Goal: Information Seeking & Learning: Learn about a topic

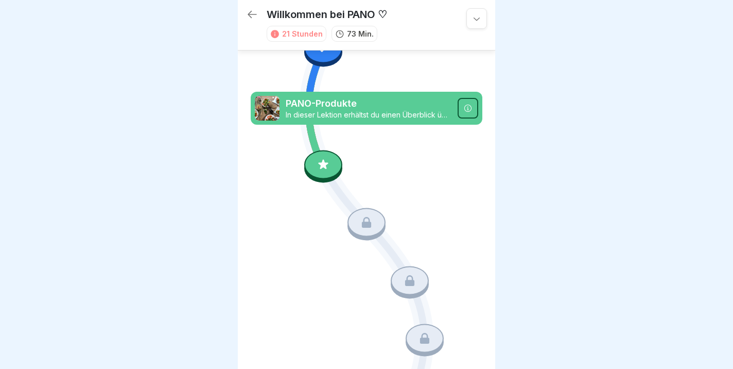
scroll to position [305, 0]
click at [469, 107] on icon at bounding box center [468, 109] width 8 height 8
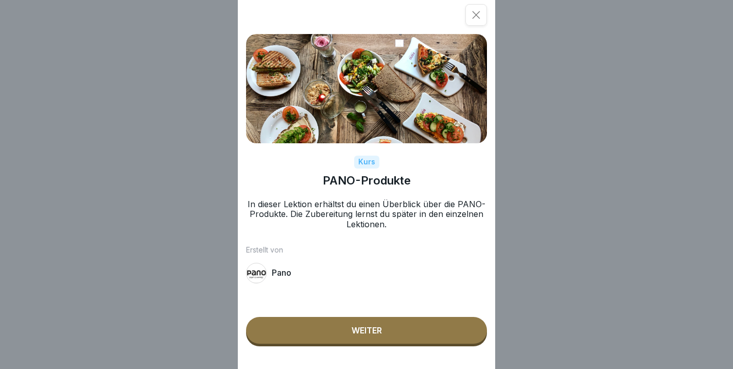
click at [359, 334] on div "Weiter" at bounding box center [367, 329] width 30 height 9
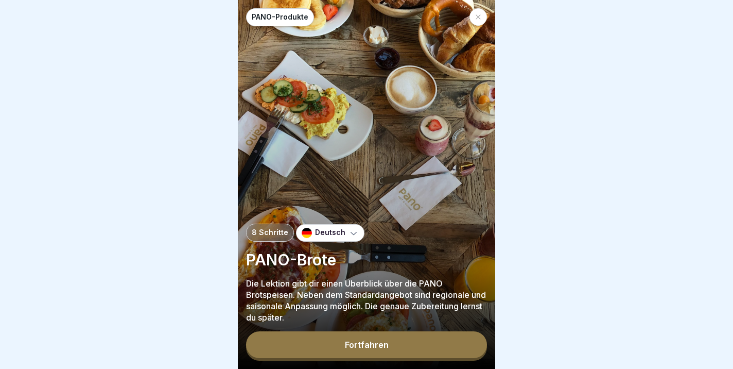
click at [341, 350] on button "Fortfahren" at bounding box center [366, 344] width 241 height 27
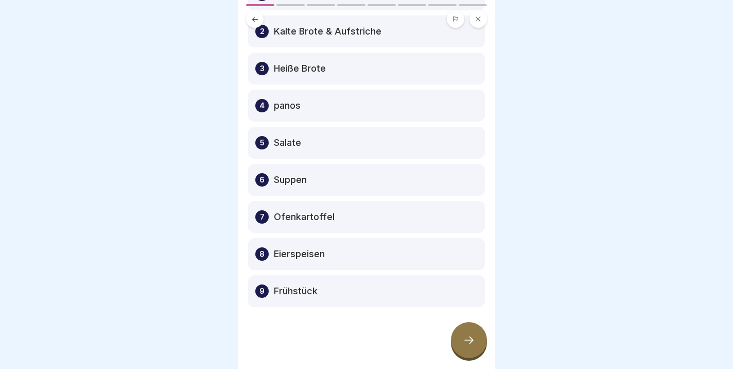
scroll to position [94, 0]
click at [470, 336] on icon at bounding box center [469, 340] width 12 height 12
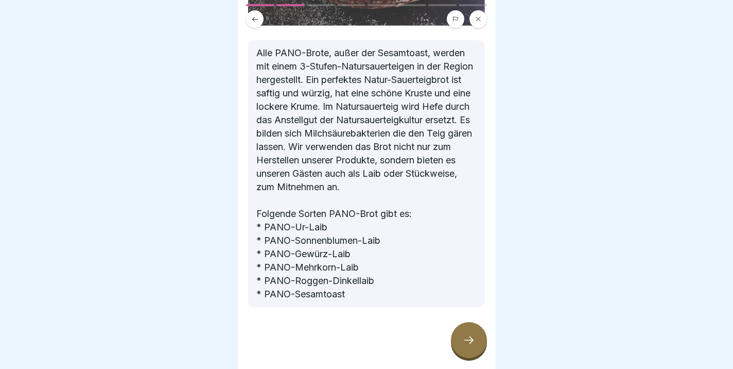
scroll to position [296, 0]
click at [458, 343] on div at bounding box center [469, 340] width 36 height 36
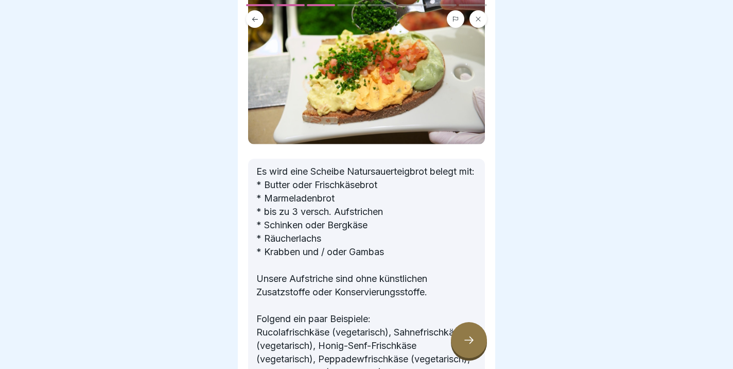
scroll to position [84, 0]
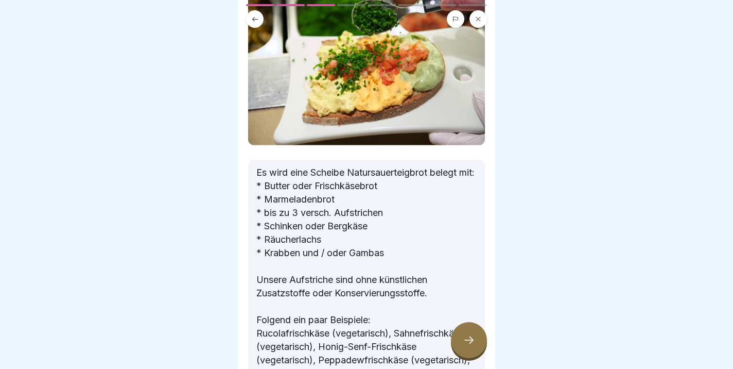
click at [470, 337] on icon at bounding box center [469, 340] width 12 height 12
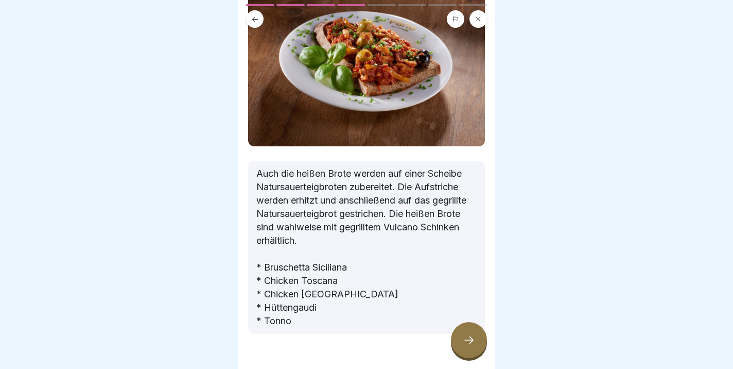
scroll to position [87, 0]
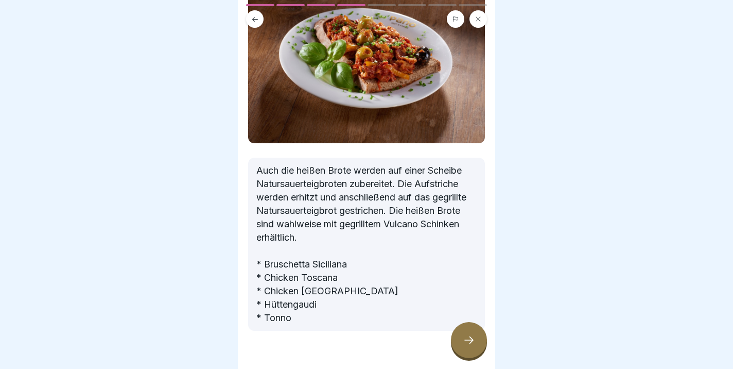
click at [475, 346] on div at bounding box center [469, 340] width 36 height 36
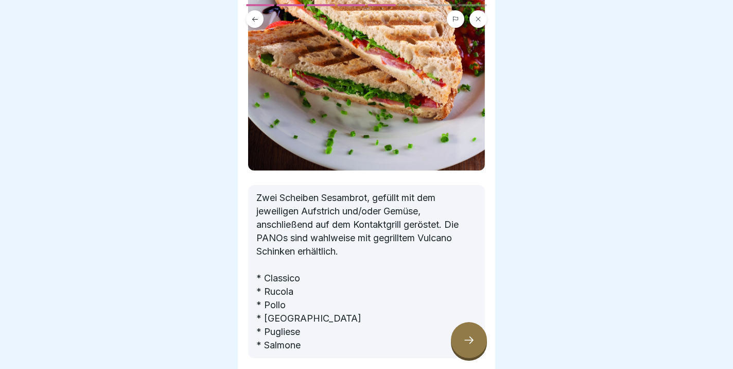
scroll to position [126, 0]
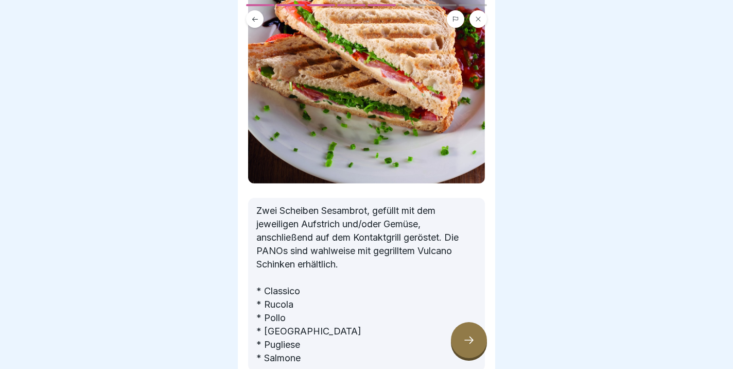
click at [465, 343] on icon at bounding box center [469, 340] width 12 height 12
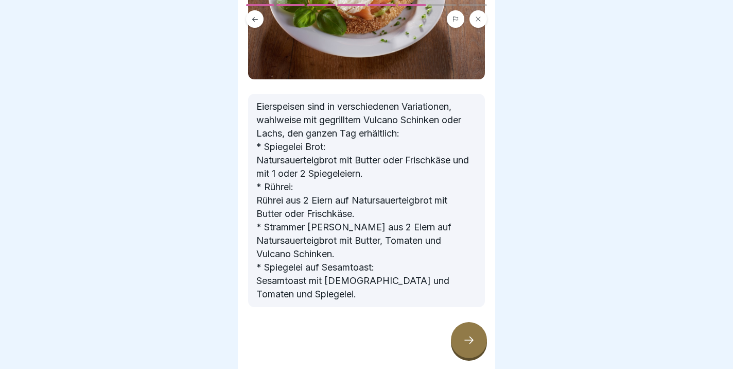
scroll to position [151, 0]
click at [467, 342] on icon at bounding box center [469, 340] width 12 height 12
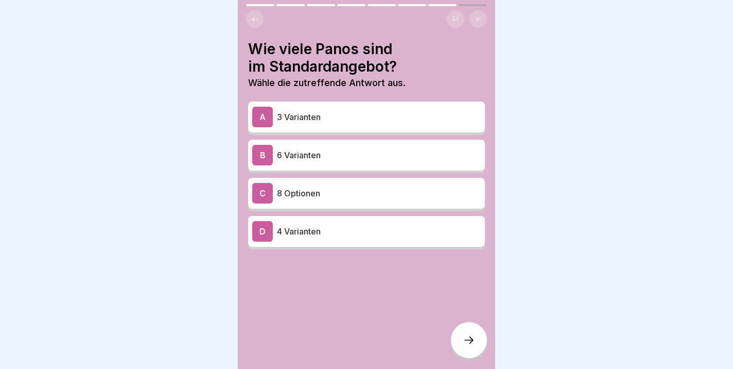
click at [316, 153] on p "6 Varianten" at bounding box center [379, 155] width 204 height 12
click at [473, 342] on icon at bounding box center [469, 340] width 12 height 12
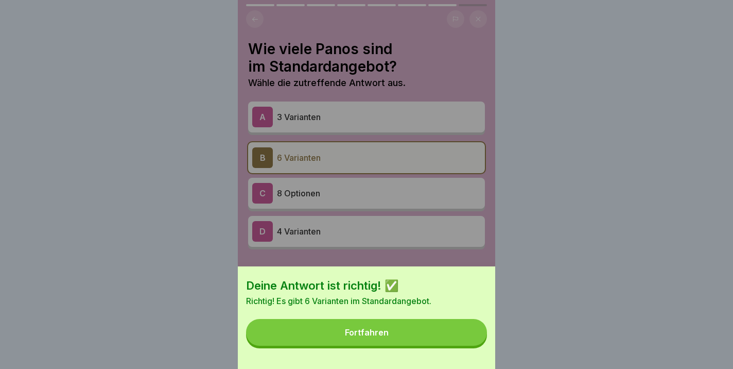
click at [351, 336] on div "Fortfahren" at bounding box center [367, 332] width 44 height 9
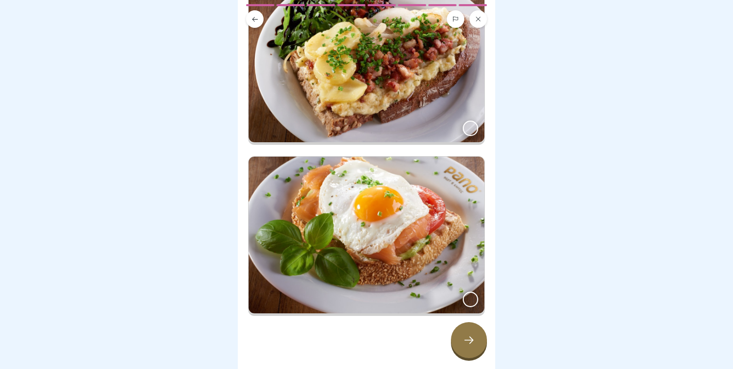
scroll to position [108, 0]
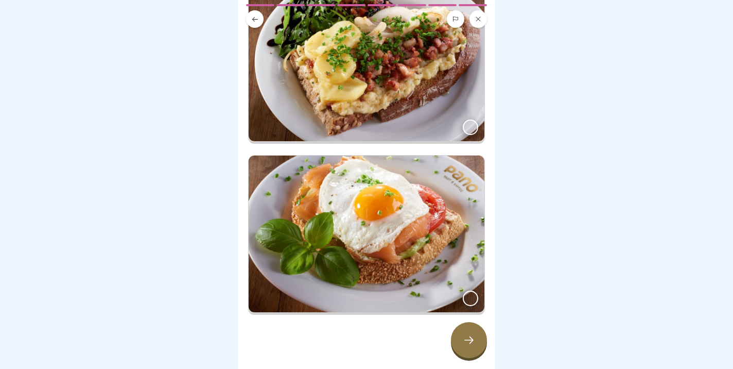
click at [467, 294] on div at bounding box center [470, 297] width 15 height 15
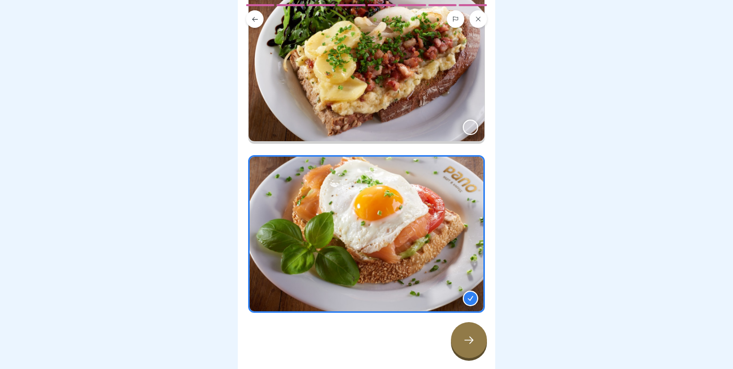
click at [478, 346] on div at bounding box center [469, 340] width 36 height 36
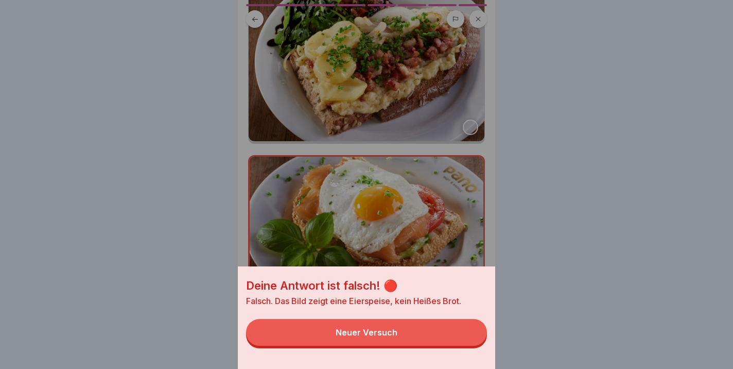
click at [395, 327] on button "Neuer Versuch" at bounding box center [366, 332] width 241 height 27
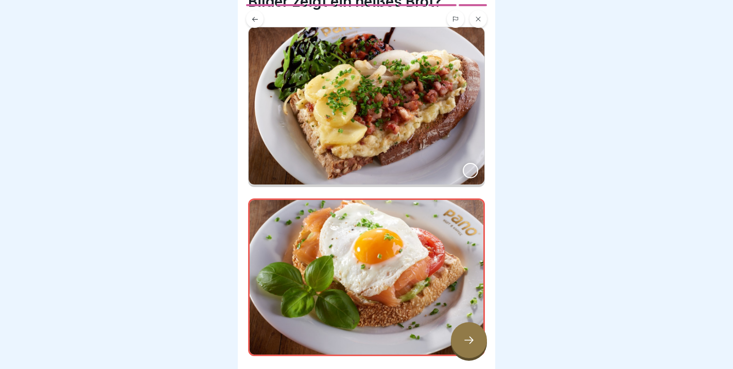
scroll to position [64, 0]
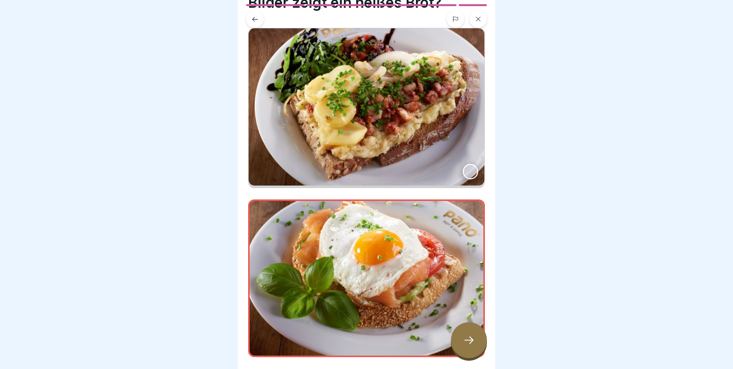
click at [470, 170] on div at bounding box center [470, 171] width 15 height 15
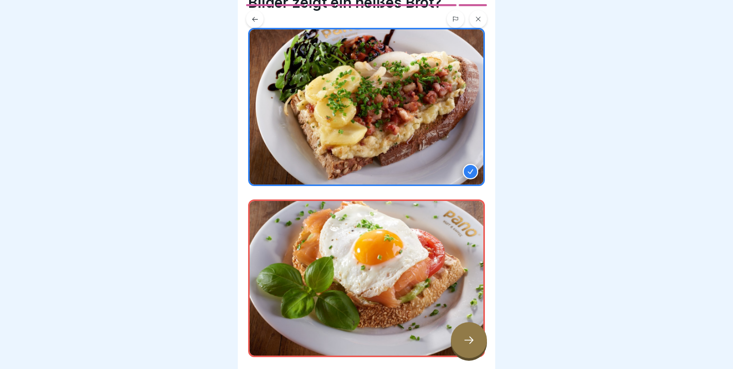
click at [475, 343] on div at bounding box center [469, 340] width 36 height 36
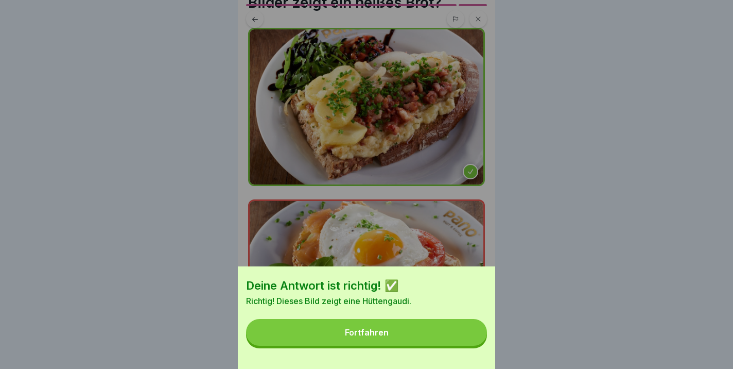
click at [364, 338] on button "Fortfahren" at bounding box center [366, 332] width 241 height 27
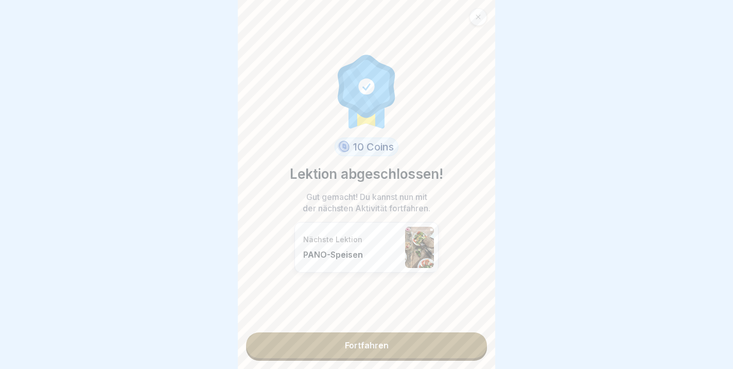
click at [355, 347] on link "Fortfahren" at bounding box center [366, 345] width 241 height 26
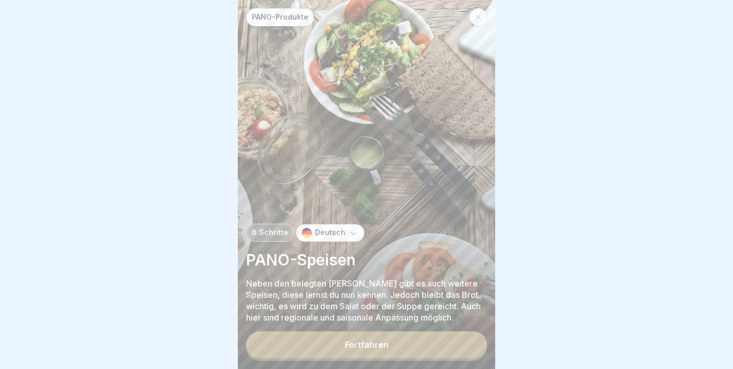
click at [317, 346] on button "Fortfahren" at bounding box center [366, 344] width 241 height 27
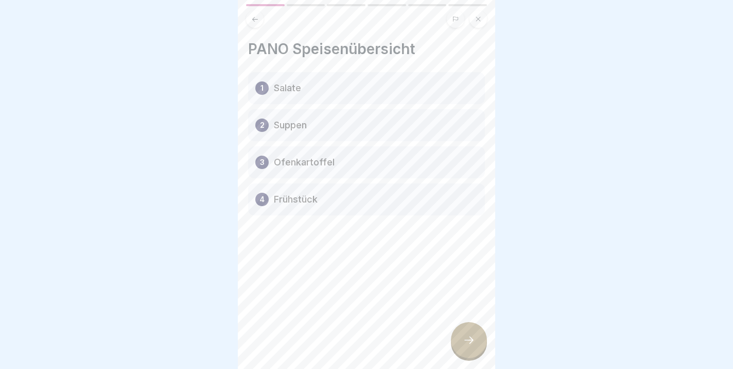
click at [464, 339] on icon at bounding box center [469, 340] width 12 height 12
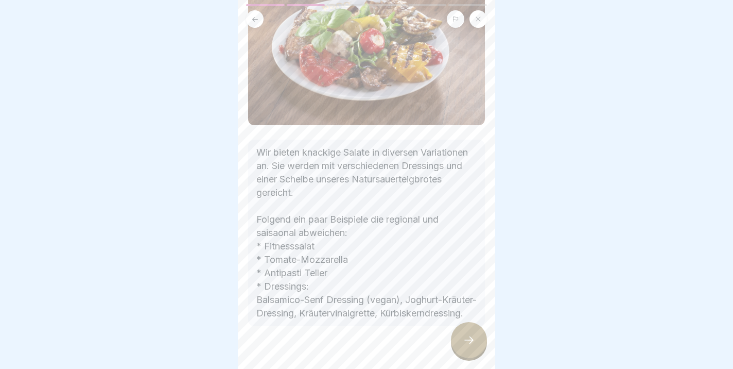
scroll to position [137, 0]
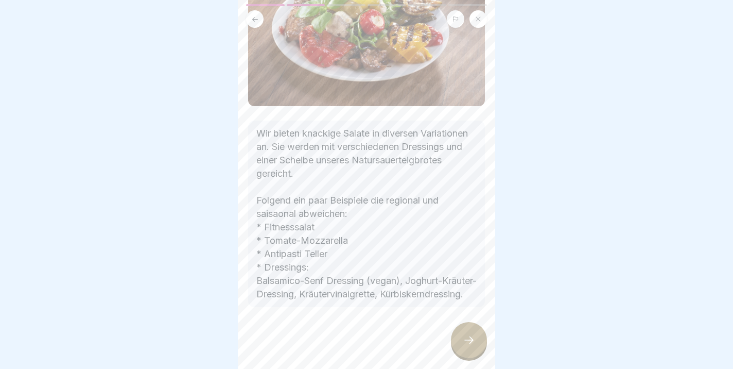
click at [473, 336] on icon at bounding box center [469, 340] width 12 height 12
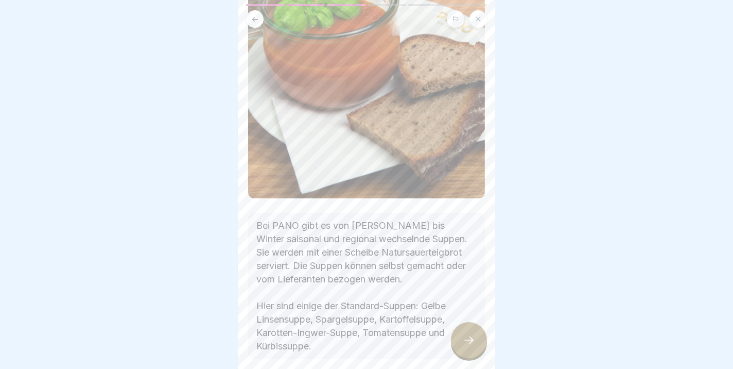
scroll to position [106, 0]
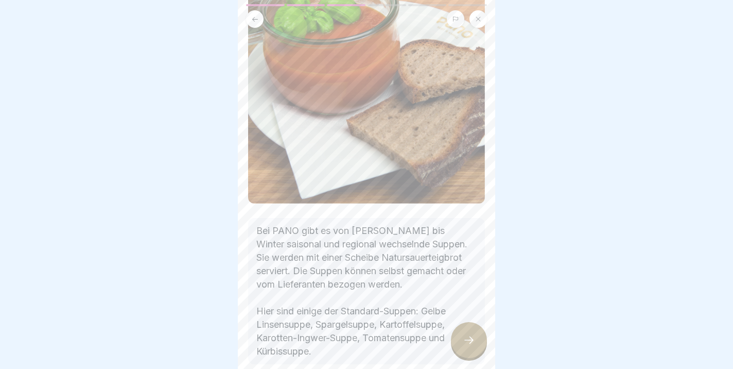
click at [468, 340] on icon at bounding box center [469, 340] width 12 height 12
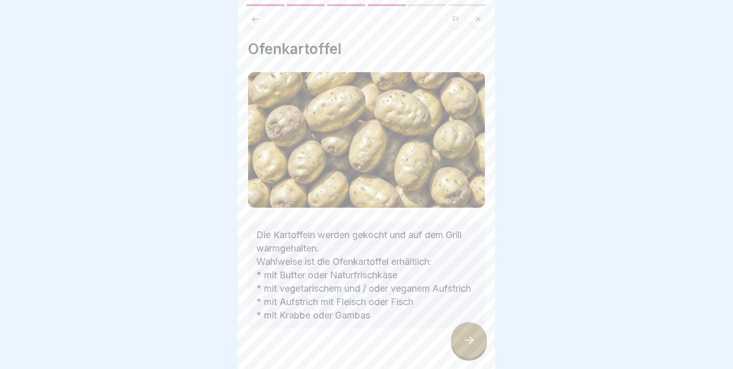
scroll to position [1, 0]
click at [465, 339] on icon at bounding box center [469, 340] width 12 height 12
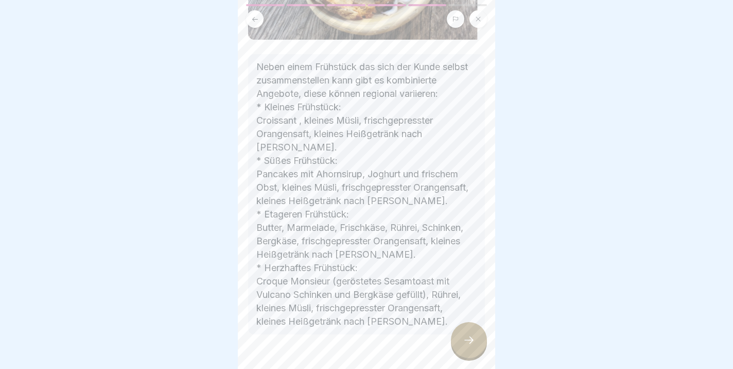
scroll to position [356, 0]
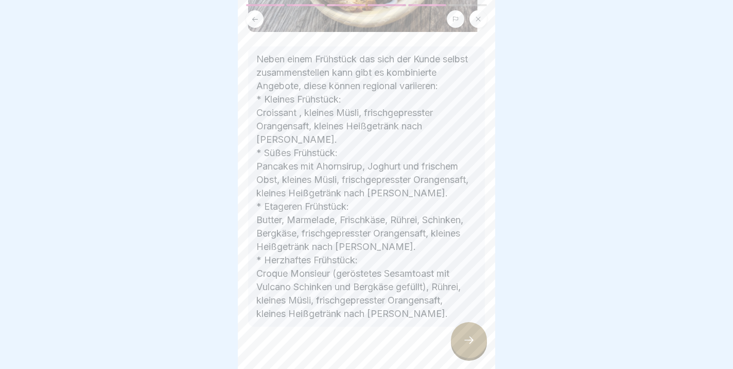
click at [459, 339] on div at bounding box center [469, 340] width 36 height 36
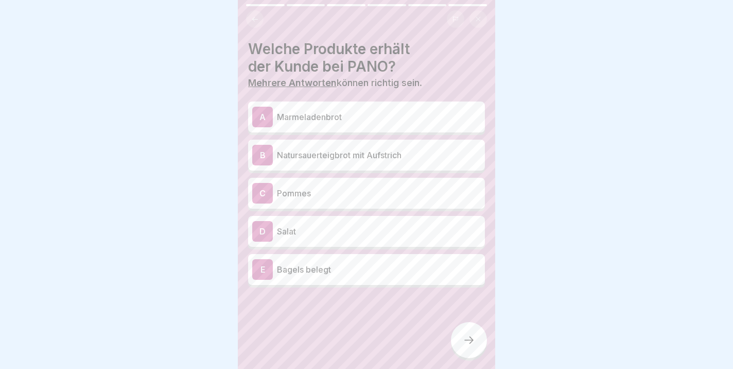
click at [330, 117] on p "Marmeladenbrot" at bounding box center [379, 117] width 204 height 12
click at [342, 161] on div "B Natursauerteigbrot mit Aufstrich" at bounding box center [366, 155] width 229 height 21
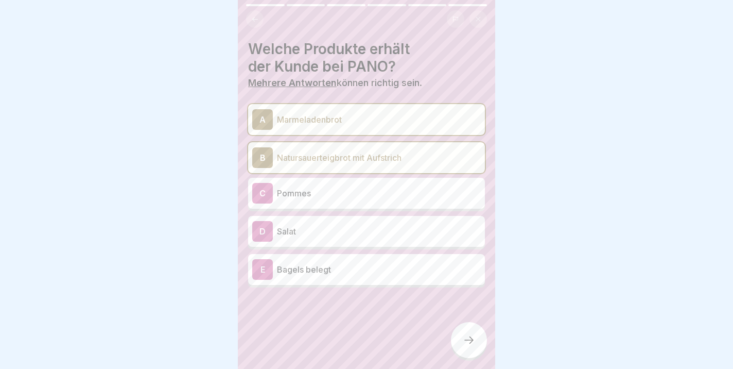
click at [328, 231] on p "Salat" at bounding box center [379, 231] width 204 height 12
click at [464, 333] on div at bounding box center [469, 340] width 36 height 36
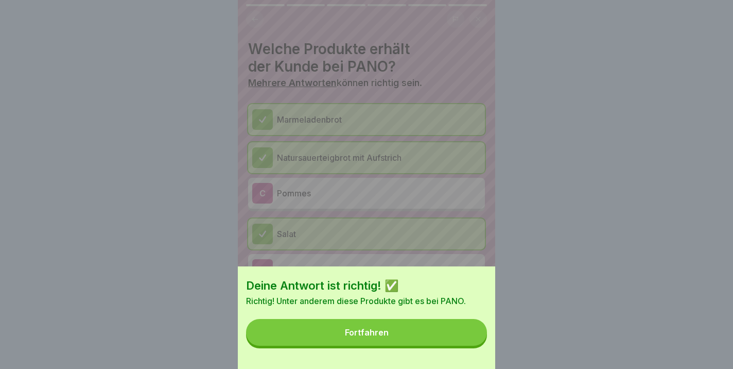
click at [366, 338] on button "Fortfahren" at bounding box center [366, 332] width 241 height 27
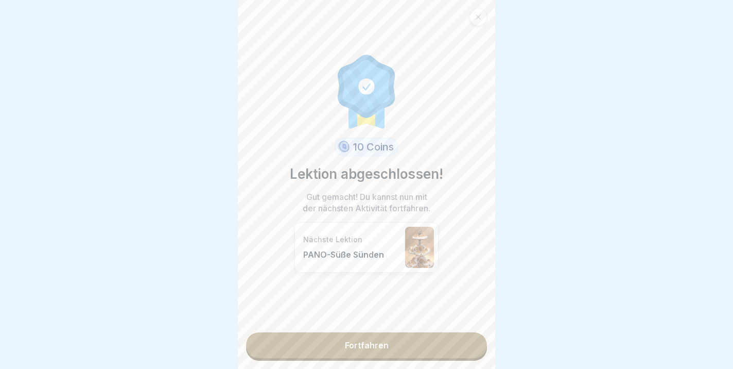
click at [353, 349] on link "Fortfahren" at bounding box center [366, 345] width 241 height 26
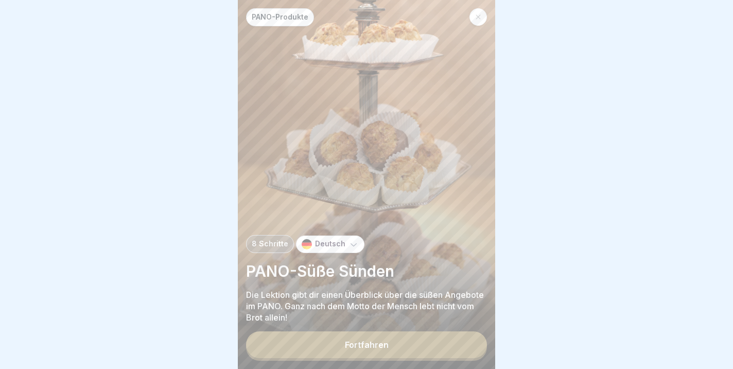
click at [354, 341] on div "Fortfahren" at bounding box center [367, 344] width 44 height 9
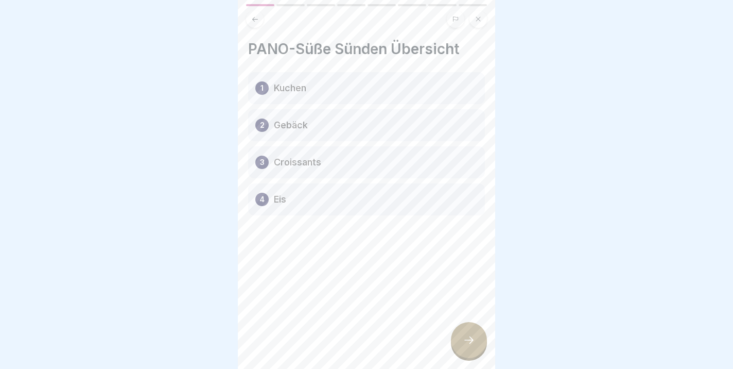
click at [467, 336] on icon at bounding box center [469, 340] width 12 height 12
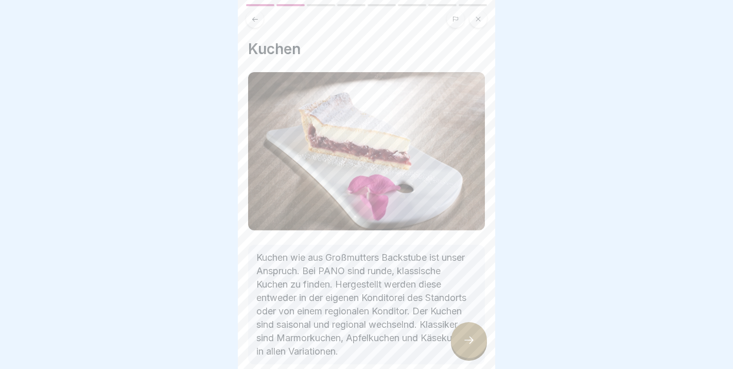
click at [467, 341] on icon at bounding box center [469, 340] width 12 height 12
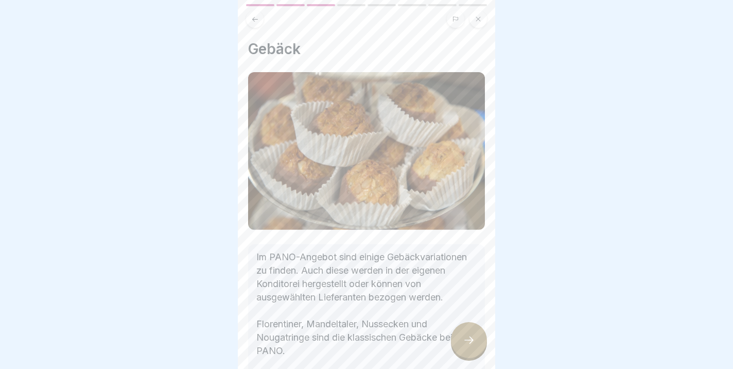
click at [462, 339] on div at bounding box center [469, 340] width 36 height 36
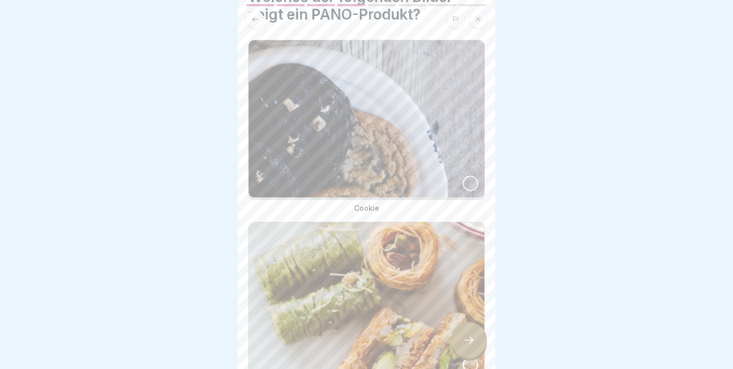
scroll to position [48, 0]
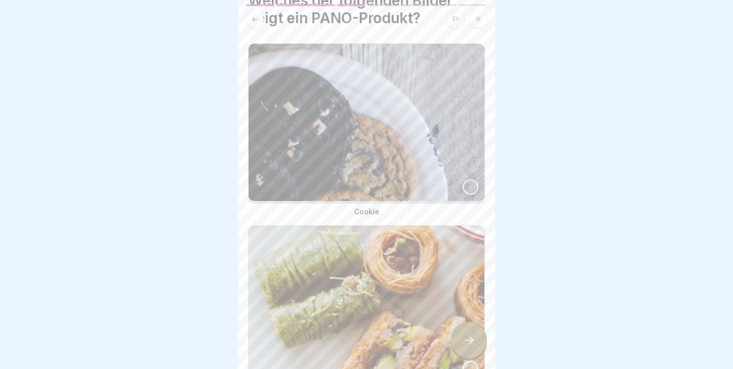
click at [470, 185] on div at bounding box center [470, 186] width 15 height 15
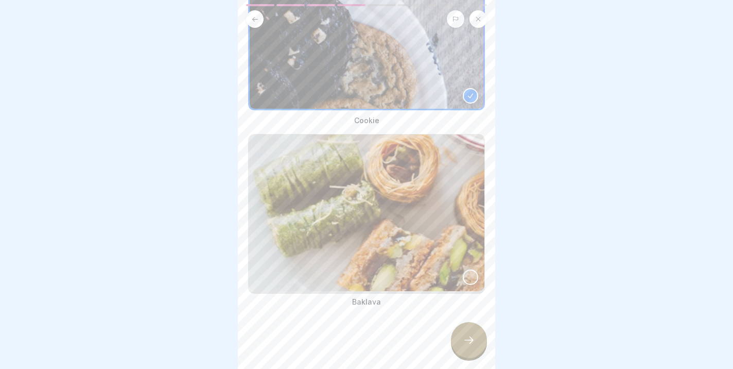
scroll to position [140, 0]
click at [476, 335] on div at bounding box center [469, 340] width 36 height 36
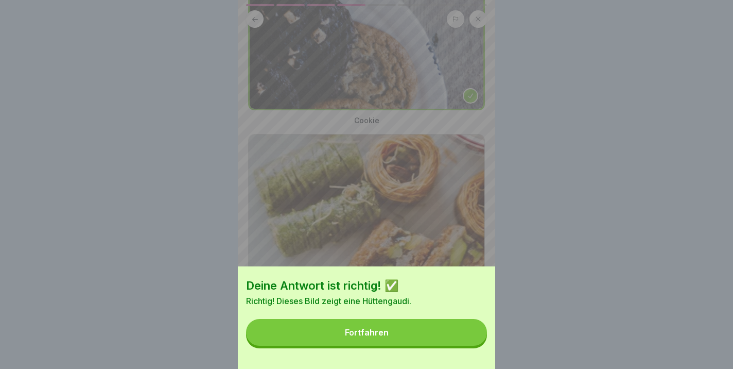
click at [410, 333] on button "Fortfahren" at bounding box center [366, 332] width 241 height 27
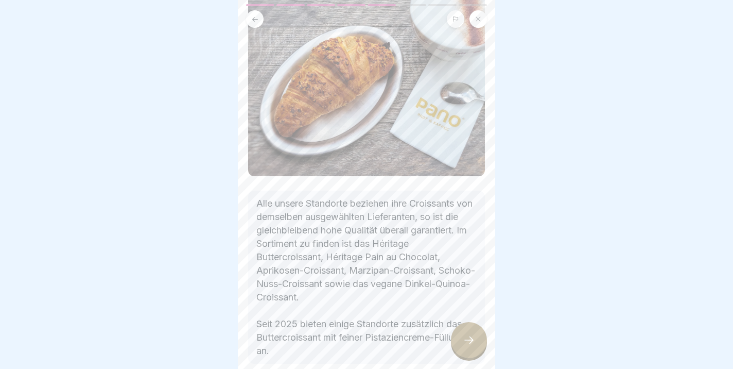
scroll to position [115, 0]
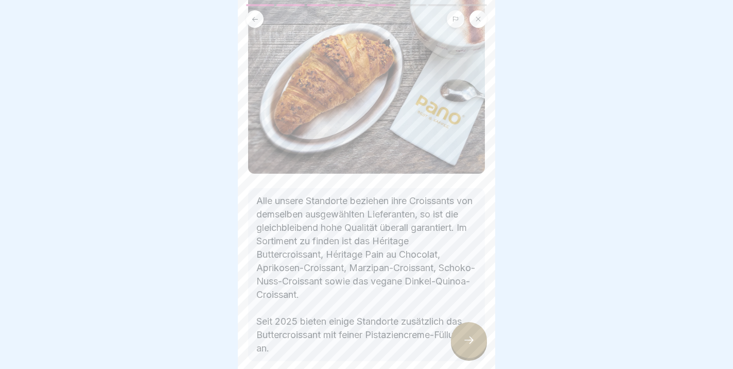
click at [465, 346] on div at bounding box center [469, 340] width 36 height 36
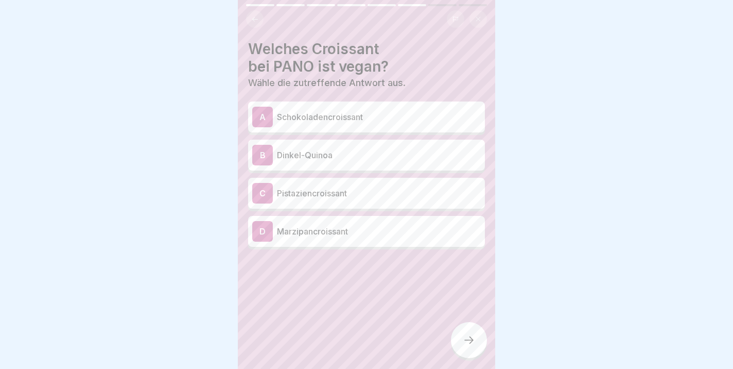
click at [330, 154] on p "Dinkel-Quinoa" at bounding box center [379, 155] width 204 height 12
click at [477, 341] on div at bounding box center [469, 340] width 36 height 36
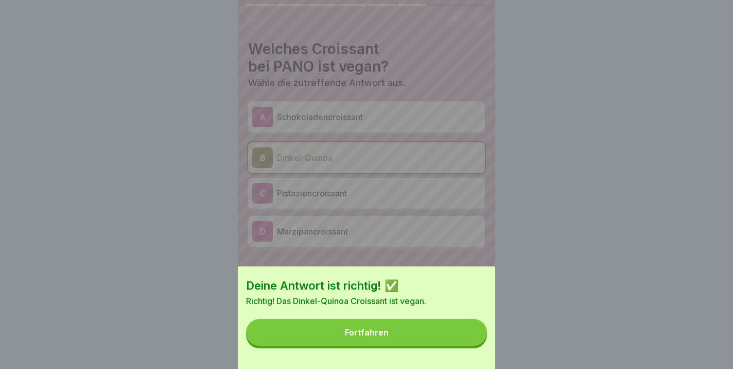
click at [371, 338] on button "Fortfahren" at bounding box center [366, 332] width 241 height 27
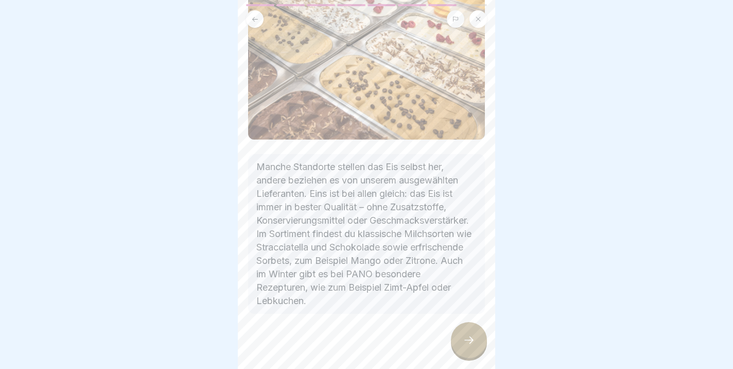
scroll to position [89, 0]
click at [471, 342] on icon at bounding box center [469, 340] width 12 height 12
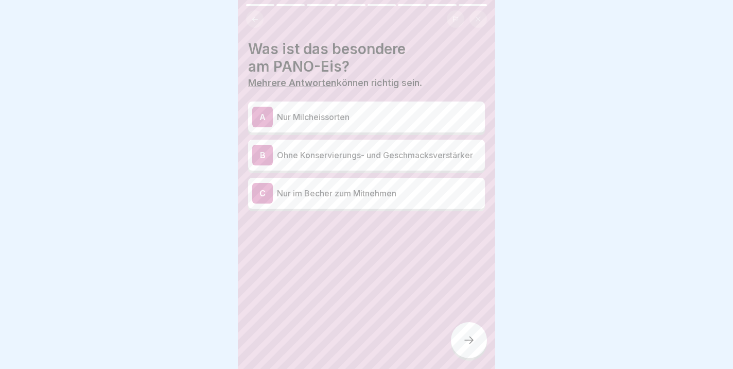
click at [354, 157] on p "Ohne Konservierungs- und Geschmacksverstärker" at bounding box center [379, 155] width 204 height 12
click at [471, 343] on icon at bounding box center [469, 340] width 12 height 12
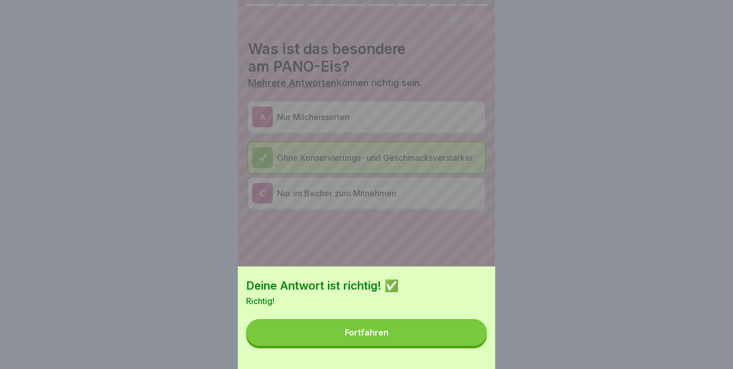
click at [352, 335] on div "Fortfahren" at bounding box center [367, 332] width 44 height 9
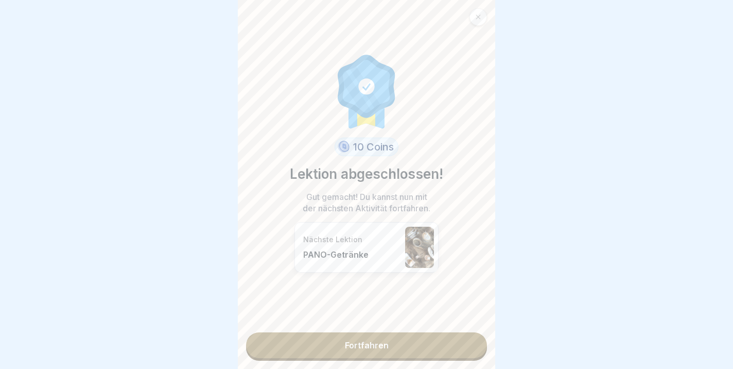
click at [386, 343] on link "Fortfahren" at bounding box center [366, 345] width 241 height 26
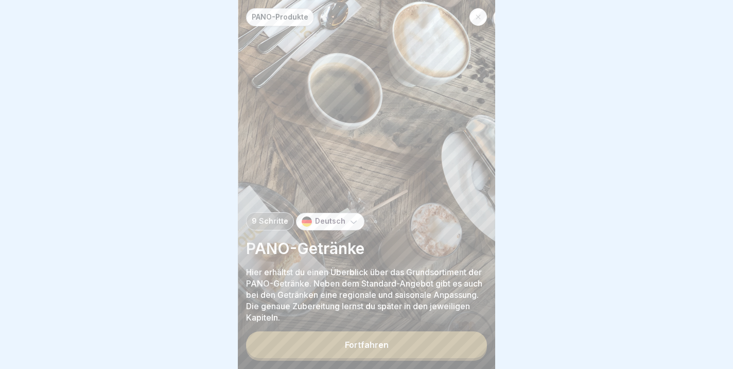
click at [336, 274] on p "Hier erhältst du einen Überblick über das Grundsortiment der PANO-Getränke. Neb…" at bounding box center [366, 294] width 241 height 57
click at [331, 350] on button "Fortfahren" at bounding box center [366, 344] width 241 height 27
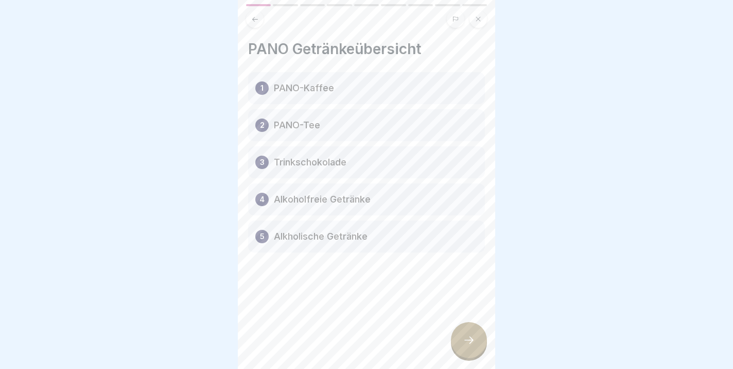
click at [477, 342] on div at bounding box center [469, 340] width 36 height 36
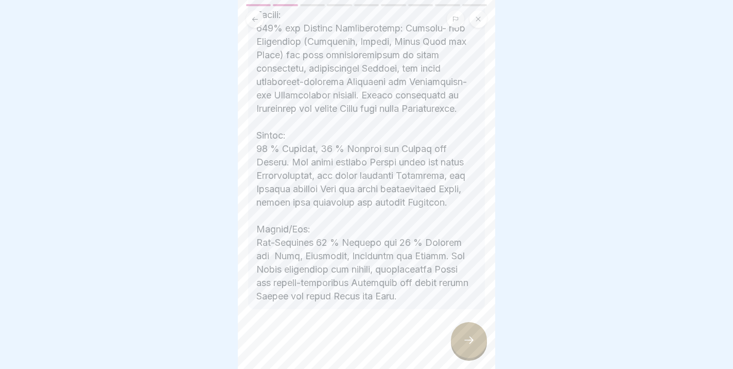
scroll to position [829, 0]
click at [475, 338] on icon at bounding box center [469, 340] width 12 height 12
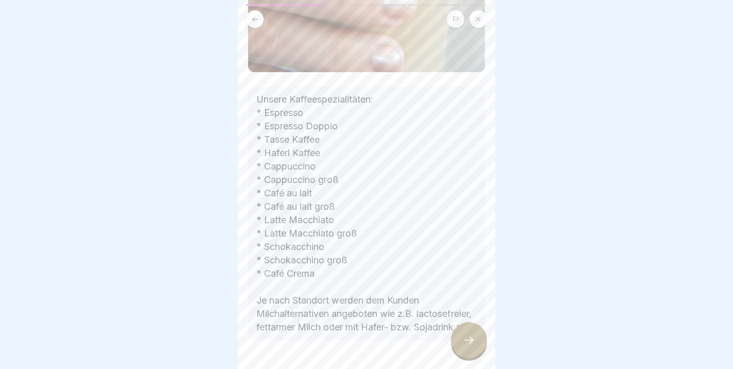
scroll to position [355, 0]
click at [465, 339] on icon at bounding box center [469, 340] width 12 height 12
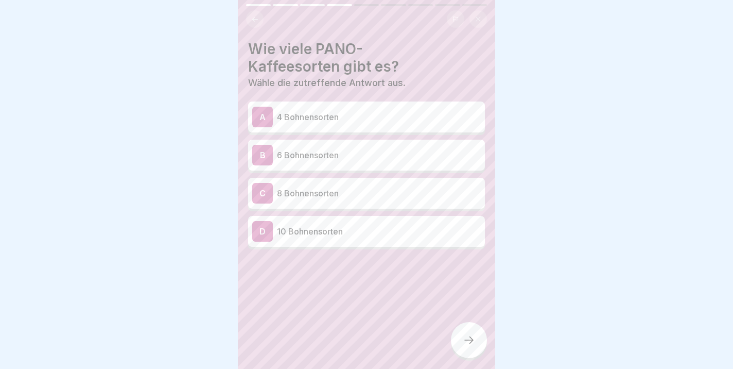
click at [309, 151] on p "6 Bohnensorten" at bounding box center [379, 155] width 204 height 12
click at [476, 345] on div at bounding box center [469, 340] width 36 height 36
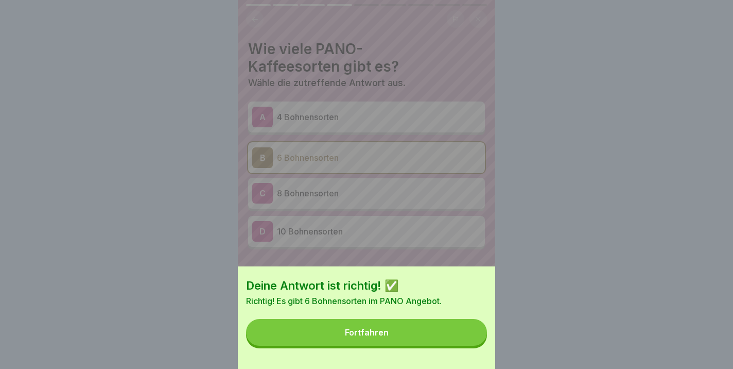
click at [376, 323] on button "Fortfahren" at bounding box center [366, 332] width 241 height 27
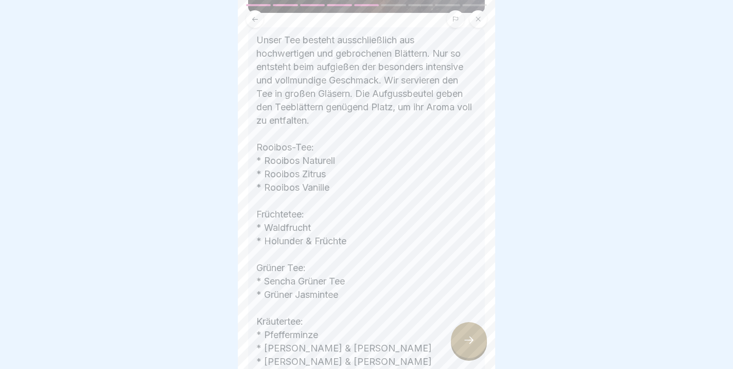
scroll to position [286, 0]
click at [467, 337] on icon at bounding box center [469, 340] width 12 height 12
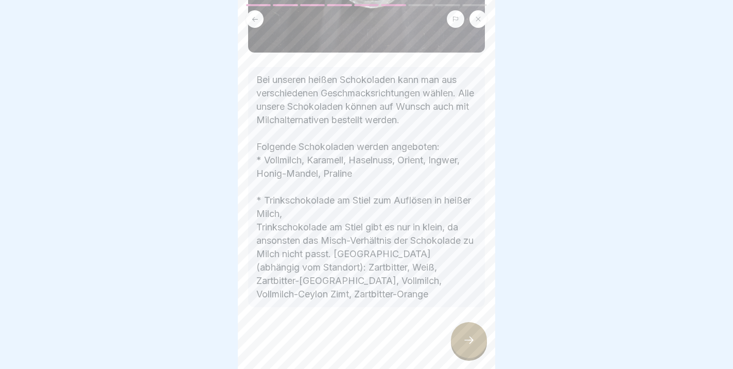
scroll to position [234, 0]
click at [461, 339] on div at bounding box center [469, 340] width 36 height 36
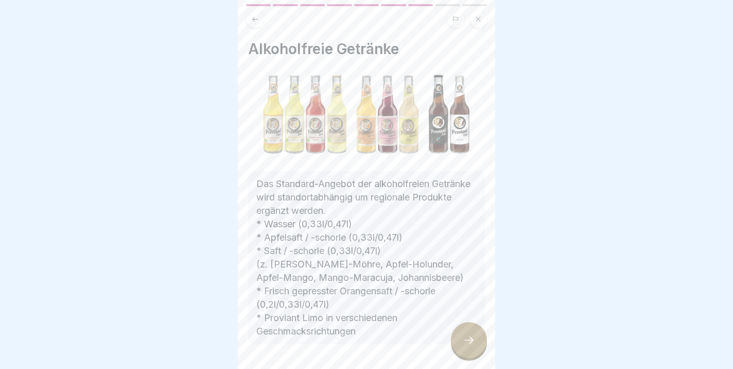
click at [458, 339] on div at bounding box center [469, 340] width 36 height 36
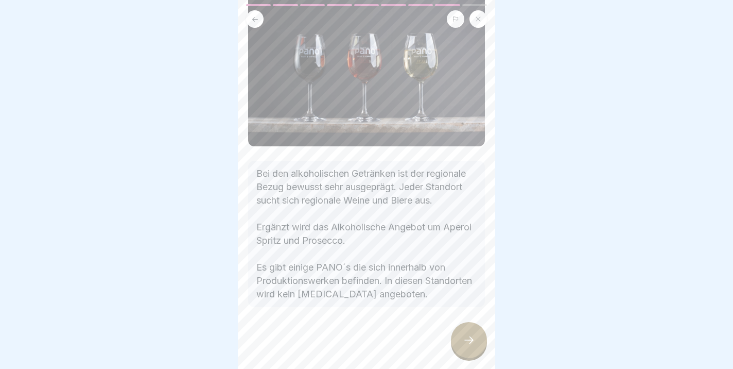
scroll to position [84, 0]
click at [469, 332] on div at bounding box center [469, 340] width 36 height 36
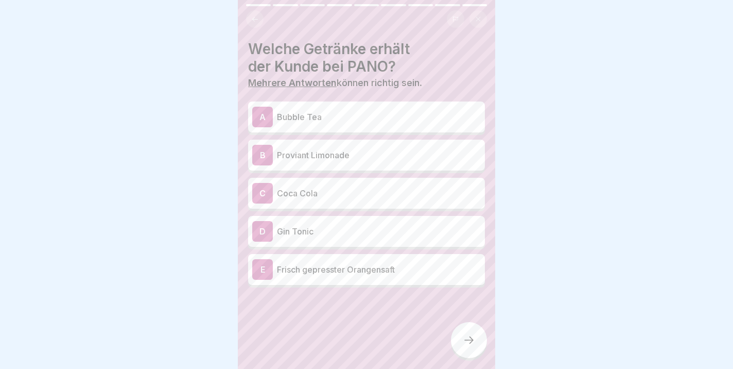
click at [312, 160] on p "Proviant Limonade" at bounding box center [379, 155] width 204 height 12
click at [322, 268] on p "Frisch gepresster Orangensaft" at bounding box center [379, 269] width 204 height 12
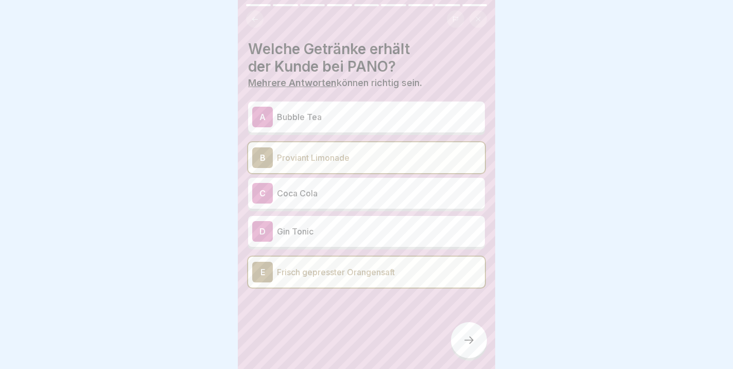
click at [462, 338] on div at bounding box center [469, 340] width 36 height 36
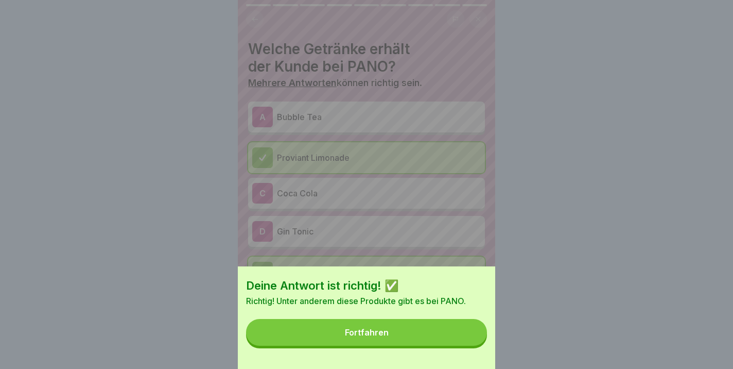
click at [346, 342] on button "Fortfahren" at bounding box center [366, 332] width 241 height 27
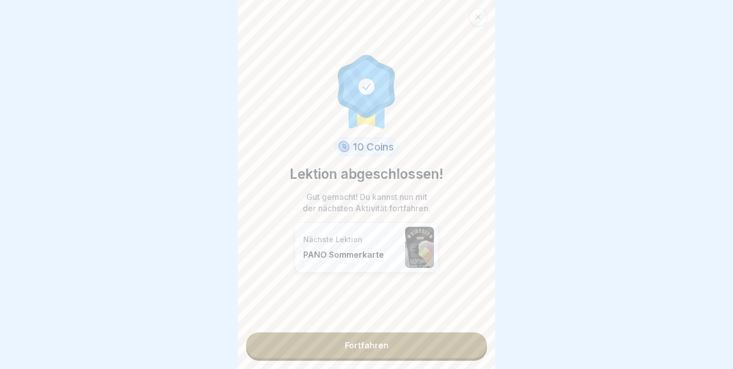
click at [347, 348] on link "Fortfahren" at bounding box center [366, 345] width 241 height 26
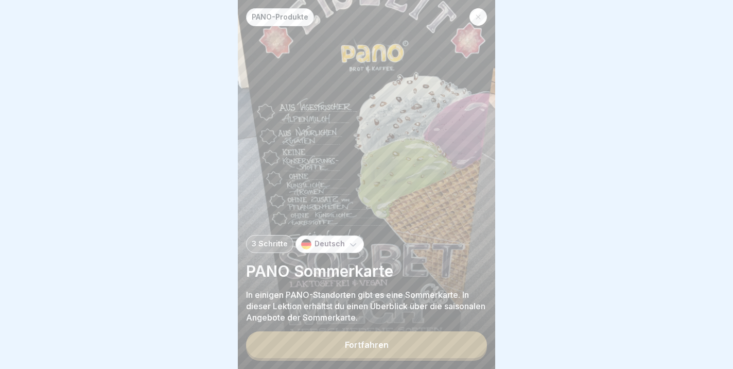
click at [372, 352] on button "Fortfahren" at bounding box center [366, 344] width 241 height 27
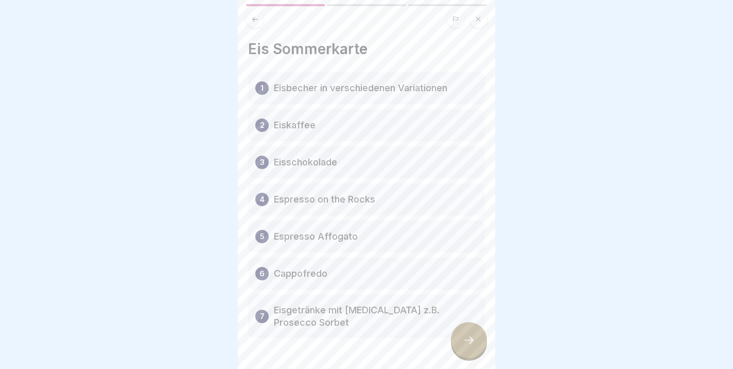
click at [467, 339] on icon at bounding box center [469, 340] width 12 height 12
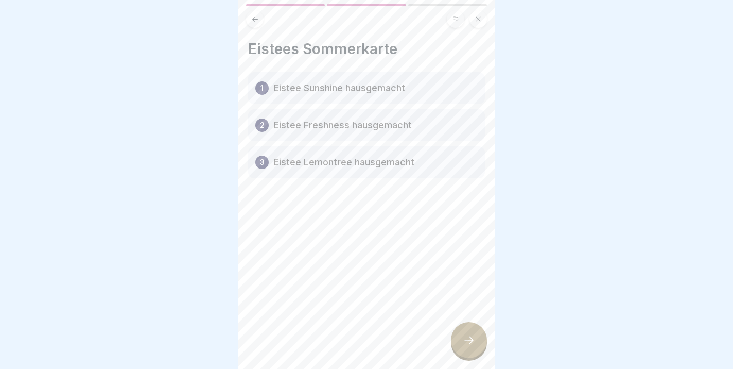
click at [467, 334] on div at bounding box center [469, 340] width 36 height 36
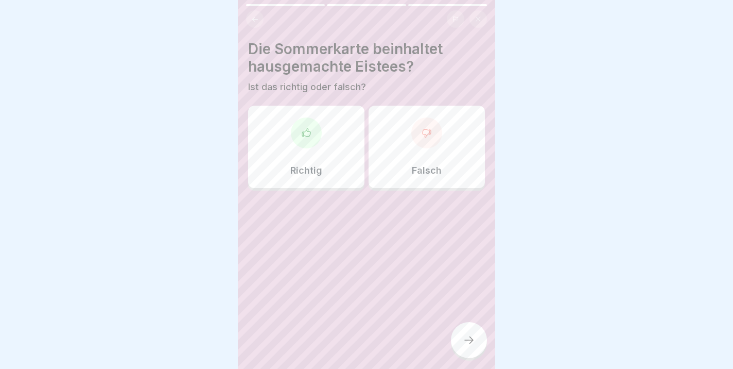
click at [302, 157] on div "Richtig" at bounding box center [306, 147] width 116 height 82
click at [469, 344] on icon at bounding box center [469, 340] width 12 height 12
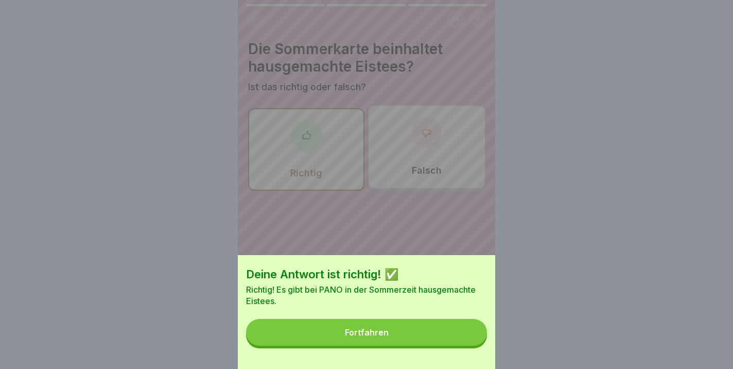
click at [395, 330] on button "Fortfahren" at bounding box center [366, 332] width 241 height 27
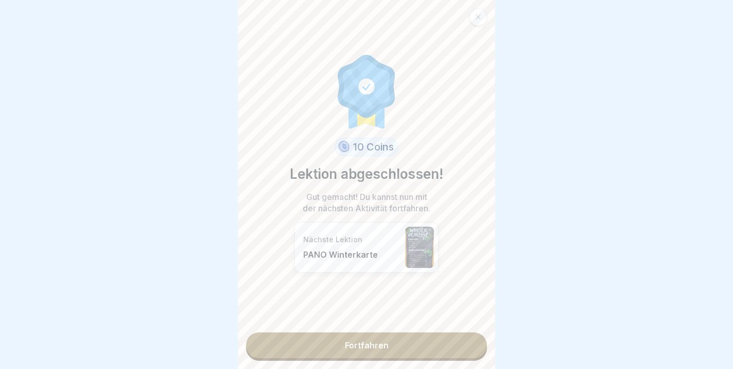
click at [357, 346] on link "Fortfahren" at bounding box center [366, 345] width 241 height 26
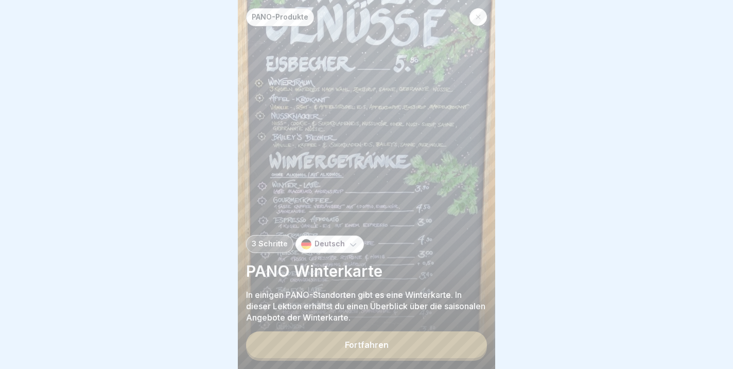
click at [367, 346] on div "Fortfahren" at bounding box center [367, 344] width 44 height 9
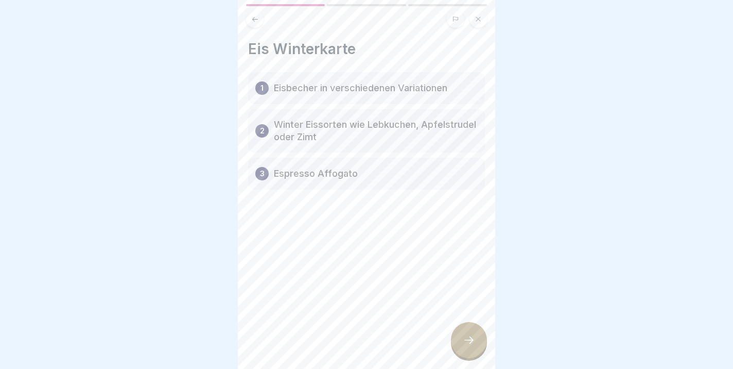
click at [473, 340] on icon at bounding box center [469, 340] width 12 height 12
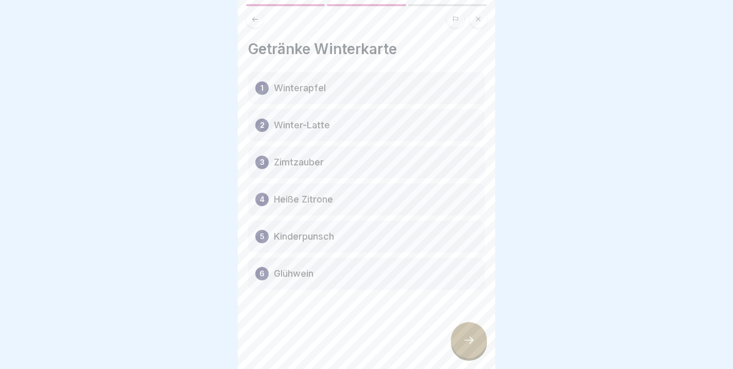
click at [468, 349] on div at bounding box center [469, 340] width 36 height 36
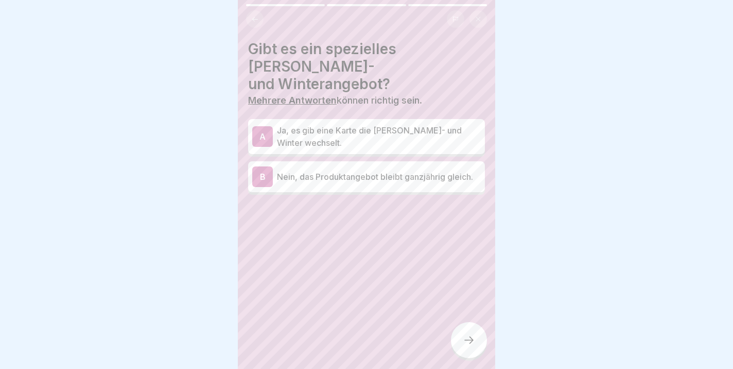
click at [309, 124] on p "Ja, es gib eine Karte die [PERSON_NAME]- und Winter wechselt." at bounding box center [379, 136] width 204 height 25
click at [461, 343] on div at bounding box center [469, 340] width 36 height 36
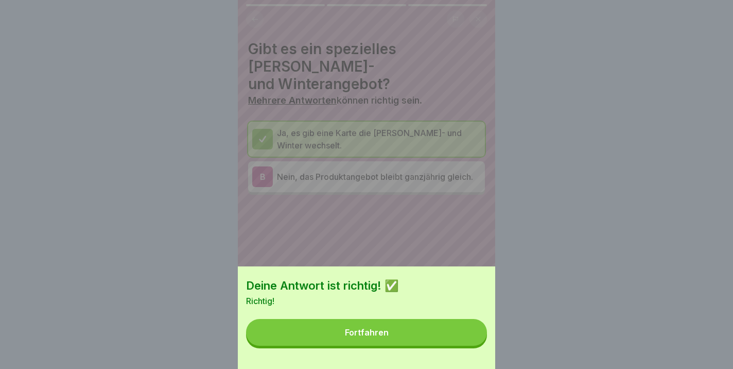
click at [369, 337] on div "Fortfahren" at bounding box center [367, 332] width 44 height 9
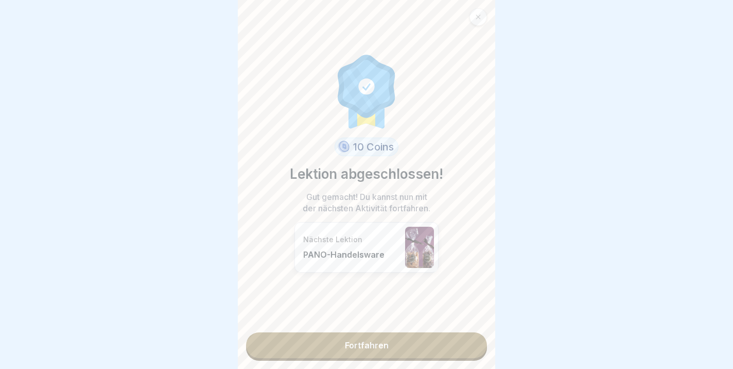
click at [414, 354] on link "Fortfahren" at bounding box center [366, 345] width 241 height 26
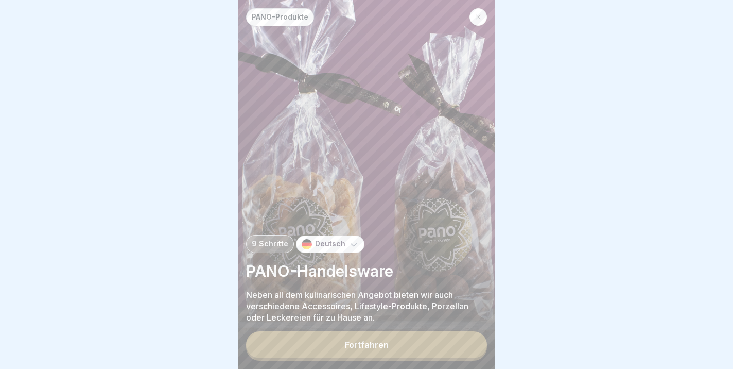
click at [406, 353] on button "Fortfahren" at bounding box center [366, 344] width 241 height 27
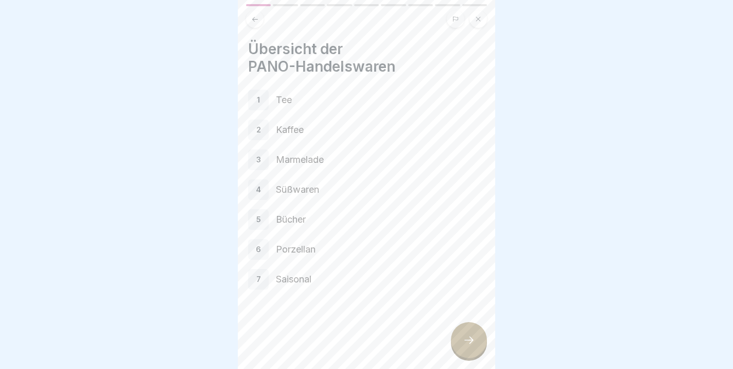
click at [470, 341] on icon at bounding box center [469, 340] width 12 height 12
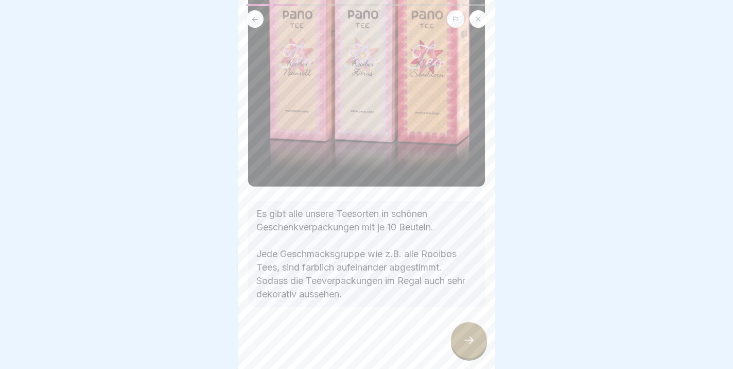
scroll to position [123, 0]
click at [470, 343] on icon at bounding box center [469, 340] width 12 height 12
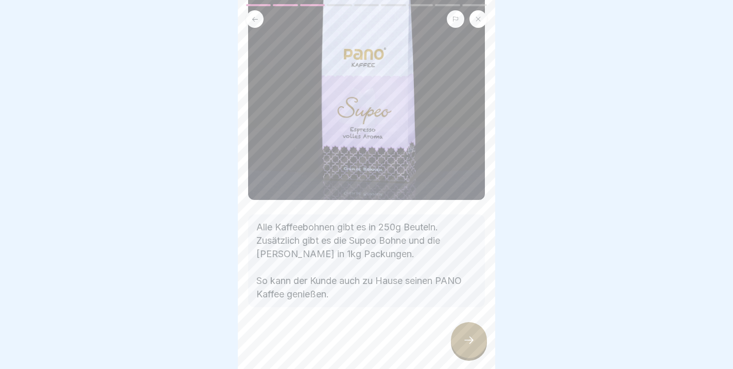
scroll to position [151, 0]
click at [469, 346] on icon at bounding box center [469, 340] width 12 height 12
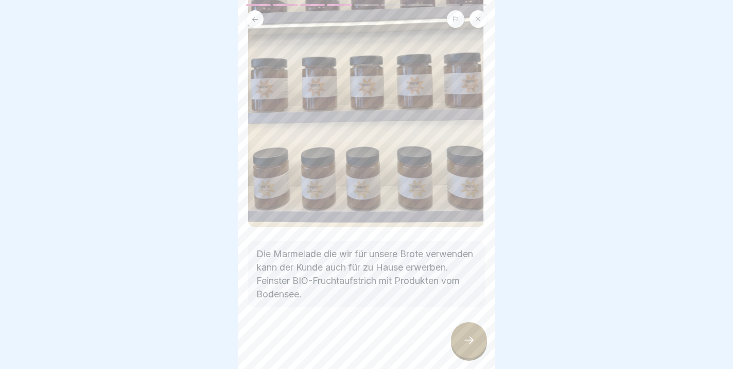
scroll to position [139, 0]
click at [464, 342] on icon at bounding box center [469, 340] width 12 height 12
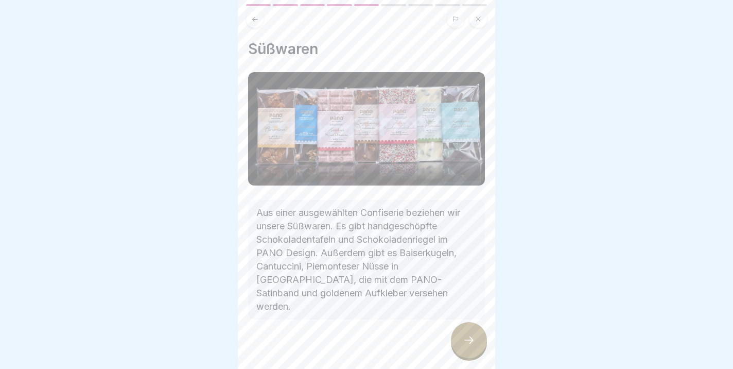
click at [469, 346] on icon at bounding box center [469, 340] width 12 height 12
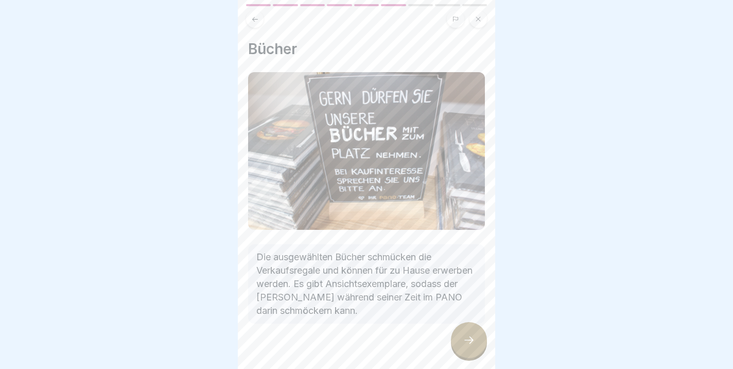
click at [469, 337] on icon at bounding box center [469, 340] width 12 height 12
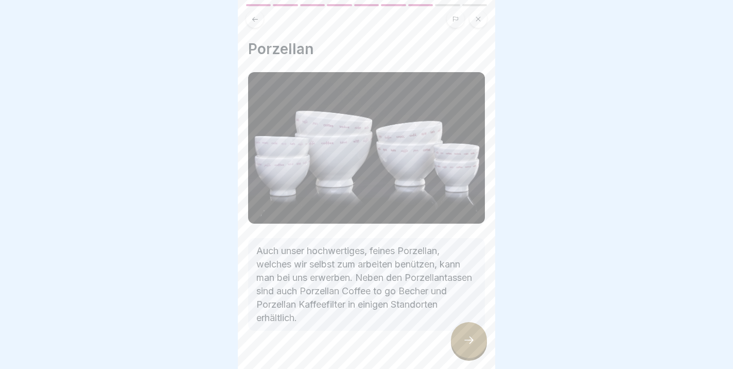
click at [469, 337] on icon at bounding box center [469, 340] width 12 height 12
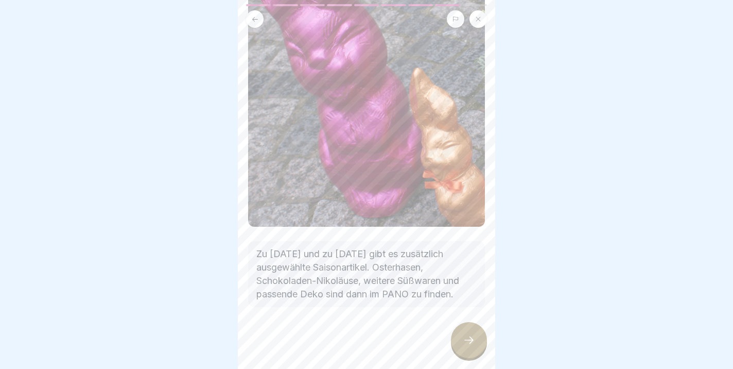
scroll to position [206, 0]
click at [471, 335] on icon at bounding box center [469, 340] width 12 height 12
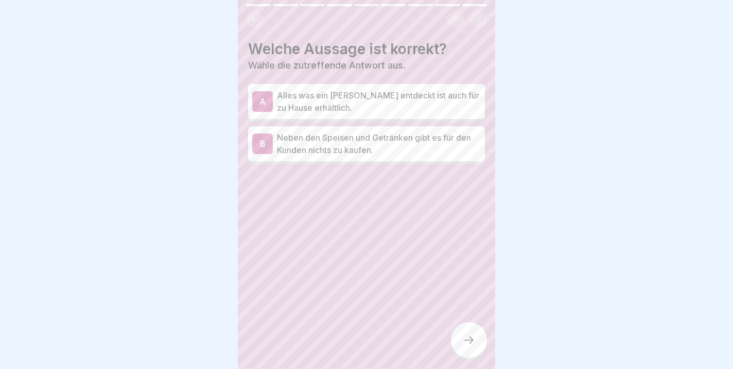
click at [325, 100] on p "Alles was ein [PERSON_NAME] entdeckt ist auch für zu Hause erhältlich." at bounding box center [379, 101] width 204 height 25
click at [472, 348] on div at bounding box center [469, 340] width 36 height 36
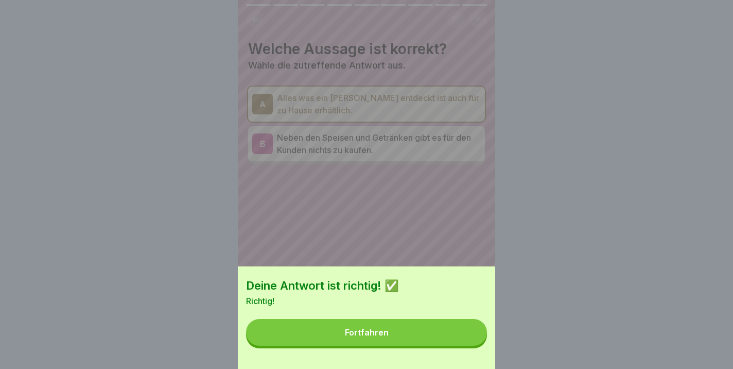
click at [394, 333] on button "Fortfahren" at bounding box center [366, 332] width 241 height 27
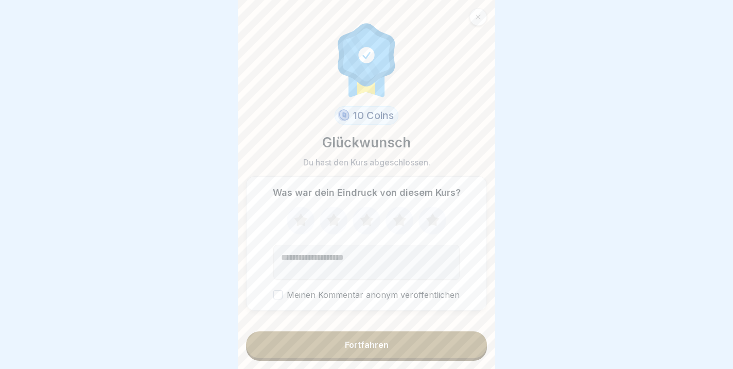
click at [370, 346] on div "Fortfahren" at bounding box center [367, 344] width 44 height 9
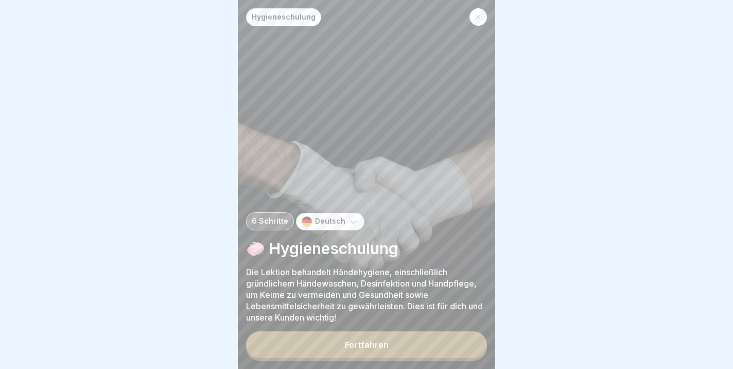
click at [334, 342] on button "Fortfahren" at bounding box center [366, 344] width 241 height 27
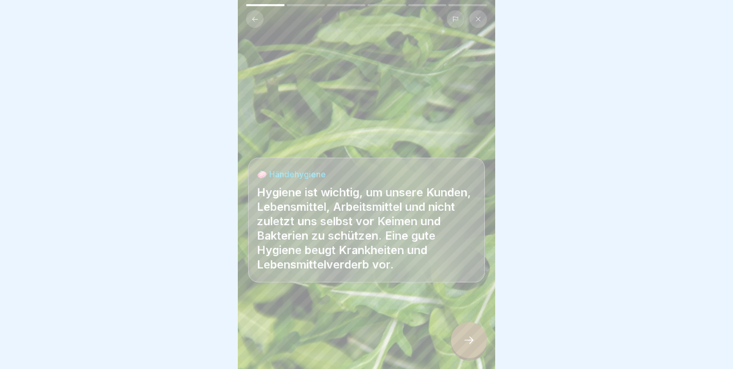
click at [473, 345] on icon at bounding box center [469, 340] width 12 height 12
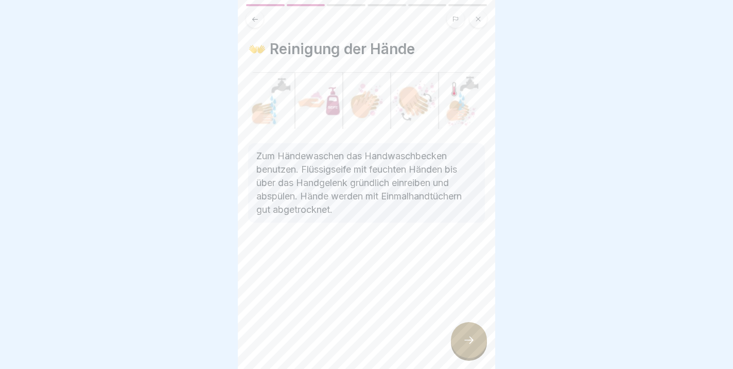
click at [460, 345] on div at bounding box center [469, 340] width 36 height 36
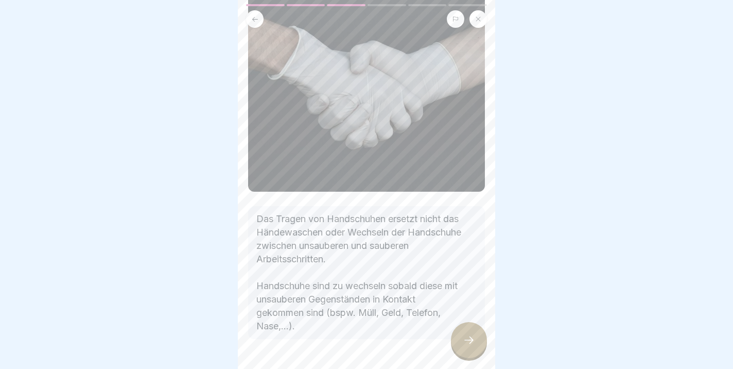
scroll to position [119, 0]
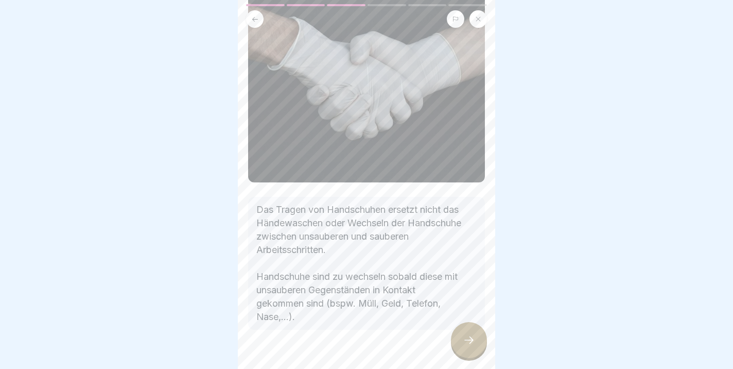
click at [471, 339] on icon at bounding box center [469, 340] width 12 height 12
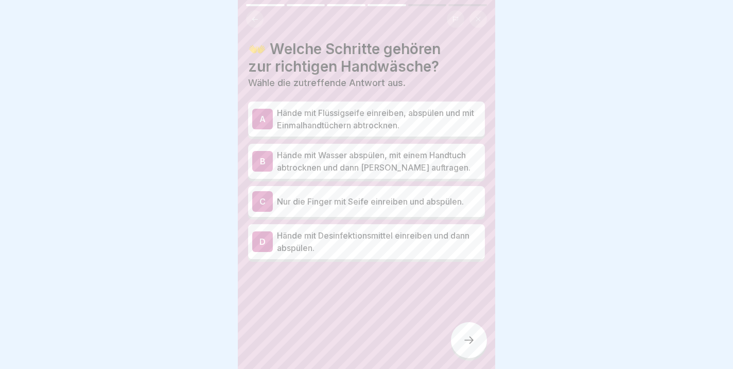
click at [283, 122] on p "Hände mit Flüssigseife einreiben, abspülen und mit Einmalhandtüchern abtrocknen." at bounding box center [379, 119] width 204 height 25
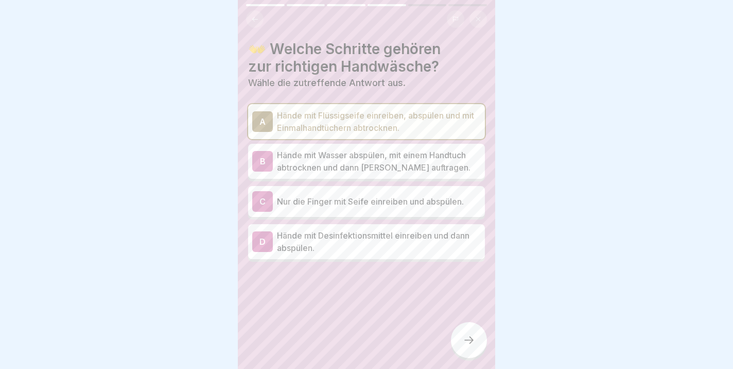
click at [477, 337] on div at bounding box center [469, 340] width 36 height 36
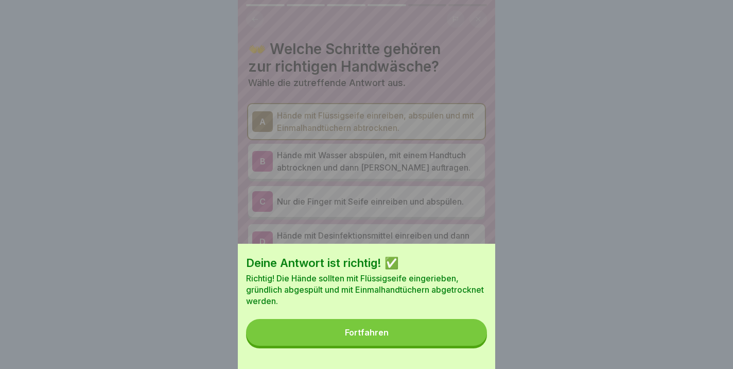
click at [385, 333] on div "Fortfahren" at bounding box center [367, 332] width 44 height 9
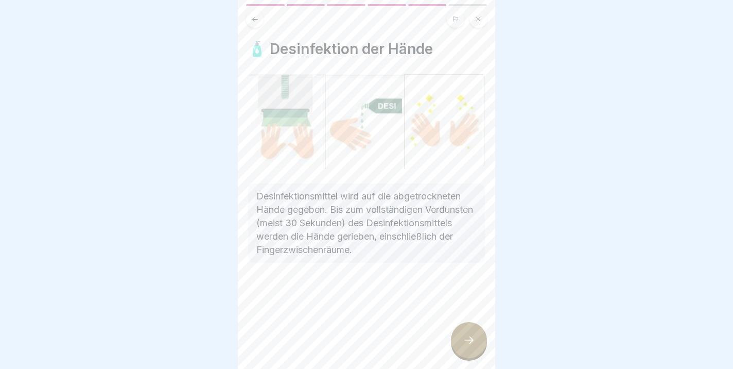
click at [466, 338] on icon at bounding box center [469, 340] width 12 height 12
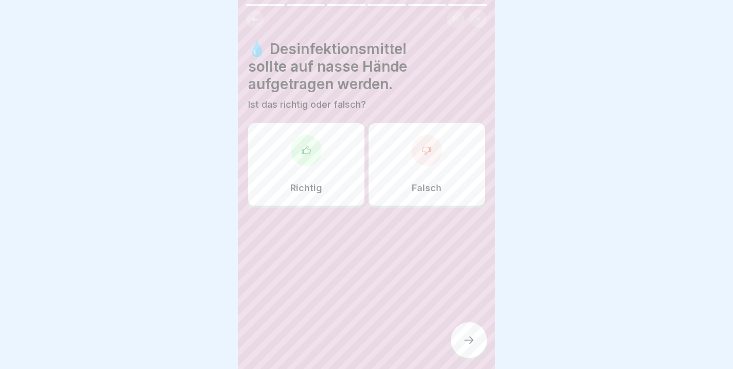
click at [422, 169] on div "Falsch" at bounding box center [427, 164] width 116 height 82
click at [462, 337] on div at bounding box center [469, 340] width 36 height 36
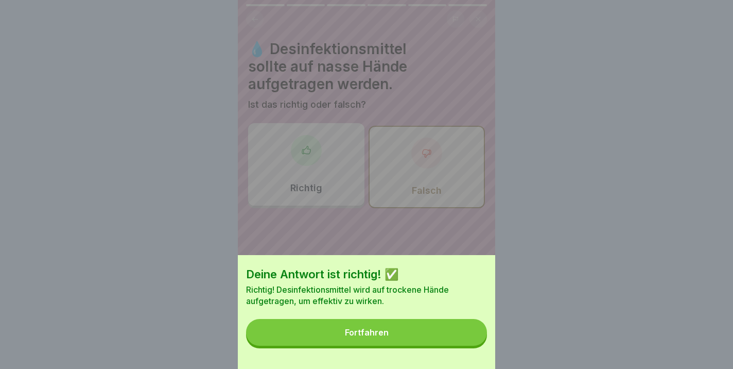
click at [387, 336] on div "Fortfahren" at bounding box center [367, 332] width 44 height 9
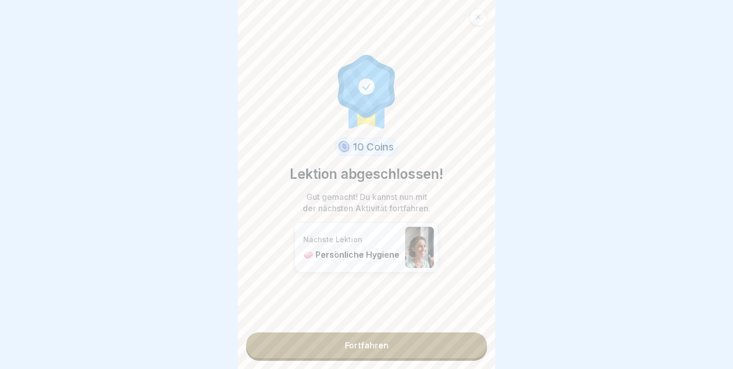
click at [373, 348] on link "Fortfahren" at bounding box center [366, 345] width 241 height 26
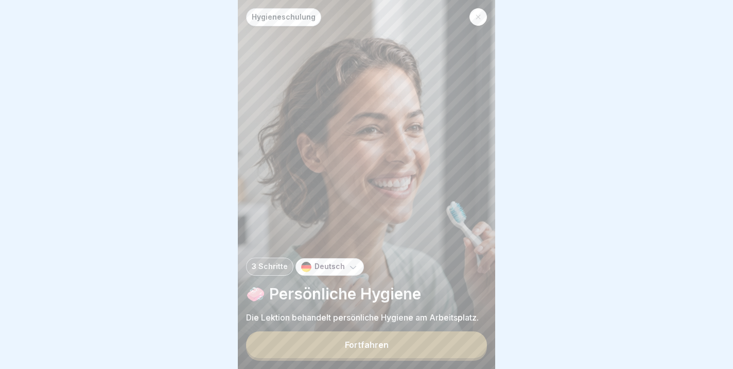
click at [374, 348] on div "Fortfahren" at bounding box center [367, 344] width 44 height 9
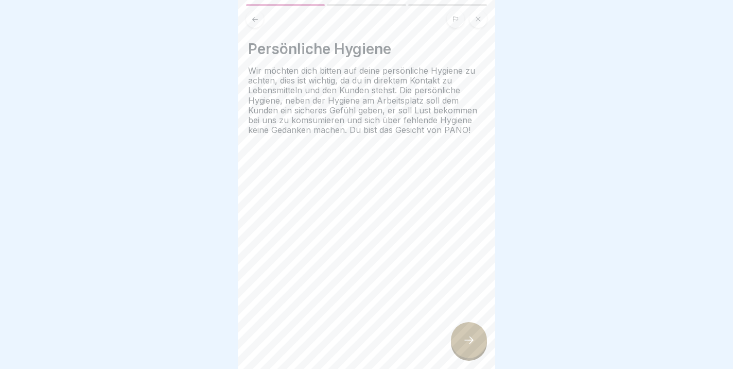
click at [474, 337] on icon at bounding box center [469, 340] width 12 height 12
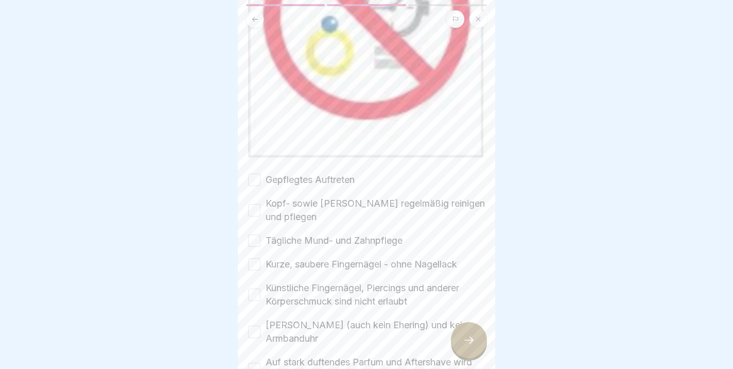
scroll to position [481, 0]
click at [257, 183] on button "Gepflegtes Auftreten" at bounding box center [254, 179] width 12 height 12
click at [257, 209] on button "Kopf- sowie [PERSON_NAME] regelmäßig reinigen und pflegen" at bounding box center [254, 209] width 12 height 12
click at [256, 241] on button "Tägliche Mund- und Zahnpflege" at bounding box center [254, 240] width 12 height 12
click at [257, 267] on button "Kurze, saubere Fingernägel - ohne Nagellack" at bounding box center [254, 263] width 12 height 12
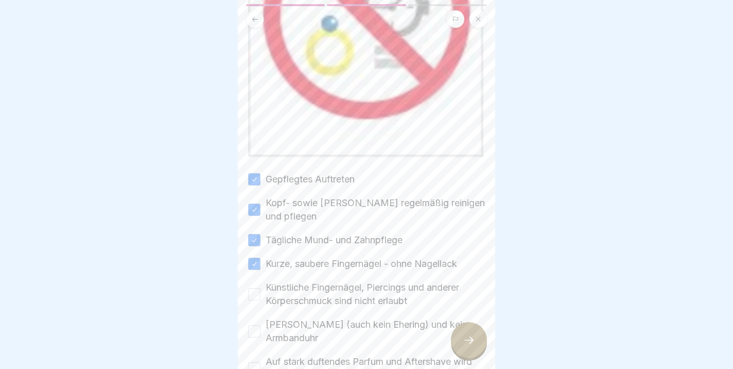
click at [257, 297] on button "Künstliche Fingernägel, Piercings und anderer Körperschmuck sind nicht erlaubt" at bounding box center [254, 294] width 12 height 12
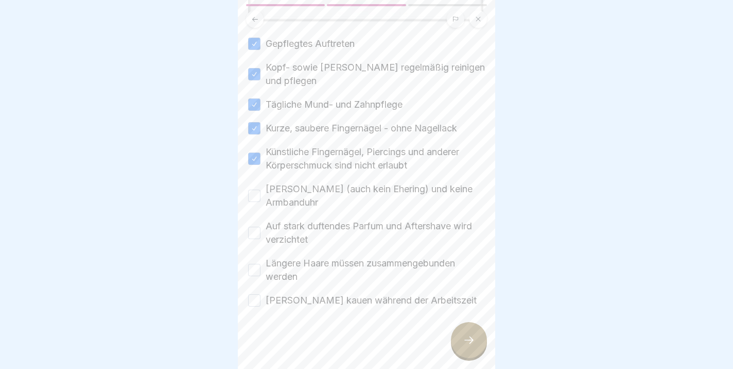
scroll to position [617, 0]
click at [259, 199] on button "[PERSON_NAME] (auch kein Ehering) und keine Armbanduhr" at bounding box center [254, 196] width 12 height 12
click at [256, 235] on button "Auf stark duftendes Parfum und Aftershave wird verzichtet" at bounding box center [254, 233] width 12 height 12
click at [255, 272] on button "Längere Haare müssen zusammengebunden werden" at bounding box center [254, 270] width 12 height 12
click at [256, 303] on button "[PERSON_NAME] kauen während der Arbeitszeit" at bounding box center [254, 300] width 12 height 12
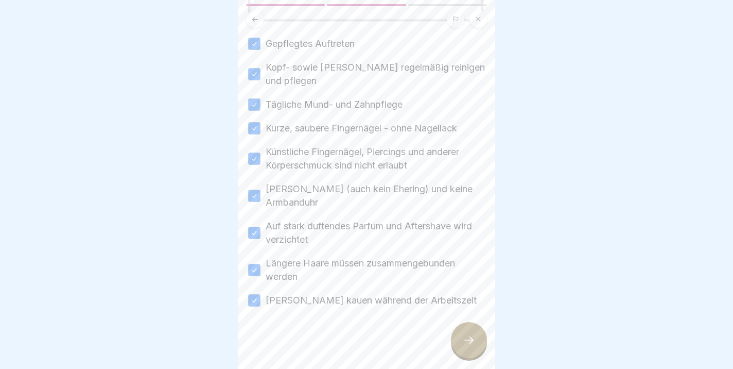
click at [471, 339] on icon at bounding box center [469, 340] width 12 height 12
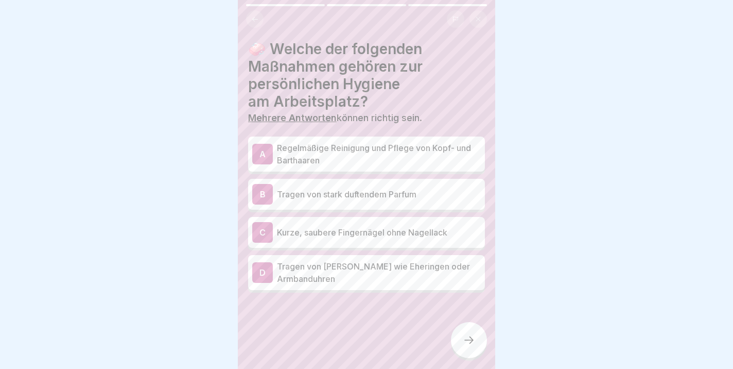
click at [288, 158] on p "Regelmäßige Reinigung und Pflege von Kopf- und Barthaaren" at bounding box center [379, 154] width 204 height 25
click at [289, 198] on p "Tragen von stark duftendem Parfum" at bounding box center [379, 194] width 204 height 12
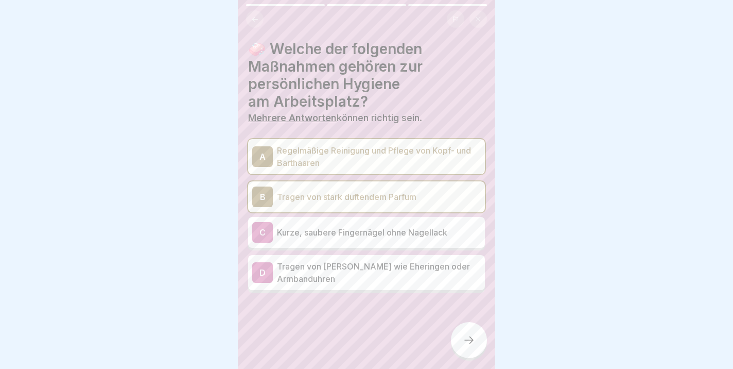
click at [294, 236] on p "Kurze, saubere Fingernägel ohne Nagellack" at bounding box center [379, 232] width 204 height 12
click at [299, 279] on p "Tragen von [PERSON_NAME] wie Eheringen oder Armbanduhren" at bounding box center [379, 272] width 204 height 25
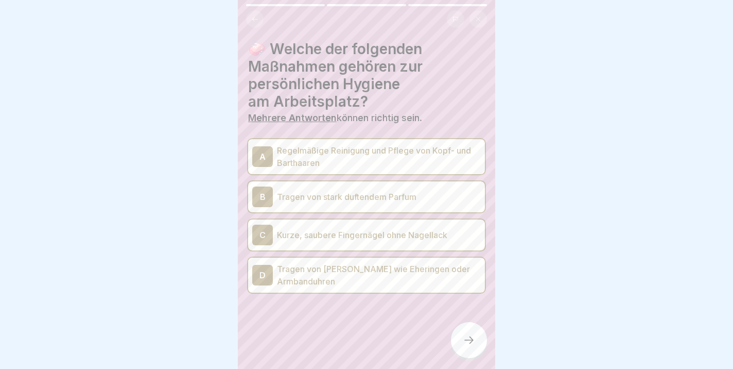
click at [466, 342] on icon at bounding box center [469, 340] width 12 height 12
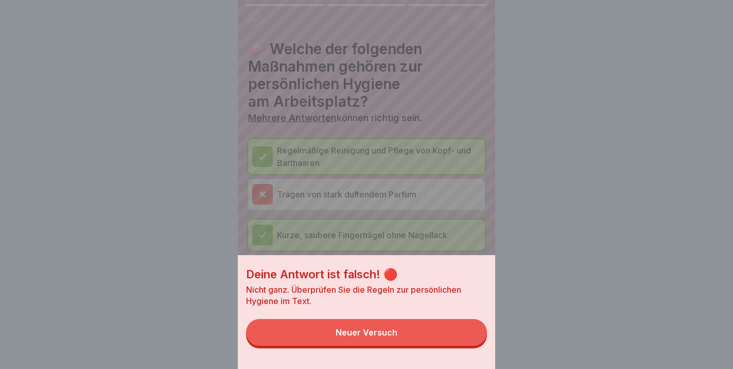
drag, startPoint x: 395, startPoint y: 326, endPoint x: 388, endPoint y: 327, distance: 7.7
click at [395, 327] on button "Neuer Versuch" at bounding box center [366, 332] width 241 height 27
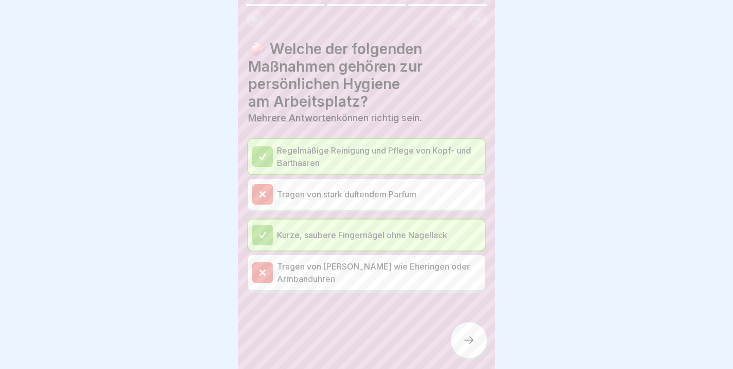
click at [470, 346] on icon at bounding box center [469, 340] width 12 height 12
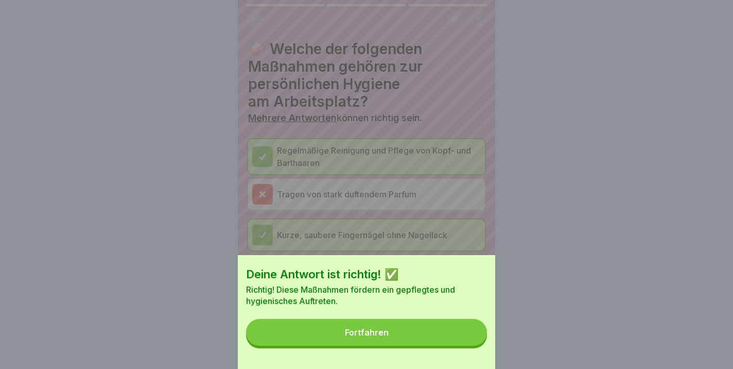
click at [390, 335] on button "Fortfahren" at bounding box center [366, 332] width 241 height 27
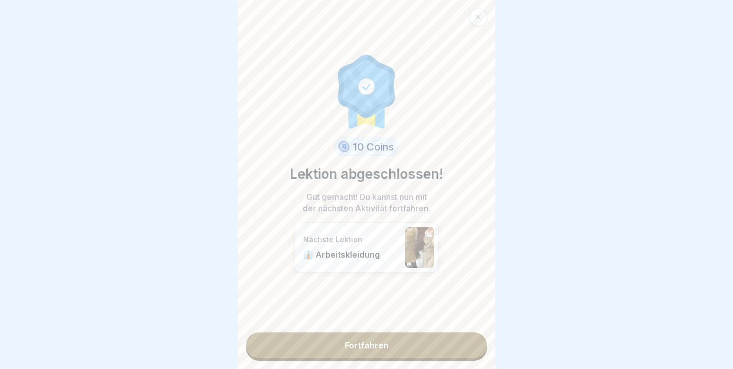
click at [372, 351] on link "Fortfahren" at bounding box center [366, 345] width 241 height 26
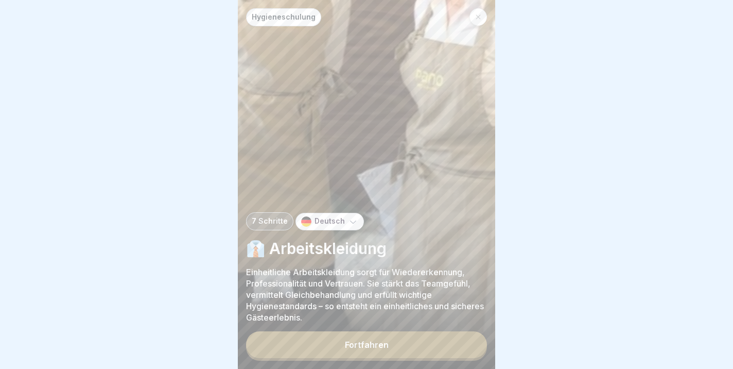
click at [352, 345] on div "Fortfahren" at bounding box center [367, 344] width 44 height 9
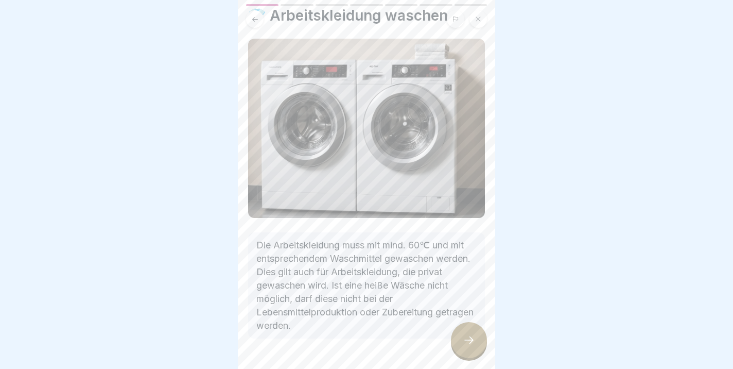
scroll to position [23, 0]
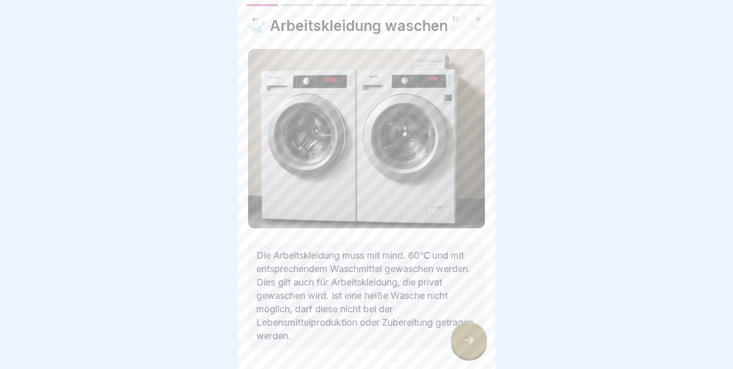
click at [485, 343] on div at bounding box center [469, 340] width 36 height 36
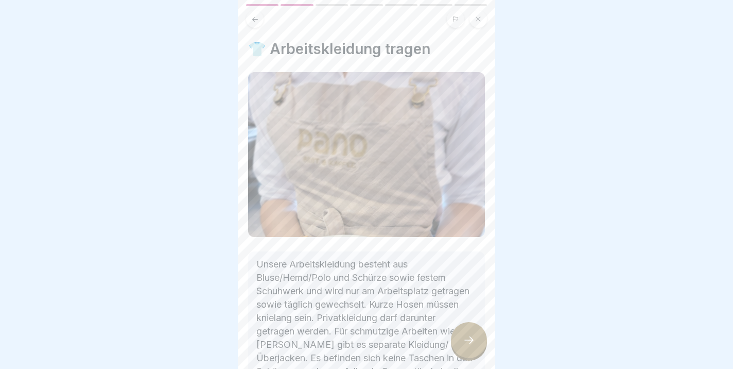
click at [491, 186] on div "👕 Arbeitskleidung tragen Unsere Arbeitskleidung besteht aus Bluse/Hemd/Polo und…" at bounding box center [366, 184] width 257 height 369
click at [491, 272] on div "👕 Arbeitskleidung tragen Unsere Arbeitskleidung besteht aus Bluse/Hemd/Polo und…" at bounding box center [366, 184] width 257 height 369
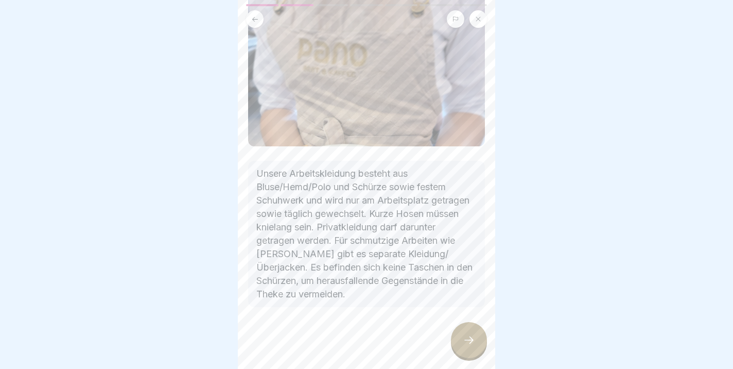
scroll to position [104, 0]
click at [467, 340] on icon at bounding box center [469, 340] width 12 height 12
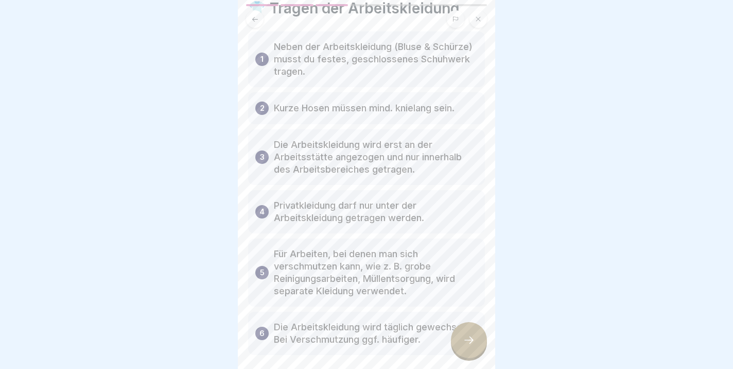
click at [494, 117] on div "👕 Tragen der Arbeitskleidung 1 Neben der Arbeitskleidung (Bluse & Schürze) muss…" at bounding box center [366, 184] width 257 height 369
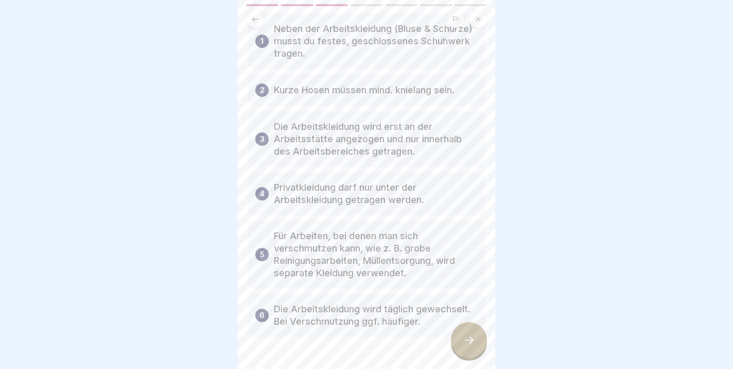
scroll to position [50, 0]
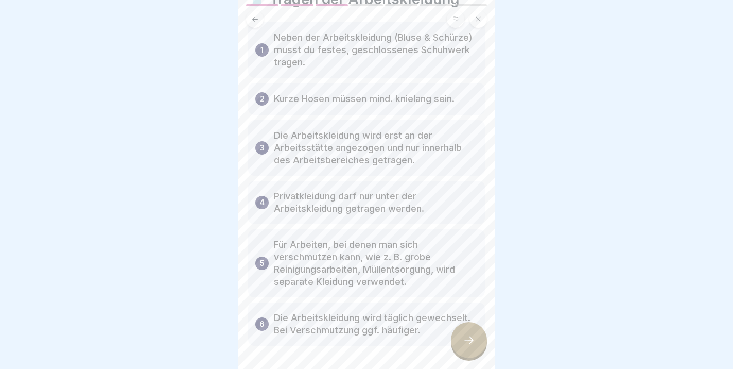
click at [473, 342] on icon at bounding box center [469, 340] width 12 height 12
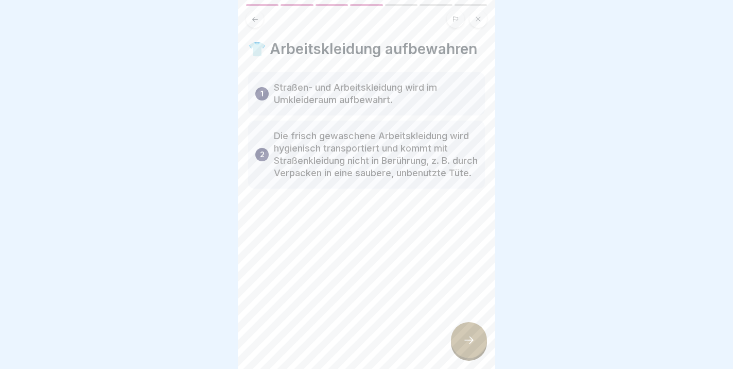
click at [467, 346] on icon at bounding box center [469, 340] width 12 height 12
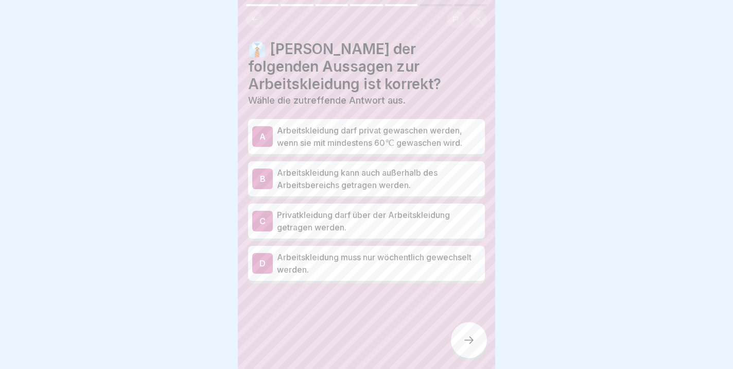
click at [359, 134] on p "Arbeitskleidung darf privat gewaschen werden, wenn sie mit mindestens 60℃ gewas…" at bounding box center [379, 136] width 204 height 25
click at [313, 225] on p "Privatkleidung darf über der Arbeitskleidung getragen werden." at bounding box center [379, 221] width 204 height 25
click at [290, 133] on p "Arbeitskleidung darf privat gewaschen werden, wenn sie mit mindestens 60℃ gewas…" at bounding box center [379, 136] width 204 height 25
click at [475, 345] on icon at bounding box center [469, 340] width 12 height 12
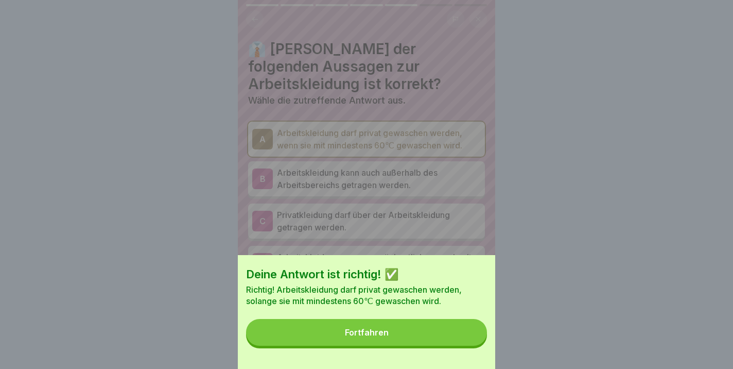
click at [389, 329] on button "Fortfahren" at bounding box center [366, 332] width 241 height 27
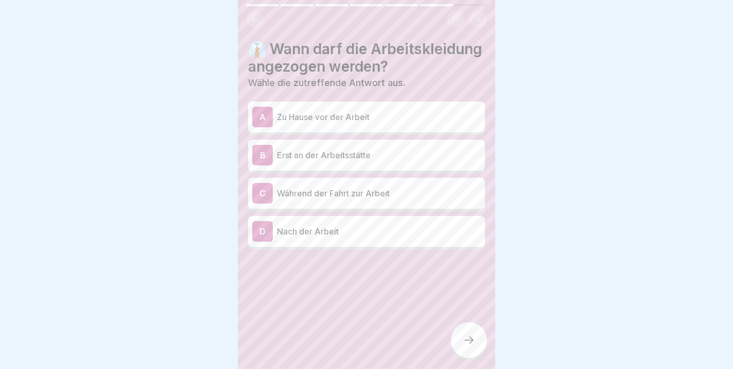
click at [329, 158] on p "Erst an der Arbeitsstätte" at bounding box center [379, 155] width 204 height 12
click at [475, 343] on icon at bounding box center [469, 340] width 12 height 12
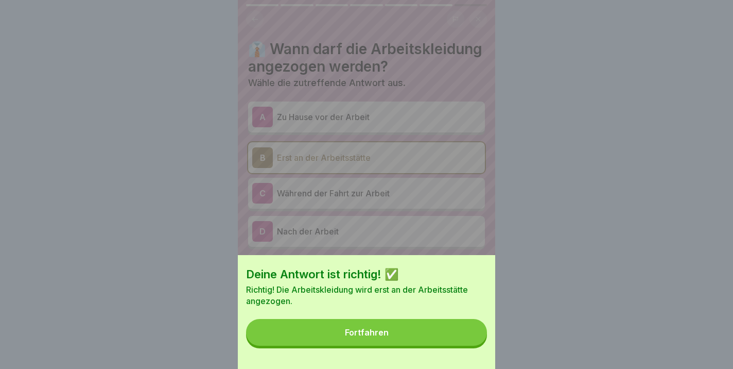
click at [377, 335] on div "Fortfahren" at bounding box center [367, 332] width 44 height 9
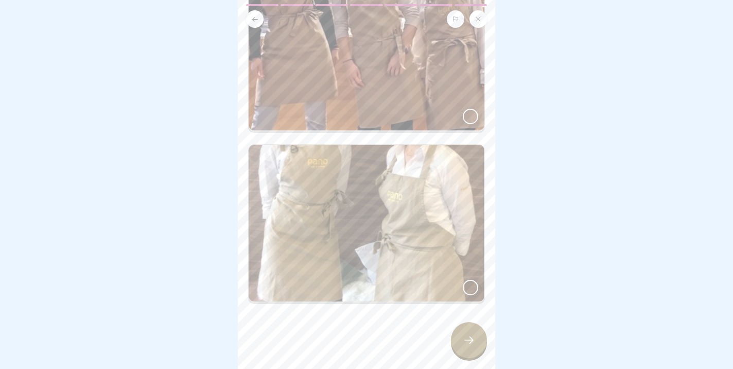
scroll to position [136, 0]
click at [471, 288] on div at bounding box center [470, 287] width 15 height 15
click at [471, 343] on icon at bounding box center [469, 340] width 12 height 12
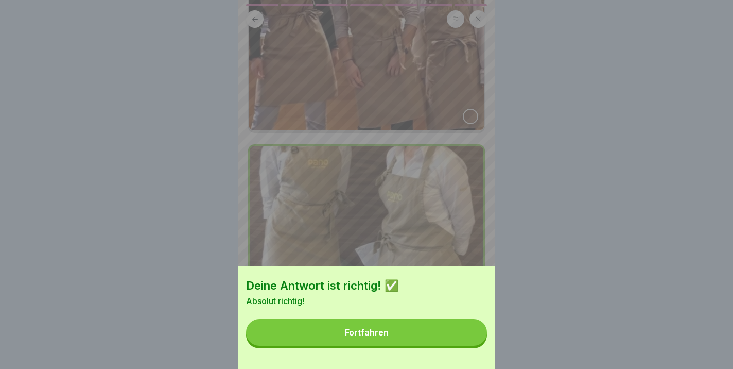
click at [402, 334] on button "Fortfahren" at bounding box center [366, 332] width 241 height 27
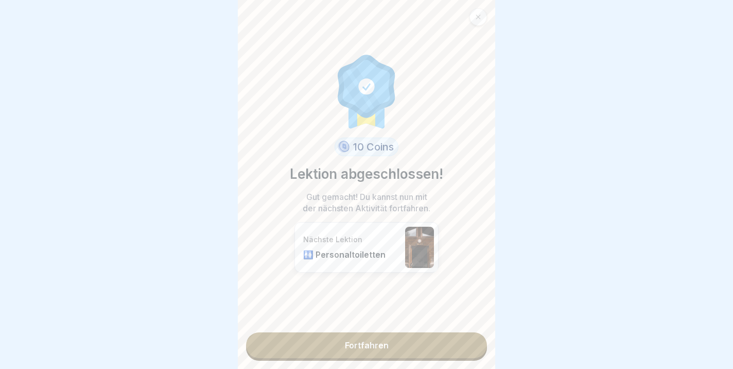
click at [387, 348] on link "Fortfahren" at bounding box center [366, 345] width 241 height 26
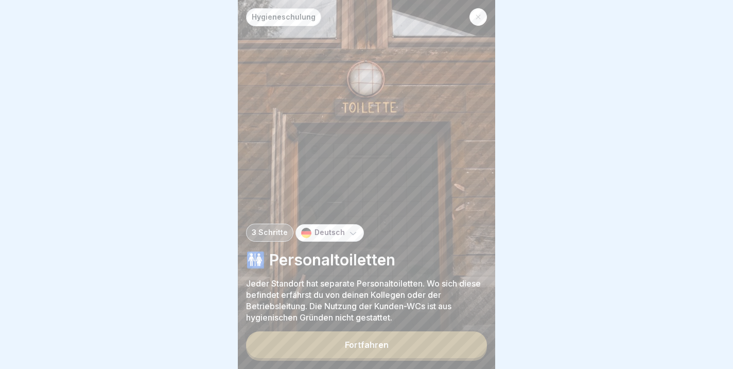
click at [373, 350] on button "Fortfahren" at bounding box center [366, 344] width 241 height 27
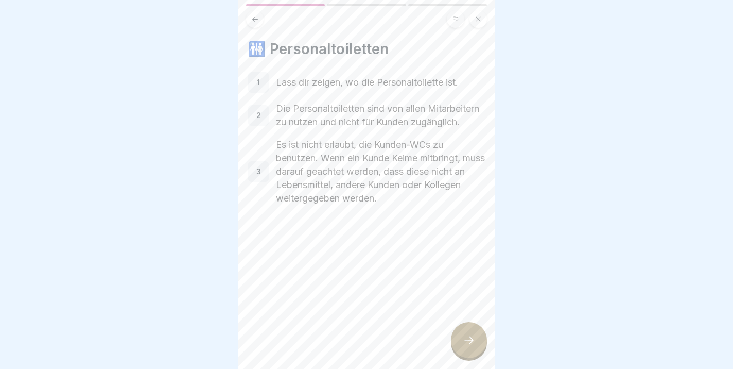
click at [474, 338] on icon at bounding box center [469, 340] width 12 height 12
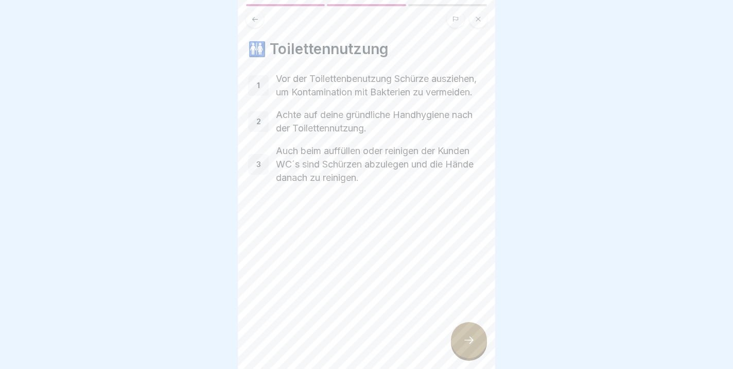
click at [473, 336] on icon at bounding box center [469, 340] width 12 height 12
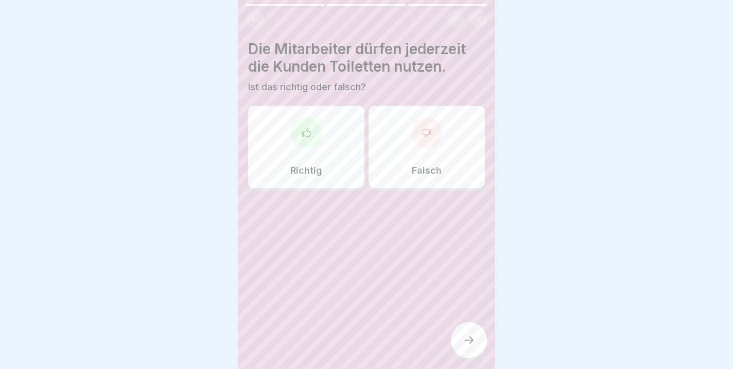
click at [406, 149] on div "Falsch" at bounding box center [427, 147] width 116 height 82
click at [471, 339] on icon at bounding box center [469, 340] width 12 height 12
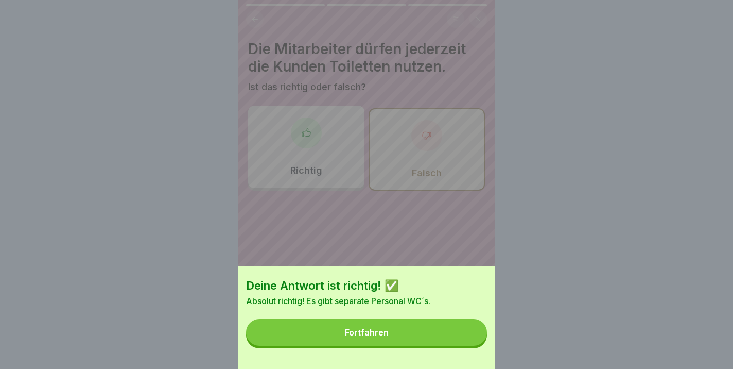
click at [363, 327] on button "Fortfahren" at bounding box center [366, 332] width 241 height 27
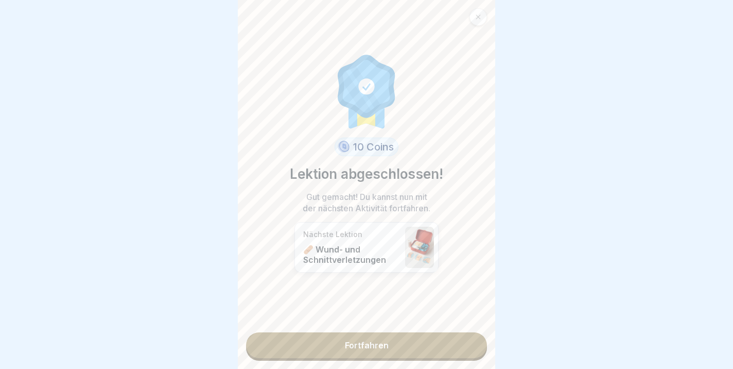
click at [354, 344] on link "Fortfahren" at bounding box center [366, 345] width 241 height 26
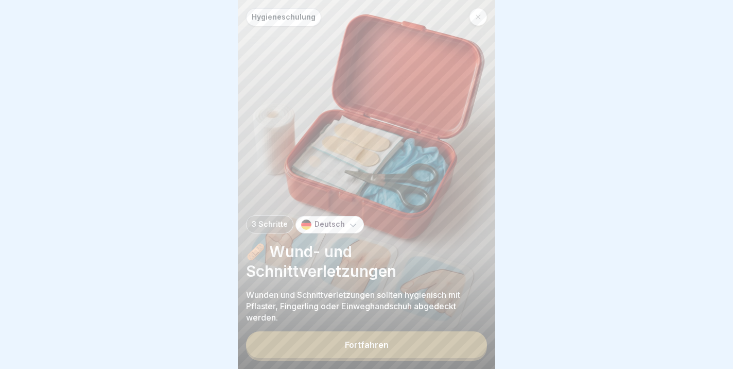
click at [309, 357] on button "Fortfahren" at bounding box center [366, 344] width 241 height 27
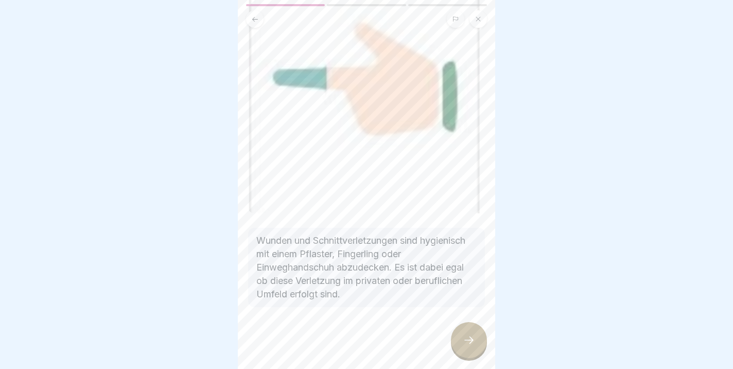
scroll to position [155, 0]
click at [467, 336] on icon at bounding box center [469, 340] width 12 height 12
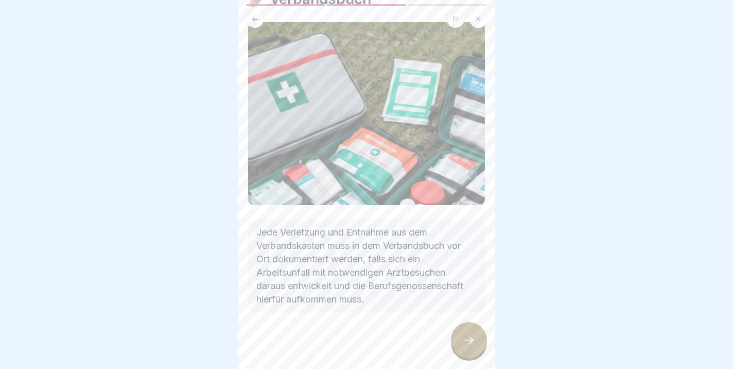
scroll to position [55, 0]
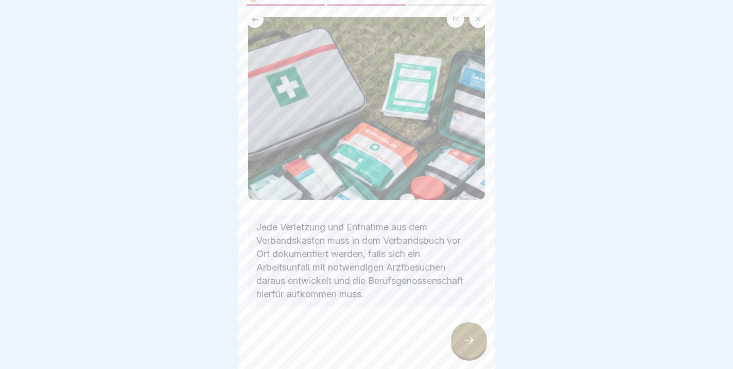
click at [475, 340] on icon at bounding box center [469, 340] width 12 height 12
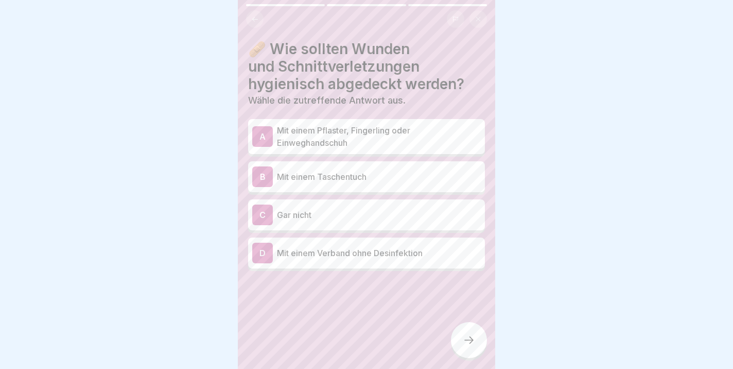
click at [329, 147] on p "Mit einem Pflaster, Fingerling oder Einweghandschuh" at bounding box center [379, 136] width 204 height 25
click at [467, 341] on icon at bounding box center [469, 340] width 12 height 12
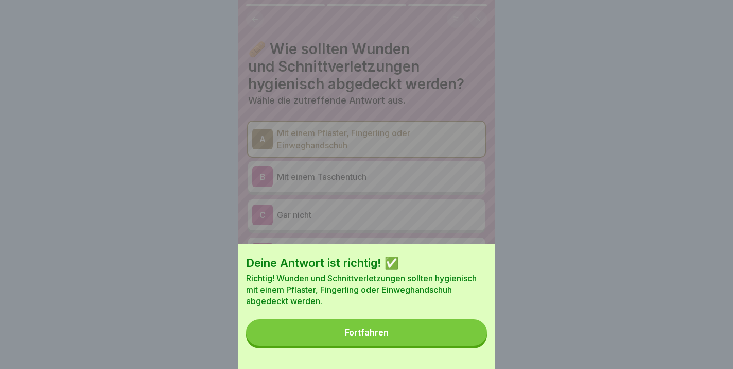
click at [386, 332] on div "Fortfahren" at bounding box center [367, 332] width 44 height 9
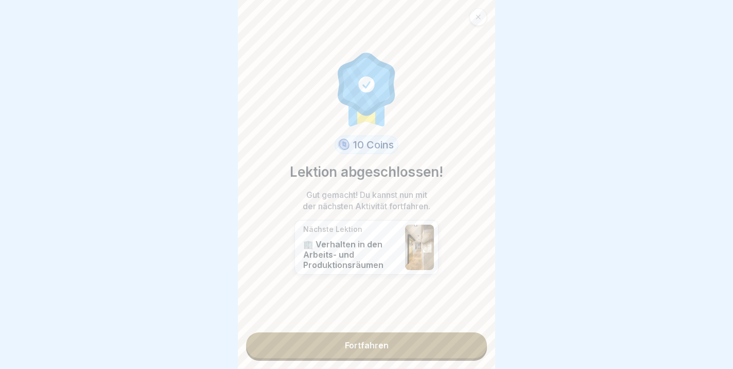
click at [370, 346] on link "Fortfahren" at bounding box center [366, 345] width 241 height 26
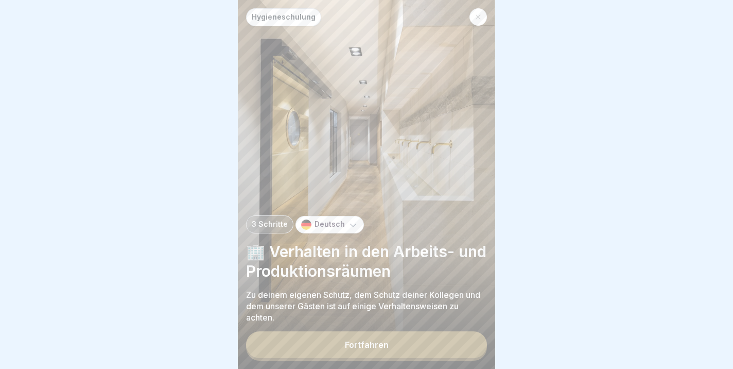
click at [376, 350] on button "Fortfahren" at bounding box center [366, 344] width 241 height 27
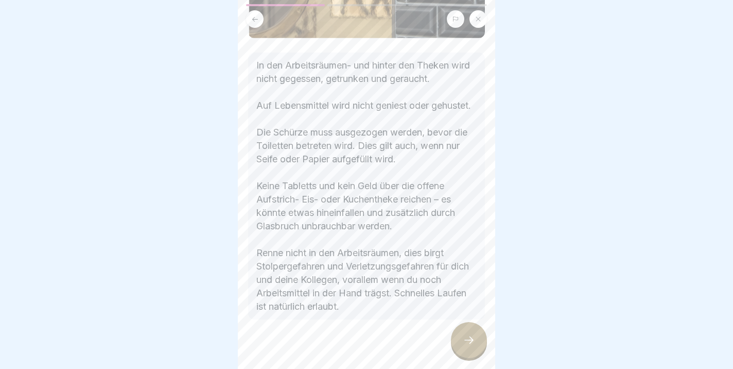
scroll to position [192, 0]
click at [463, 344] on icon at bounding box center [469, 340] width 12 height 12
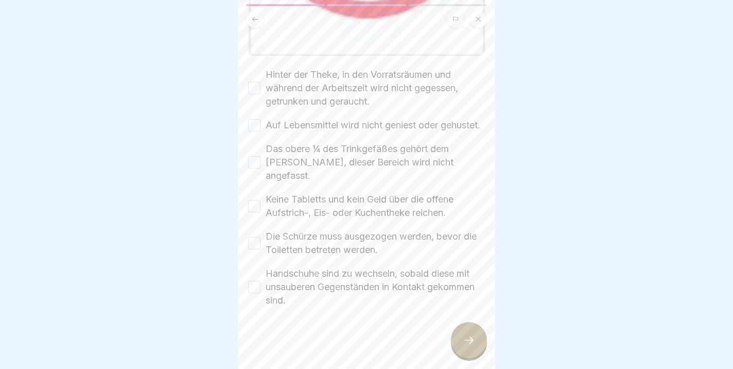
scroll to position [338, 0]
click at [259, 92] on button "Hinter der Theke, in den Vorratsräumen und während der Arbeitszeit wird nicht g…" at bounding box center [254, 88] width 12 height 12
click at [256, 132] on button "Auf Lebensmittel wird nicht geniest oder gehustet." at bounding box center [254, 125] width 12 height 12
click at [256, 171] on button "Das obere ¼ des Trinkgefäßes gehört dem [PERSON_NAME], dieser Bereich wird nich…" at bounding box center [254, 165] width 12 height 12
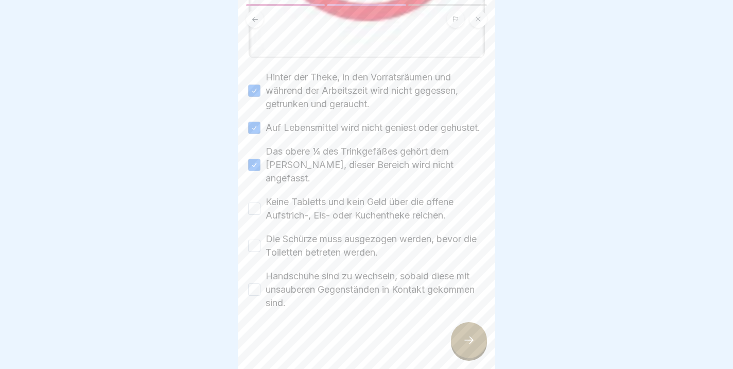
click at [255, 208] on button "Keine Tabletts und kein Geld über die offene Aufstrich-, Eis- oder Kuchentheke …" at bounding box center [254, 208] width 12 height 12
click at [257, 245] on button "Die Schürze muss ausgezogen werden, bevor die Toiletten betreten werden." at bounding box center [254, 245] width 12 height 12
click at [255, 287] on button "Handschuhe sind zu wechseln, sobald diese mit unsauberen Gegenständen in Kontak…" at bounding box center [254, 289] width 12 height 12
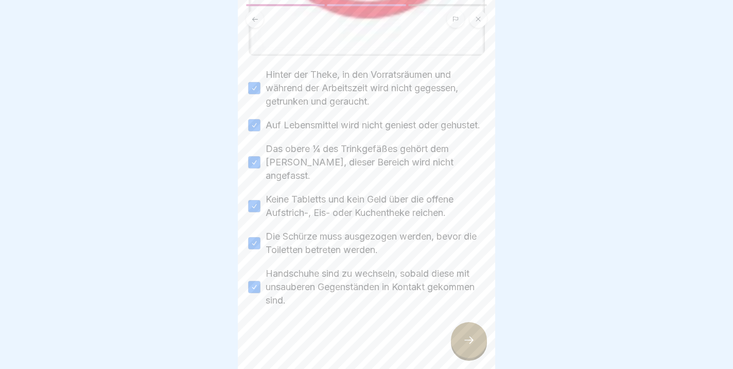
scroll to position [338, 0]
click at [464, 349] on div at bounding box center [469, 340] width 36 height 36
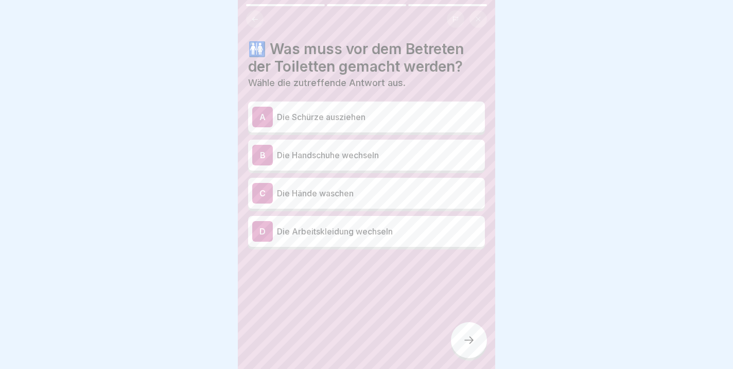
click at [321, 125] on div "A Die Schürze ausziehen" at bounding box center [366, 117] width 229 height 21
click at [476, 340] on div at bounding box center [469, 340] width 36 height 36
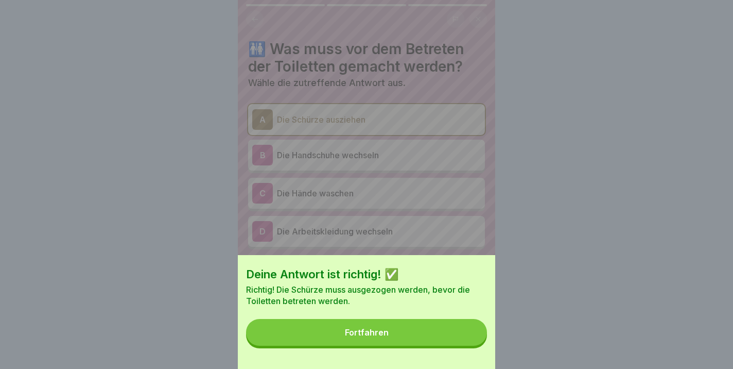
click at [351, 336] on div "Fortfahren" at bounding box center [367, 332] width 44 height 9
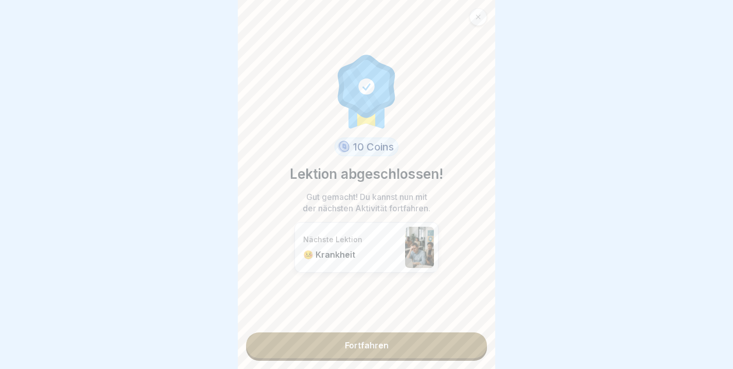
click at [378, 347] on link "Fortfahren" at bounding box center [366, 345] width 241 height 26
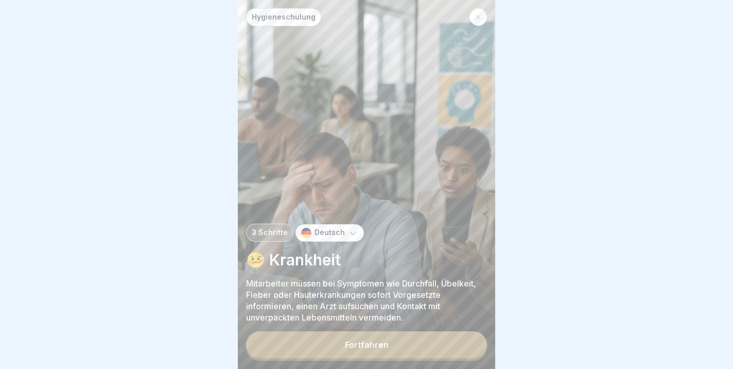
click at [327, 350] on button "Fortfahren" at bounding box center [366, 344] width 241 height 27
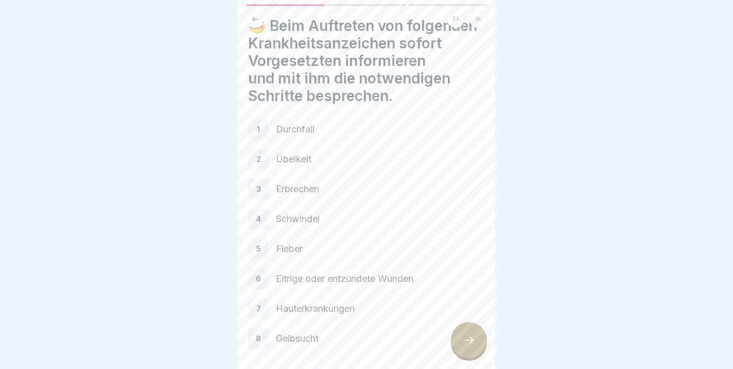
scroll to position [24, 0]
click at [469, 348] on div at bounding box center [469, 340] width 36 height 36
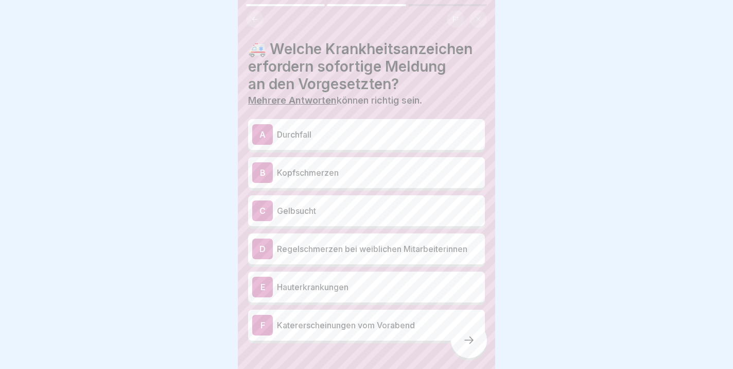
click at [323, 136] on p "Durchfall" at bounding box center [379, 134] width 204 height 12
click at [328, 214] on p "Gelbsucht" at bounding box center [379, 210] width 204 height 12
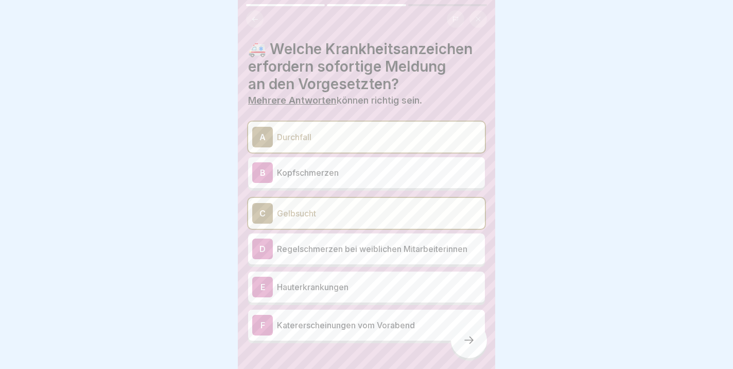
click at [343, 293] on div "E Hauterkrankungen" at bounding box center [366, 287] width 229 height 21
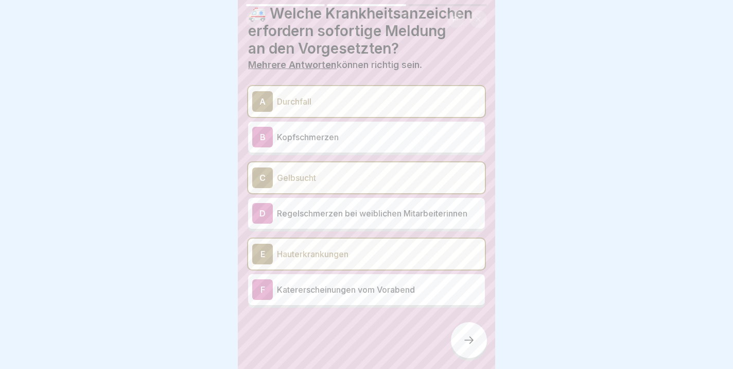
scroll to position [34, 0]
click at [478, 335] on div at bounding box center [469, 340] width 36 height 36
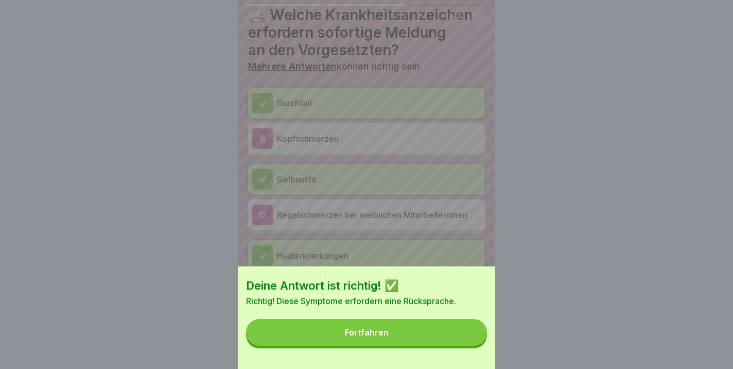
click at [375, 335] on div "Fortfahren" at bounding box center [367, 332] width 44 height 9
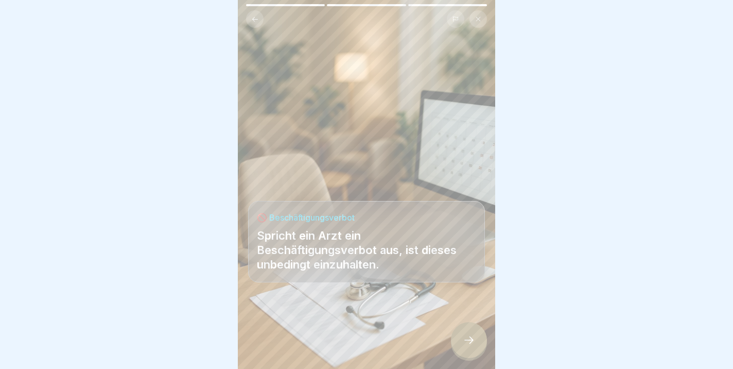
click at [462, 341] on div at bounding box center [469, 340] width 36 height 36
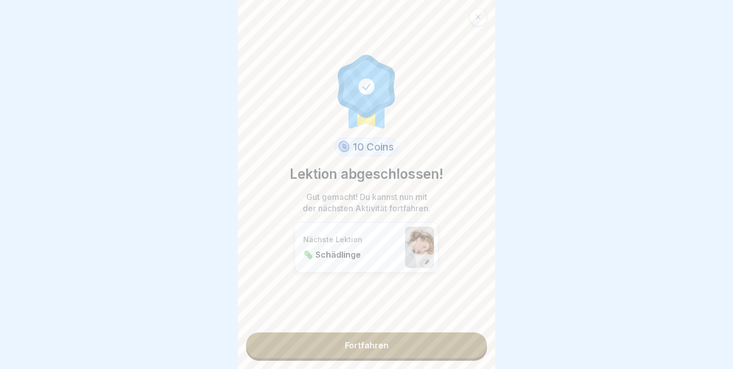
click at [365, 352] on link "Fortfahren" at bounding box center [366, 345] width 241 height 26
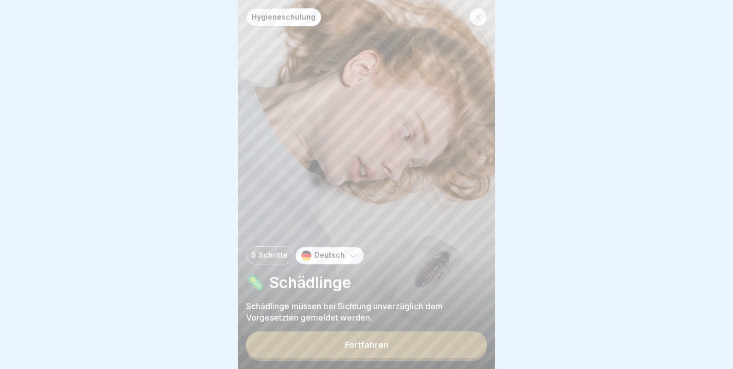
click at [363, 344] on div "Fortfahren" at bounding box center [367, 344] width 44 height 9
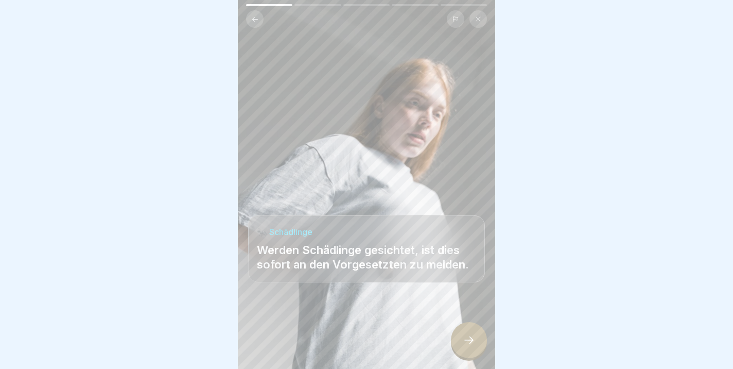
click at [469, 333] on div at bounding box center [469, 340] width 36 height 36
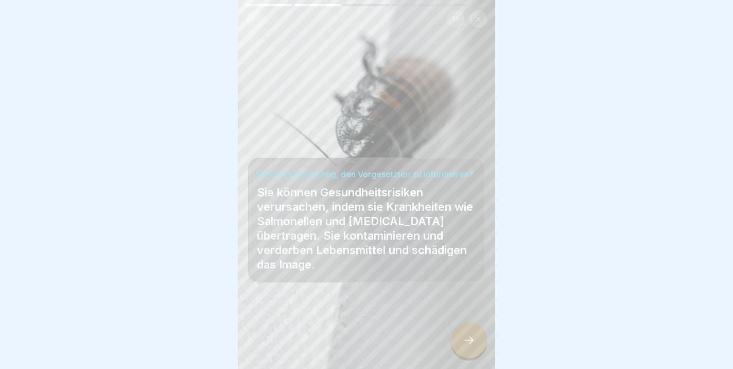
click at [471, 334] on div at bounding box center [469, 340] width 36 height 36
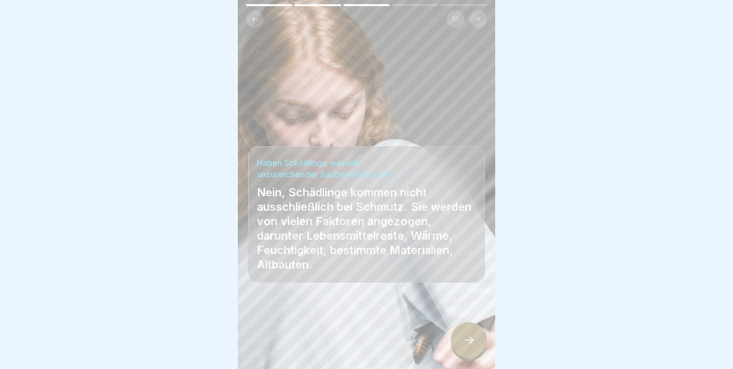
click at [470, 345] on icon at bounding box center [469, 340] width 12 height 12
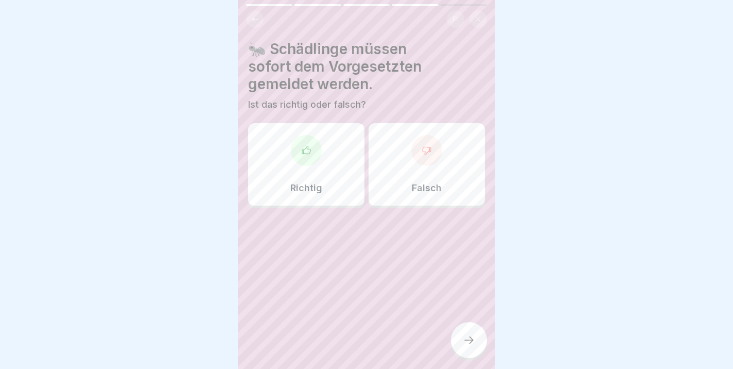
click at [309, 150] on div "Richtig" at bounding box center [306, 164] width 116 height 82
click at [478, 343] on div at bounding box center [469, 340] width 36 height 36
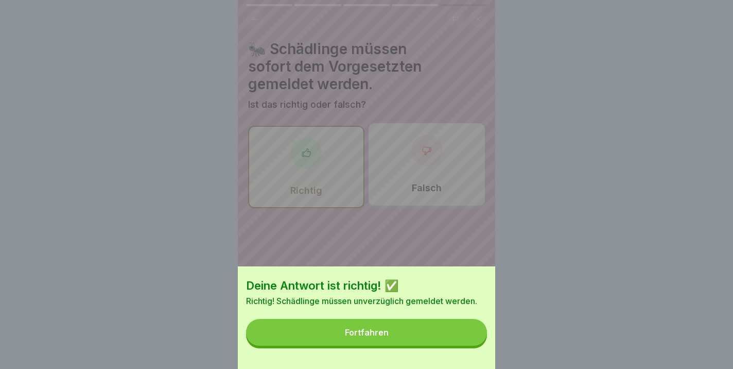
click at [372, 332] on div "Fortfahren" at bounding box center [367, 332] width 44 height 9
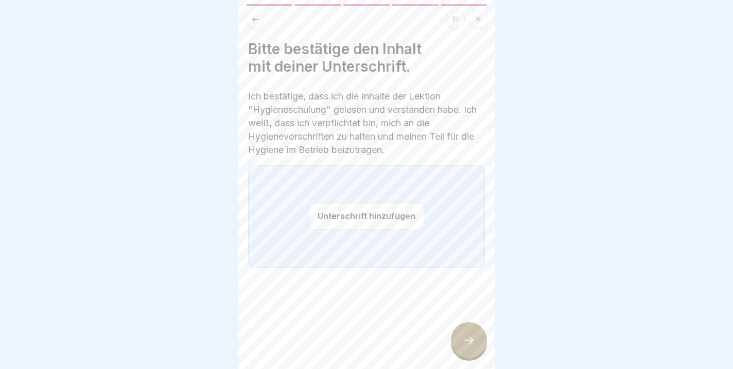
click at [330, 217] on button "Unterschrift hinzufügen" at bounding box center [366, 215] width 115 height 27
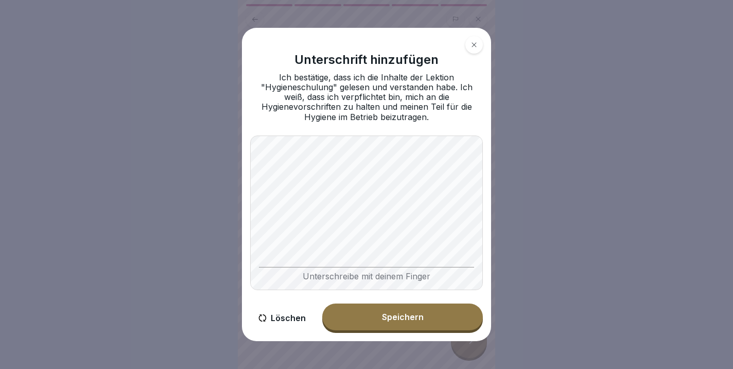
click at [354, 266] on div "Unterschreibe mit deinem Finger" at bounding box center [366, 212] width 233 height 154
click at [407, 317] on div "Speichern" at bounding box center [403, 316] width 42 height 9
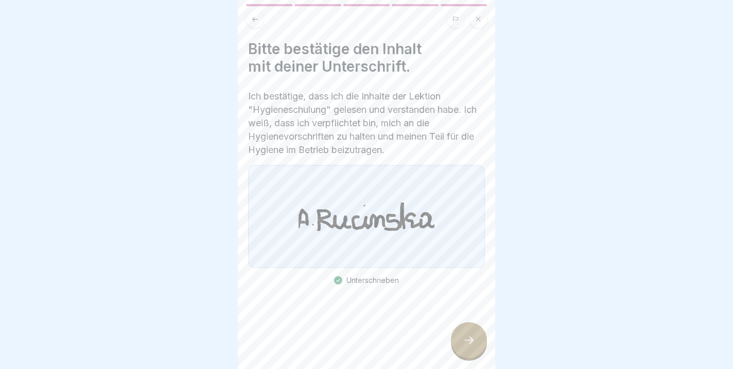
click at [459, 334] on div at bounding box center [469, 340] width 36 height 36
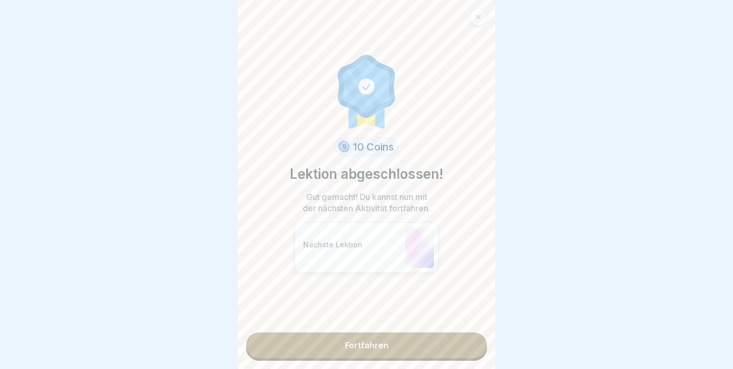
click at [386, 342] on link "Fortfahren" at bounding box center [366, 345] width 241 height 26
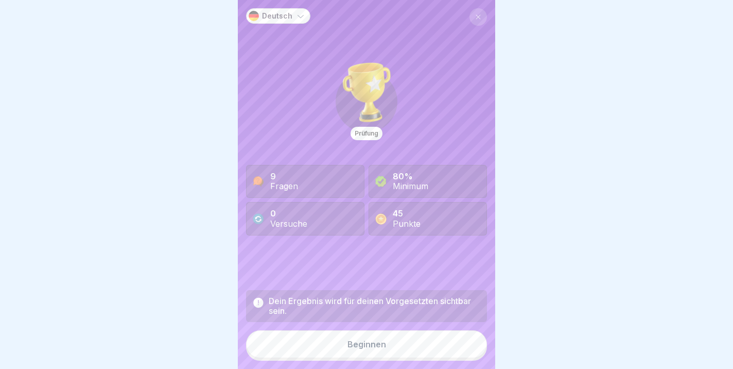
click at [371, 348] on div "Beginnen" at bounding box center [367, 343] width 39 height 9
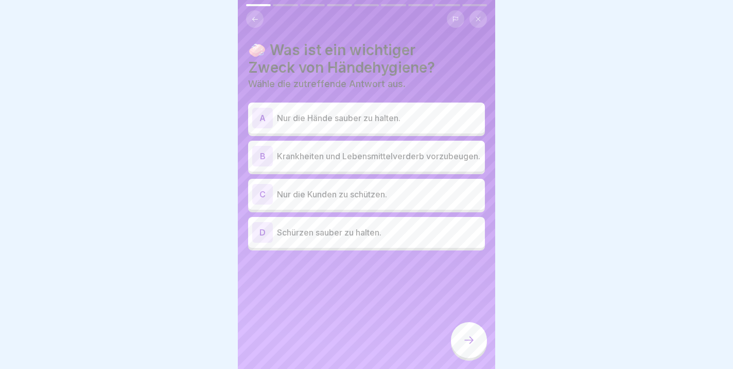
click at [326, 157] on p "Krankheiten und Lebensmittelverderb vorzubeugen." at bounding box center [379, 156] width 204 height 12
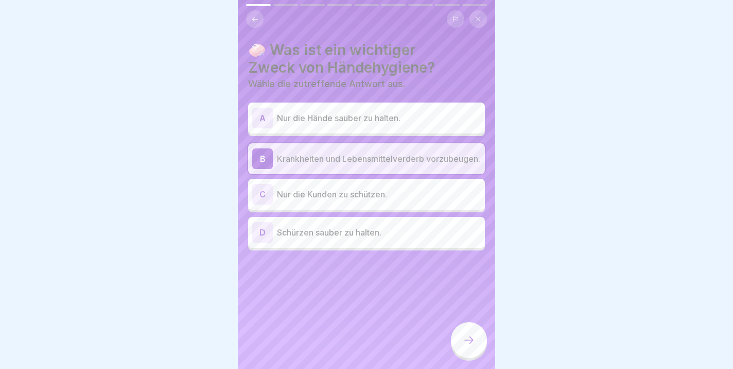
click at [470, 345] on icon at bounding box center [469, 340] width 12 height 12
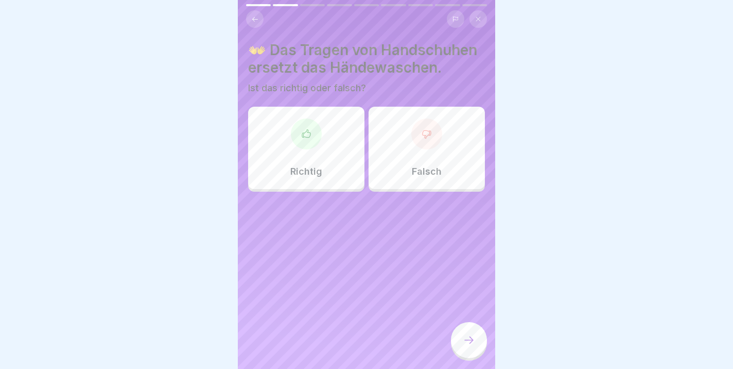
click at [421, 147] on div at bounding box center [426, 133] width 31 height 31
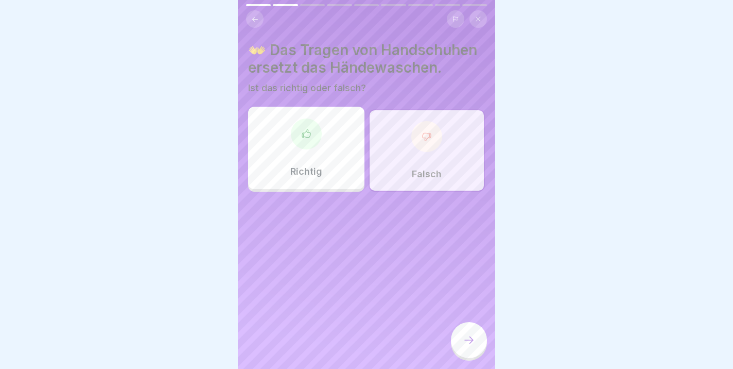
click at [447, 178] on div "Falsch" at bounding box center [427, 150] width 116 height 82
click at [466, 336] on icon at bounding box center [469, 340] width 12 height 12
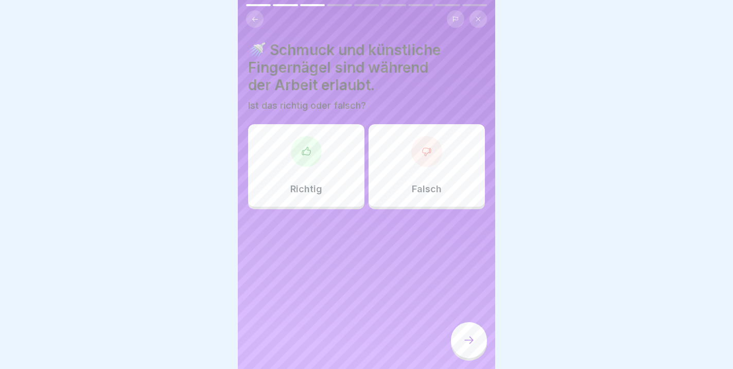
click at [443, 167] on div "Falsch" at bounding box center [427, 165] width 116 height 82
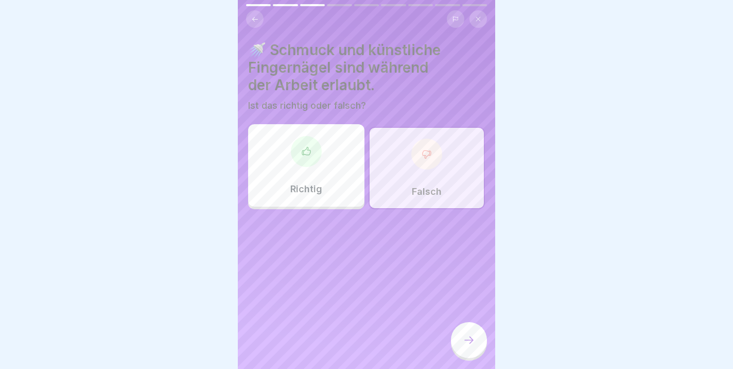
click at [475, 334] on div at bounding box center [469, 340] width 36 height 36
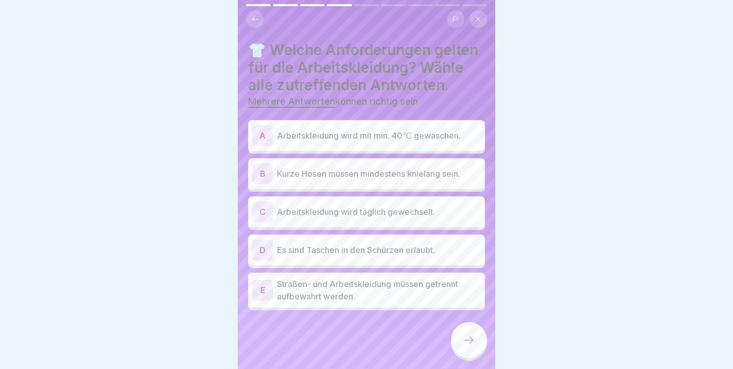
click at [437, 177] on p "Kurze Hosen müssen mindestens knielang sein." at bounding box center [379, 173] width 204 height 12
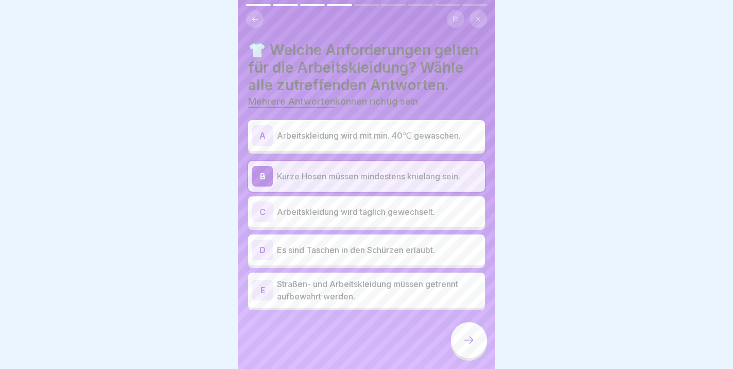
click at [370, 216] on p "Arbeitskleidung wird täglich gewechselt." at bounding box center [379, 211] width 204 height 12
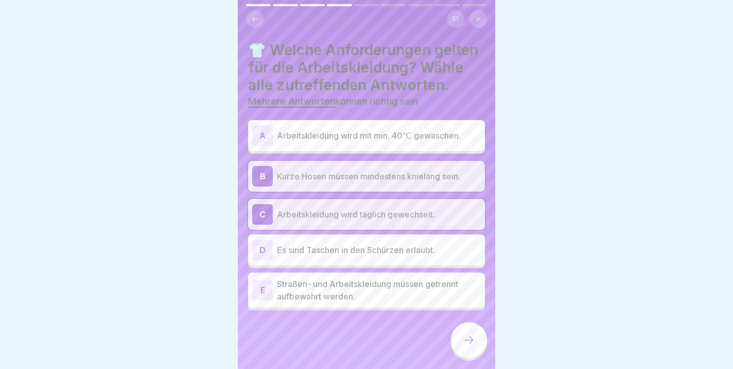
click at [425, 291] on p "Straßen- und Arbeitskleidung müssen getrennt aufbewahrt werden." at bounding box center [379, 290] width 204 height 25
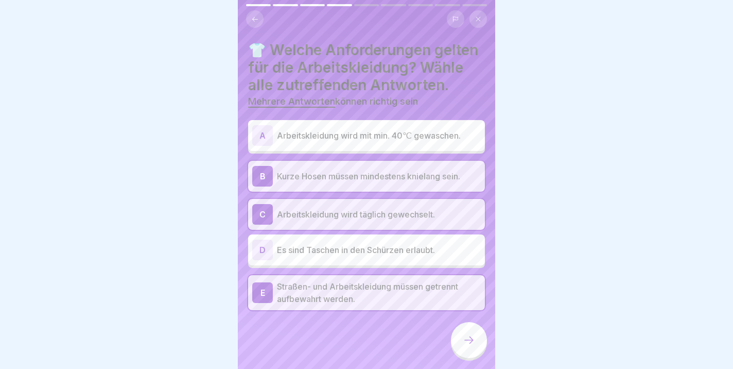
click at [469, 337] on icon at bounding box center [469, 340] width 12 height 12
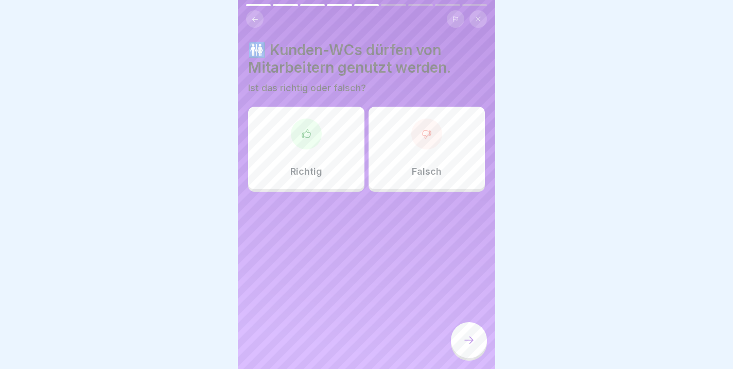
click at [439, 154] on div "Falsch" at bounding box center [427, 148] width 116 height 82
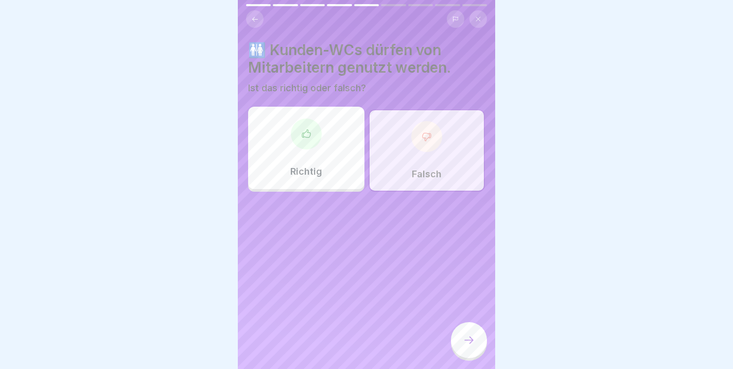
click at [475, 335] on div at bounding box center [469, 340] width 36 height 36
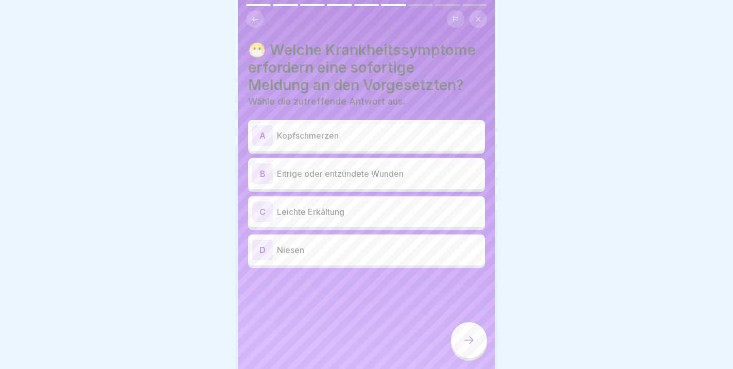
click at [354, 178] on p "Eitrige oder entzündete Wunden" at bounding box center [379, 173] width 204 height 12
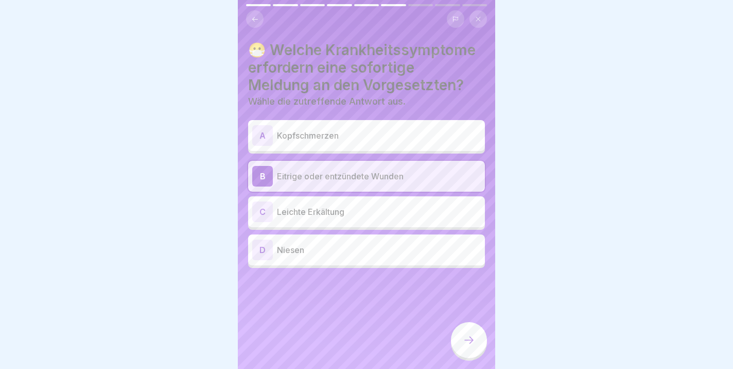
click at [475, 336] on div at bounding box center [469, 340] width 36 height 36
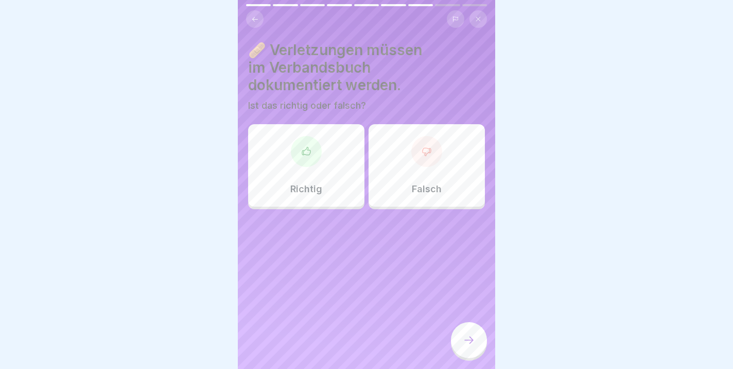
click at [312, 151] on div at bounding box center [306, 151] width 31 height 31
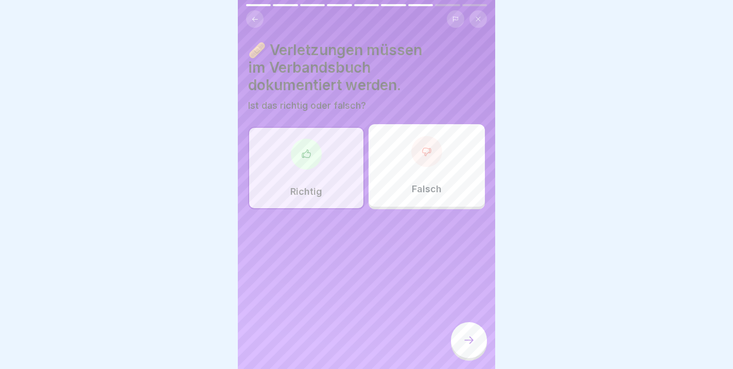
click at [471, 331] on div at bounding box center [469, 340] width 36 height 36
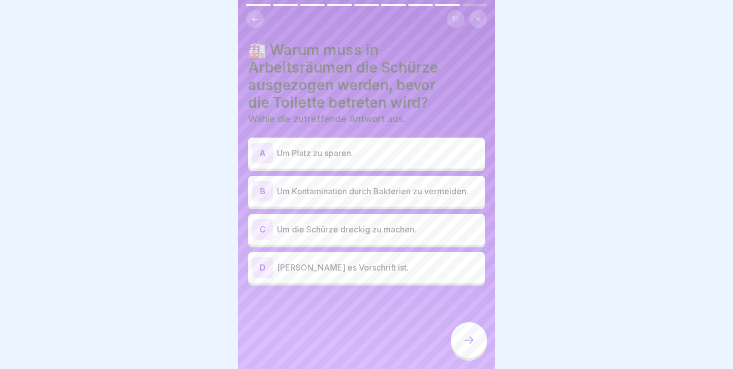
click at [362, 185] on p "Um Kontamination durch Bakterien zu vermeiden." at bounding box center [379, 191] width 204 height 12
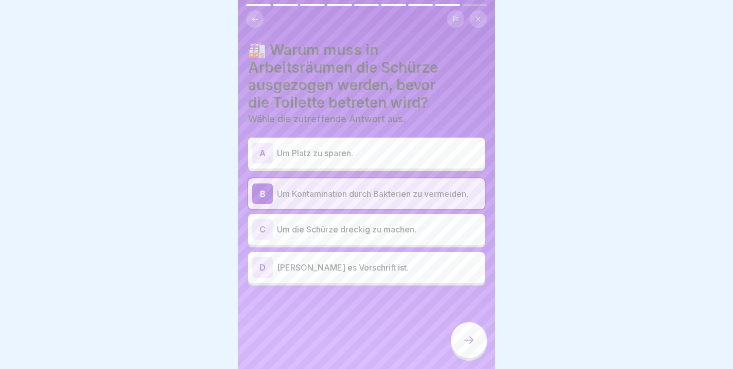
click at [476, 339] on div at bounding box center [469, 340] width 36 height 36
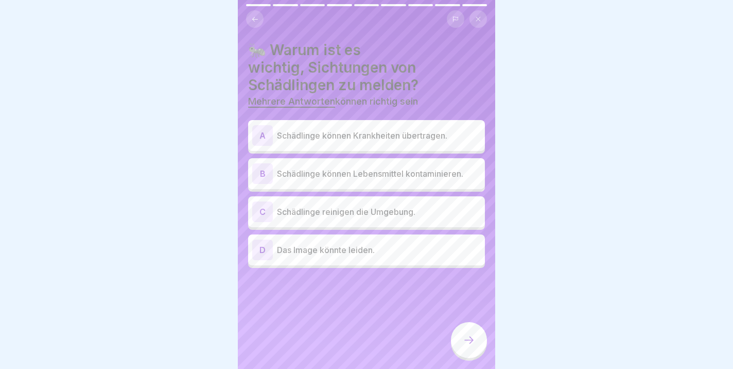
click at [416, 141] on p "Schädlinge können Krankheiten übertragen." at bounding box center [379, 135] width 204 height 12
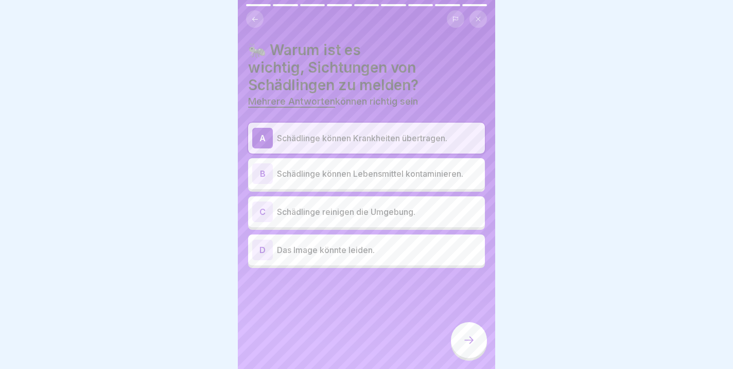
click at [392, 170] on p "Schädlinge können Lebensmittel kontaminieren." at bounding box center [379, 173] width 204 height 12
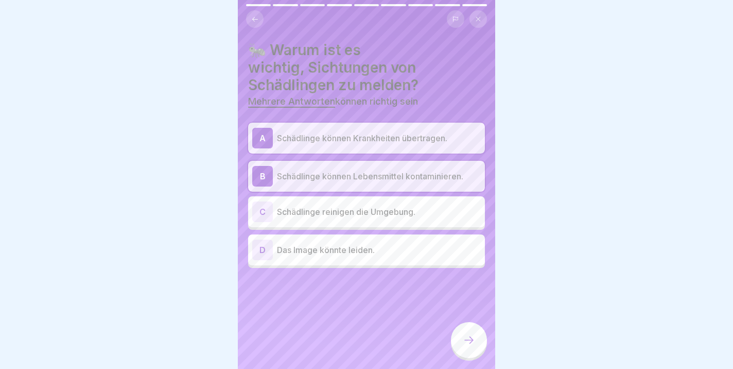
click at [466, 332] on div at bounding box center [469, 340] width 36 height 36
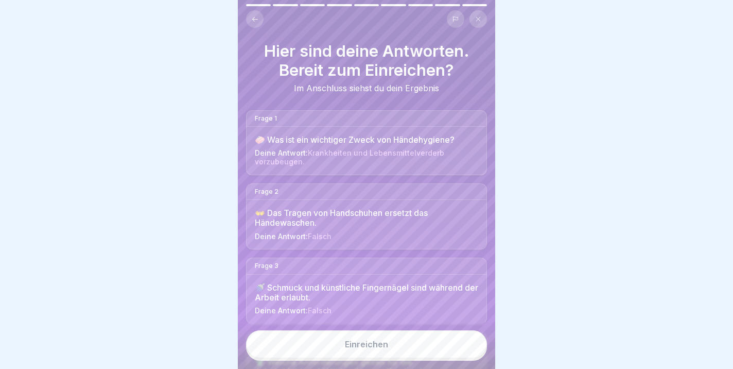
click at [323, 225] on div "👐 Das Tragen von Handschuhen ersetzt das Händewaschen." at bounding box center [366, 218] width 223 height 20
click at [357, 295] on div "🚿 Schmuck und künstliche Fingernägel sind während der Arbeit erlaubt." at bounding box center [366, 293] width 223 height 20
click at [252, 19] on icon at bounding box center [255, 19] width 8 height 8
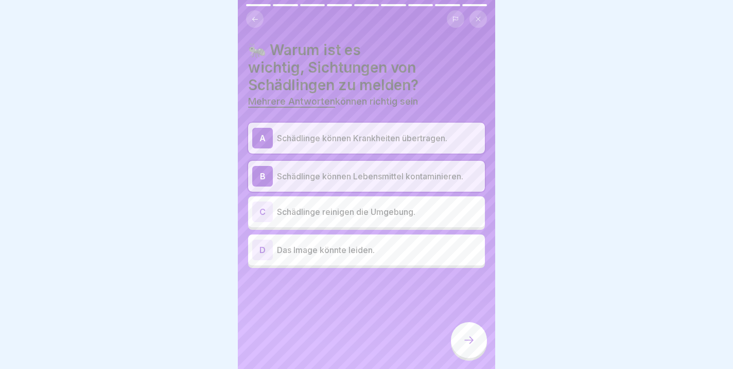
click at [252, 19] on icon at bounding box center [255, 19] width 8 height 8
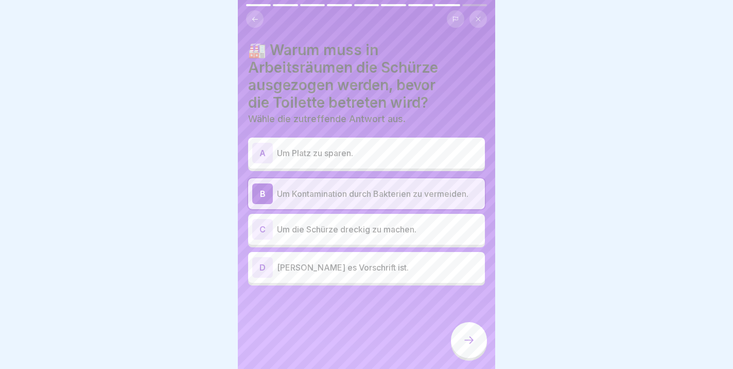
click at [252, 19] on icon at bounding box center [255, 19] width 8 height 8
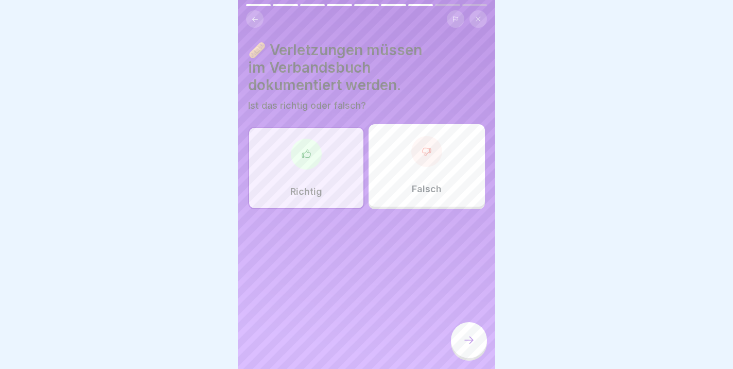
click at [252, 19] on icon at bounding box center [255, 19] width 8 height 8
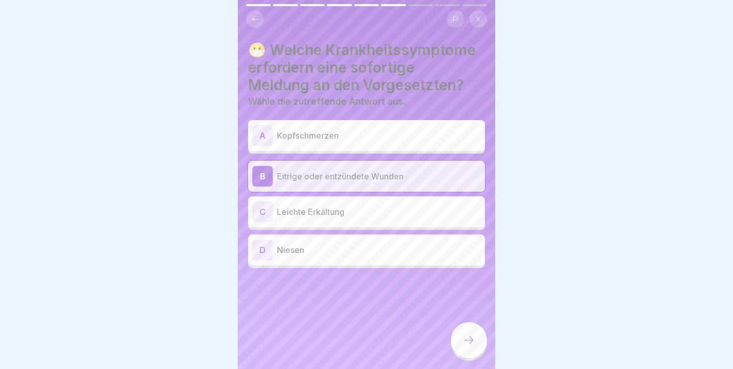
click at [252, 19] on icon at bounding box center [255, 19] width 8 height 8
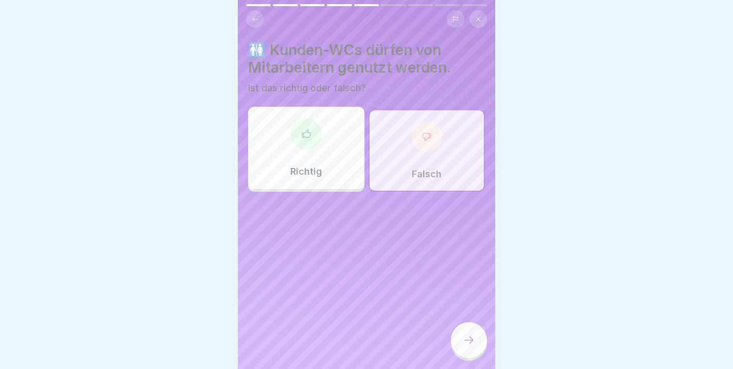
click at [252, 19] on icon at bounding box center [255, 19] width 8 height 8
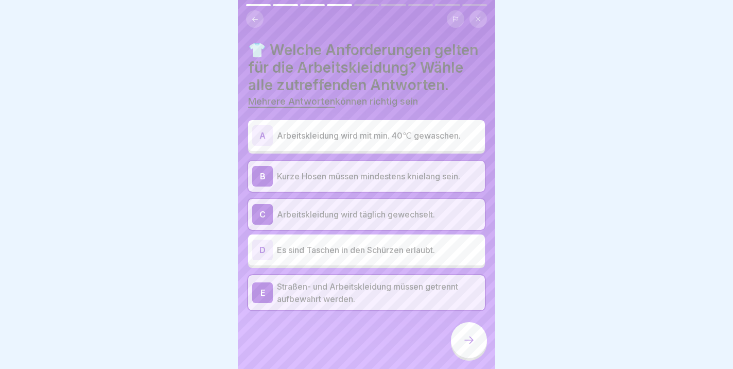
click at [252, 19] on icon at bounding box center [255, 19] width 8 height 8
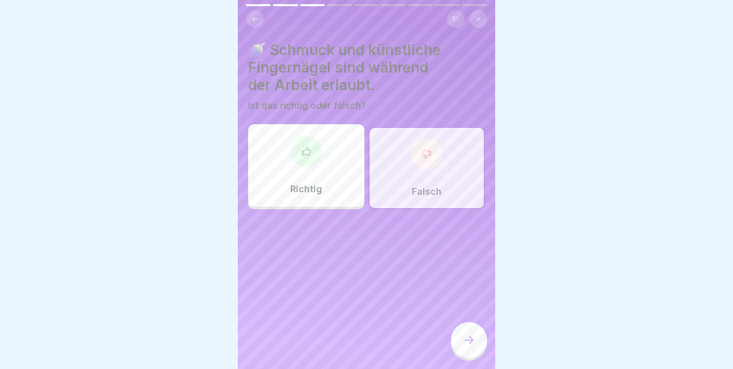
click at [303, 171] on div "Richtig" at bounding box center [306, 165] width 116 height 82
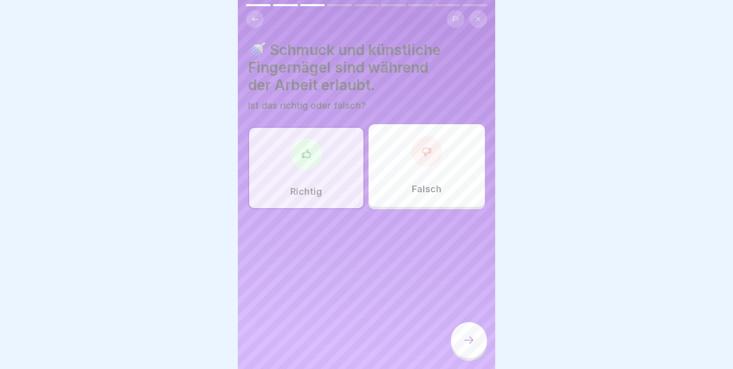
click at [438, 176] on div "Falsch" at bounding box center [427, 165] width 116 height 82
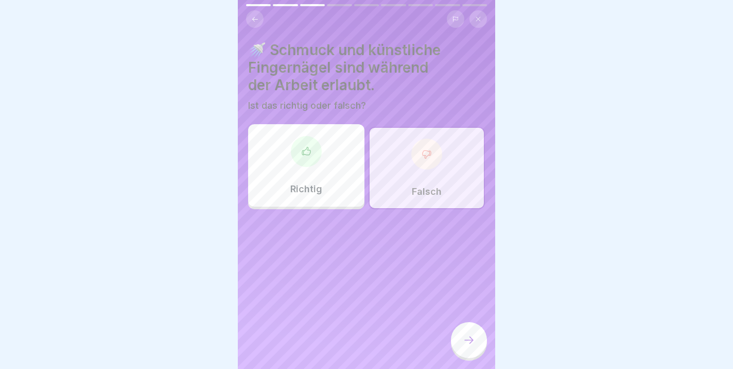
click at [253, 19] on icon at bounding box center [255, 18] width 6 height 5
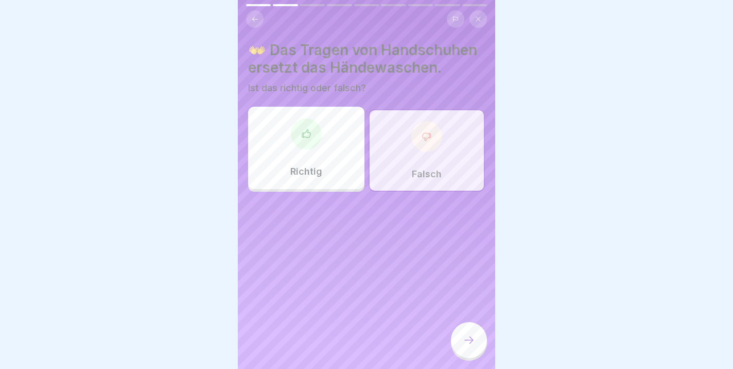
click at [259, 18] on button at bounding box center [255, 19] width 18 height 18
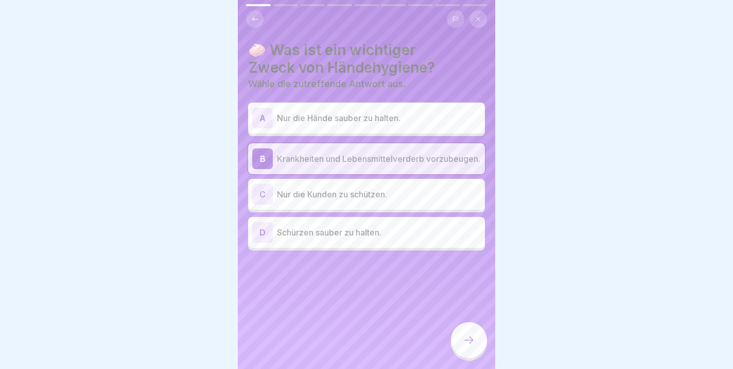
click at [332, 122] on p "Nur die Hände sauber zu halten." at bounding box center [379, 118] width 204 height 12
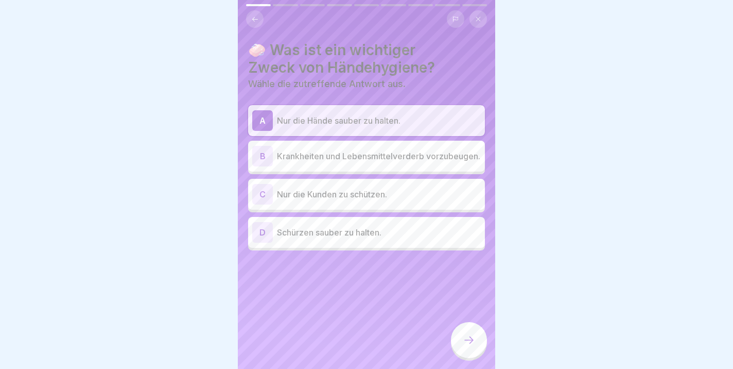
click at [364, 156] on p "Krankheiten und Lebensmittelverderb vorzubeugen." at bounding box center [379, 156] width 204 height 12
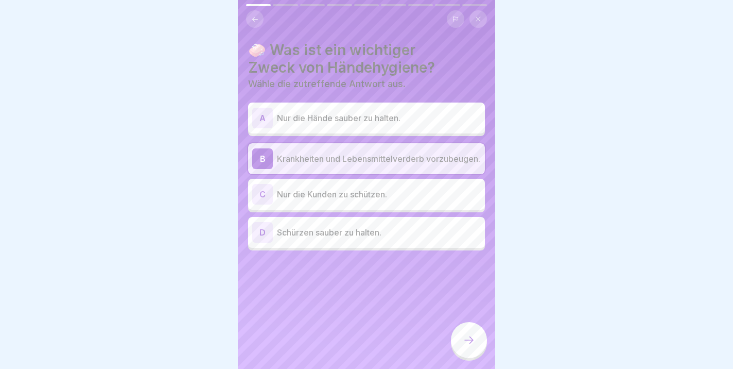
click at [468, 339] on icon at bounding box center [469, 340] width 12 height 12
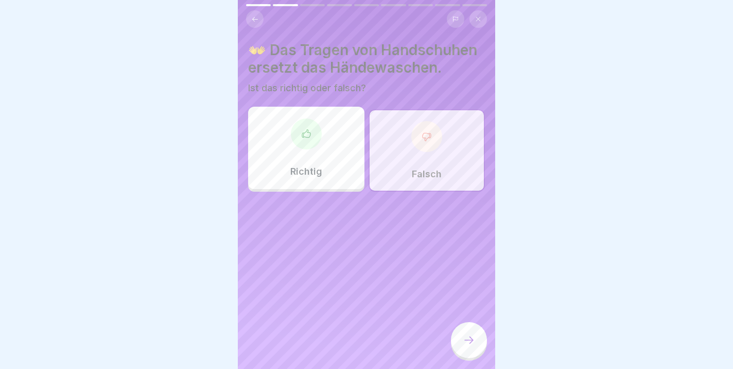
click at [436, 148] on div at bounding box center [426, 136] width 31 height 31
click at [472, 339] on icon at bounding box center [469, 340] width 12 height 12
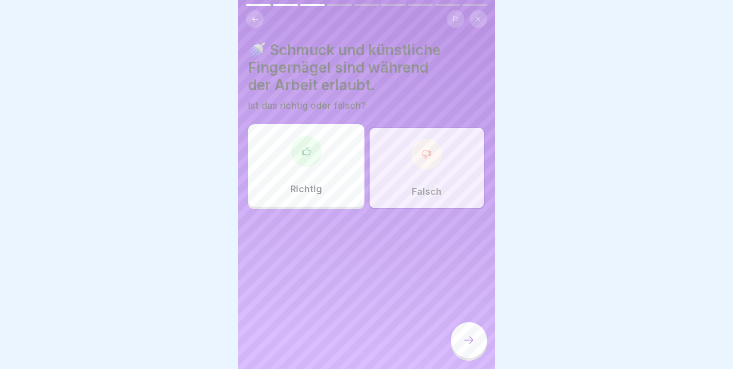
click at [408, 177] on div "Falsch" at bounding box center [427, 168] width 116 height 82
click at [469, 336] on icon at bounding box center [469, 340] width 12 height 12
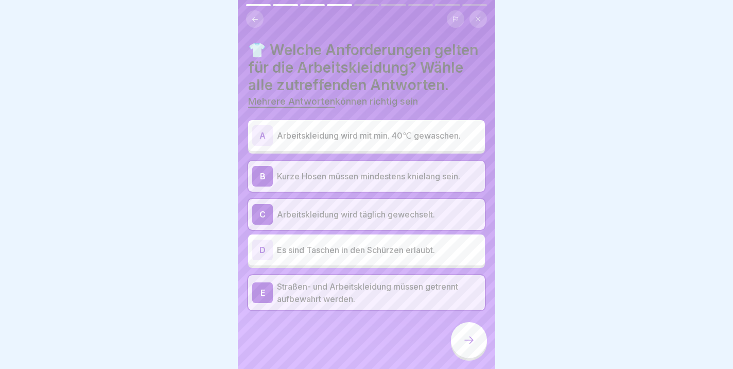
click at [458, 347] on div at bounding box center [469, 340] width 36 height 36
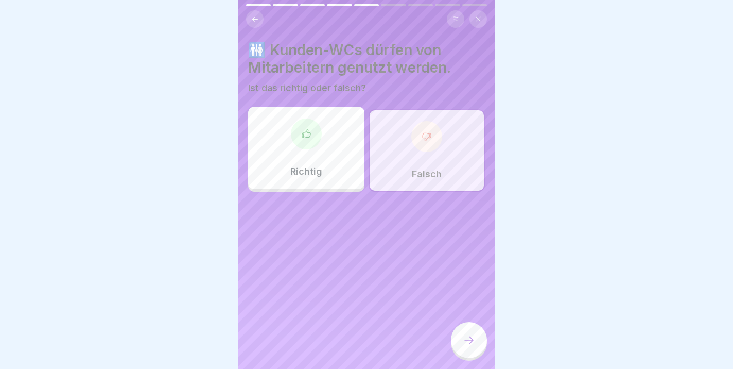
click at [429, 168] on p "Falsch" at bounding box center [427, 173] width 30 height 11
click at [469, 345] on icon at bounding box center [469, 340] width 12 height 12
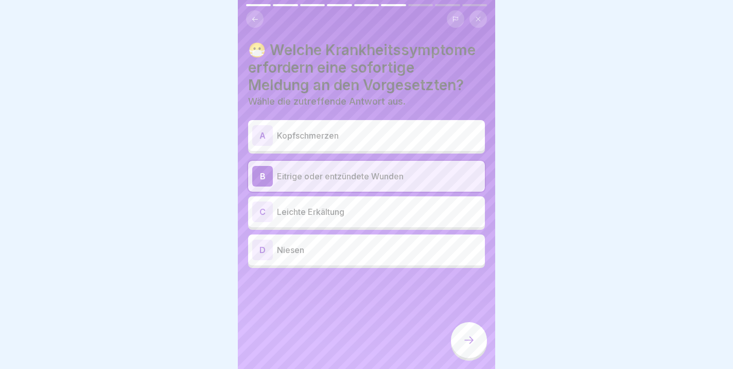
click at [475, 338] on div at bounding box center [469, 340] width 36 height 36
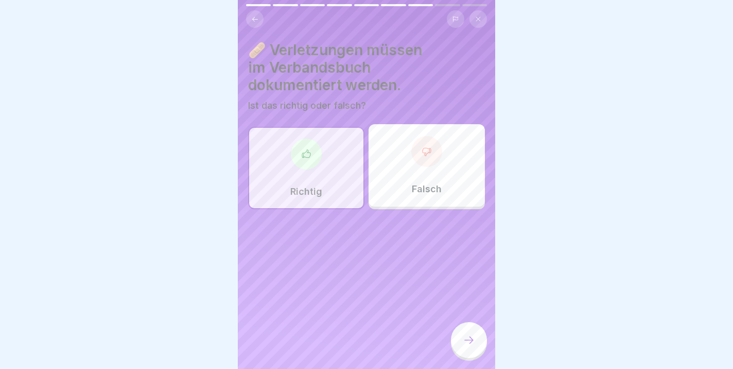
click at [302, 171] on div "Richtig" at bounding box center [306, 168] width 116 height 82
click at [478, 342] on div at bounding box center [469, 340] width 36 height 36
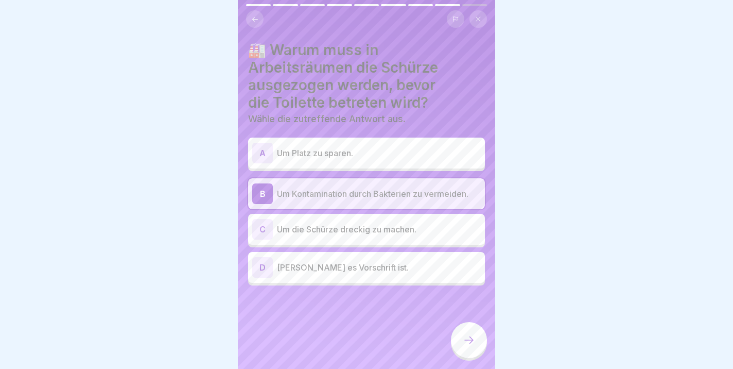
click at [460, 338] on div at bounding box center [469, 340] width 36 height 36
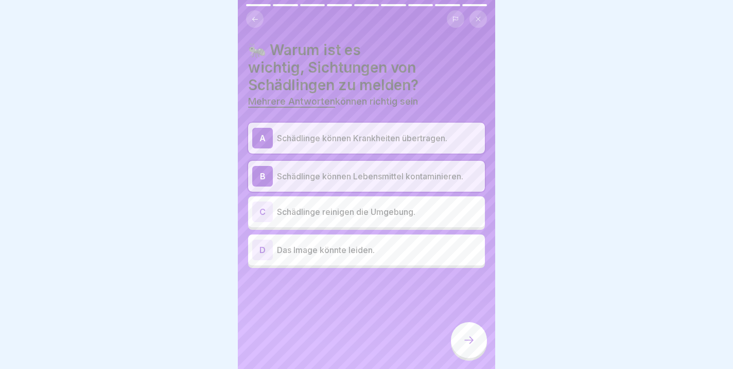
click at [476, 342] on div at bounding box center [469, 340] width 36 height 36
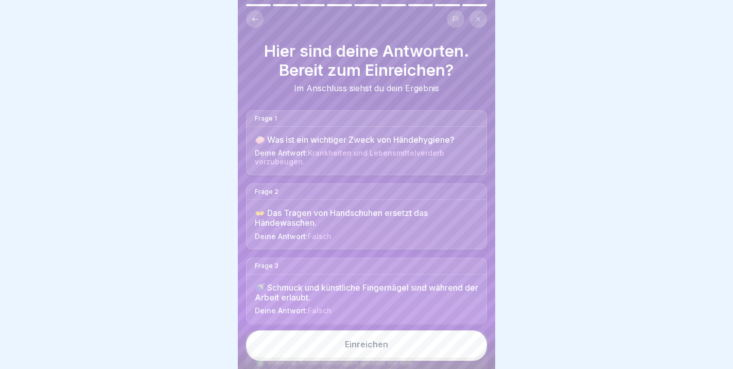
click at [324, 346] on button "Einreichen" at bounding box center [366, 344] width 241 height 28
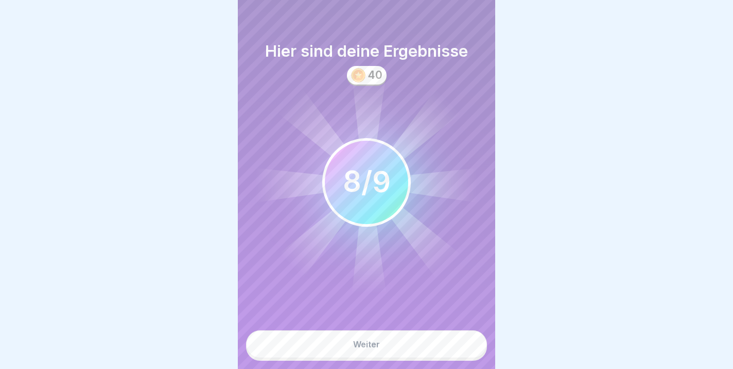
click at [365, 346] on div "Weiter" at bounding box center [366, 343] width 27 height 9
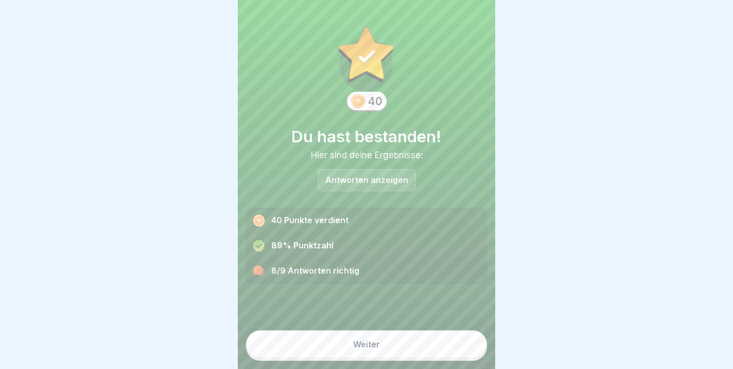
click at [356, 347] on div "Weiter" at bounding box center [366, 343] width 27 height 9
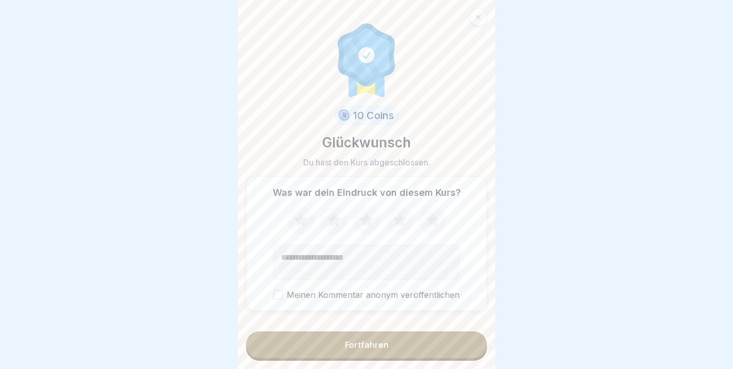
click at [437, 222] on icon at bounding box center [432, 219] width 13 height 13
click at [320, 345] on button "Fortfahren" at bounding box center [366, 344] width 241 height 27
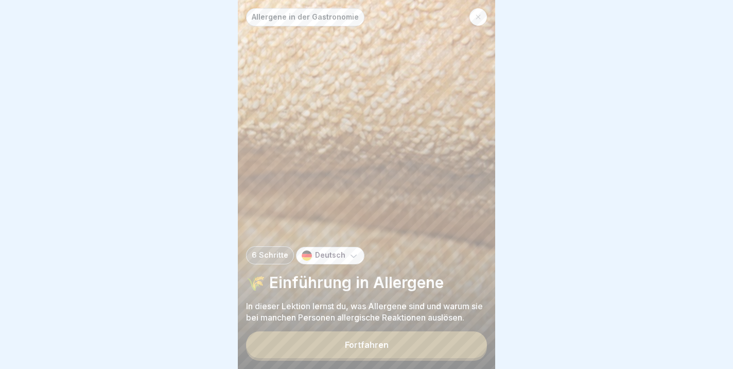
click at [377, 345] on div "Fortfahren" at bounding box center [367, 344] width 44 height 9
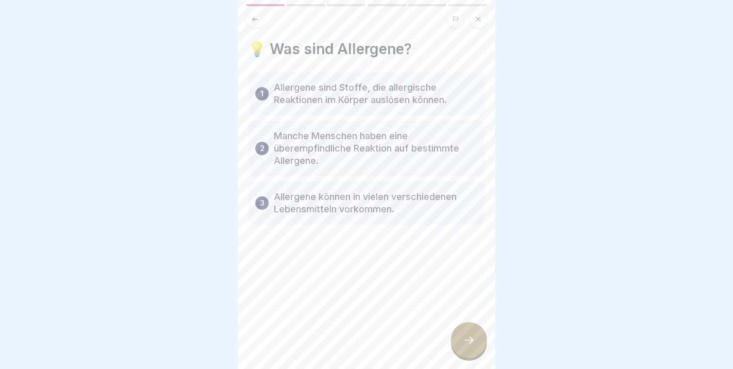
click at [472, 338] on icon at bounding box center [469, 340] width 12 height 12
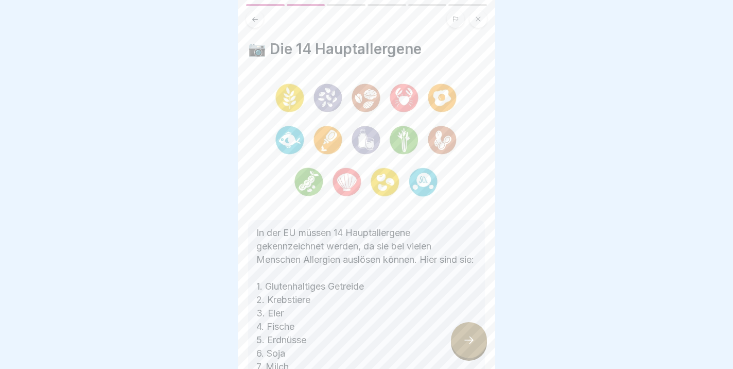
click at [461, 334] on div at bounding box center [469, 340] width 36 height 36
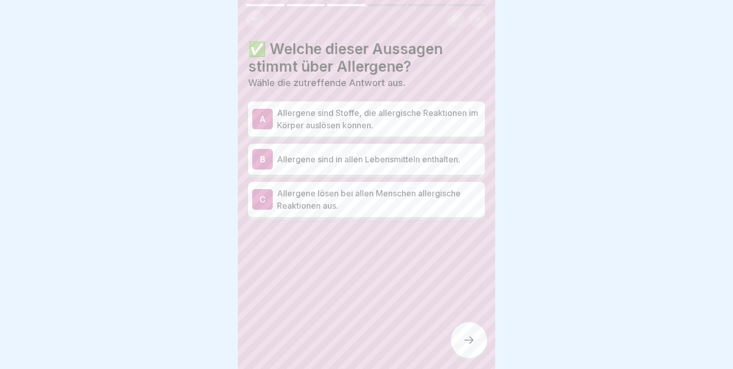
click at [313, 123] on p "Allergene sind Stoffe, die allergische Reaktionen im Körper auslösen können." at bounding box center [379, 119] width 204 height 25
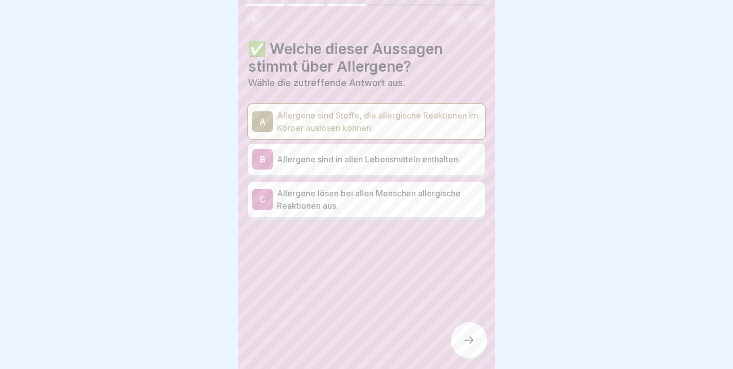
click at [471, 339] on icon at bounding box center [469, 340] width 12 height 12
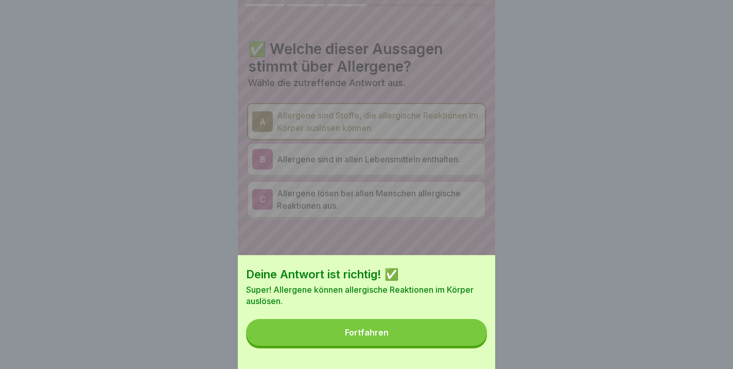
click at [363, 328] on button "Fortfahren" at bounding box center [366, 332] width 241 height 27
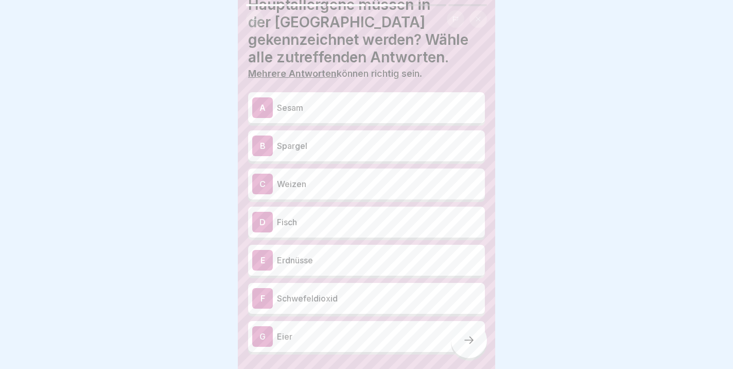
scroll to position [61, 0]
click at [312, 331] on p "Eier" at bounding box center [379, 337] width 204 height 12
click at [323, 255] on p "Erdnüsse" at bounding box center [379, 261] width 204 height 12
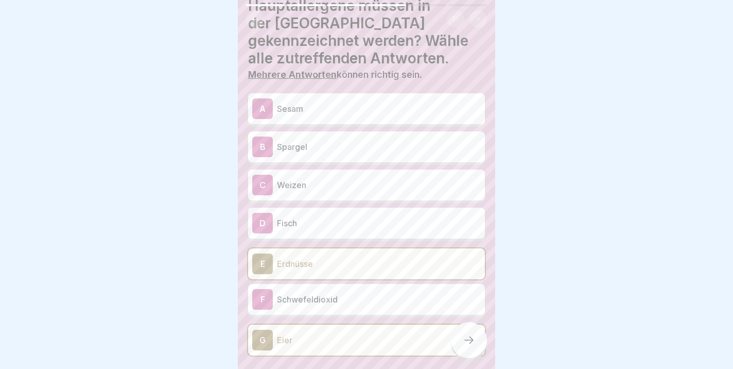
click at [326, 217] on p "Fisch" at bounding box center [379, 223] width 204 height 12
click at [325, 102] on p "Sesam" at bounding box center [379, 108] width 204 height 12
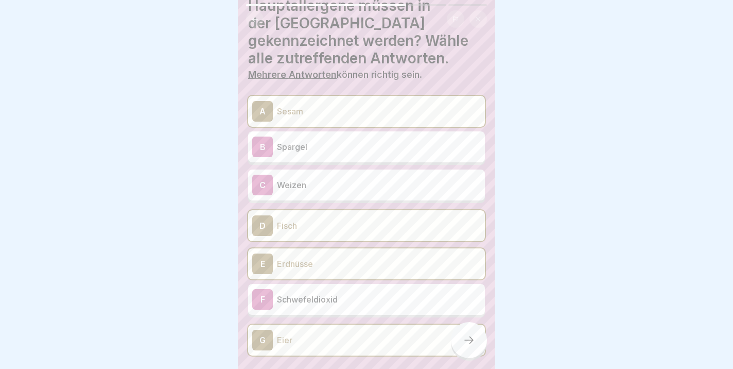
click at [320, 293] on p "Schwefeldioxid" at bounding box center [379, 299] width 204 height 12
click at [335, 179] on p "Weizen" at bounding box center [379, 185] width 204 height 12
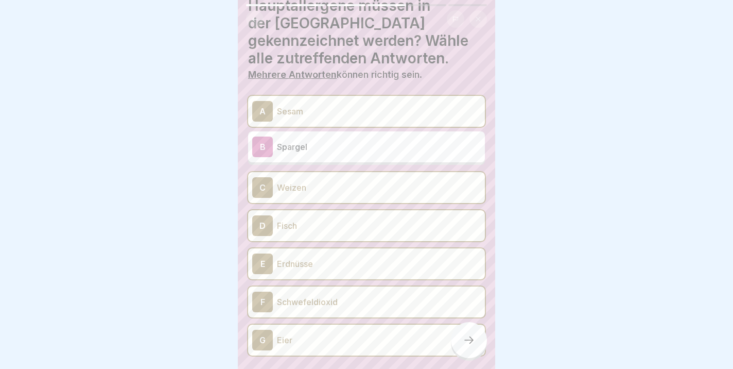
click at [472, 340] on icon at bounding box center [468, 339] width 9 height 7
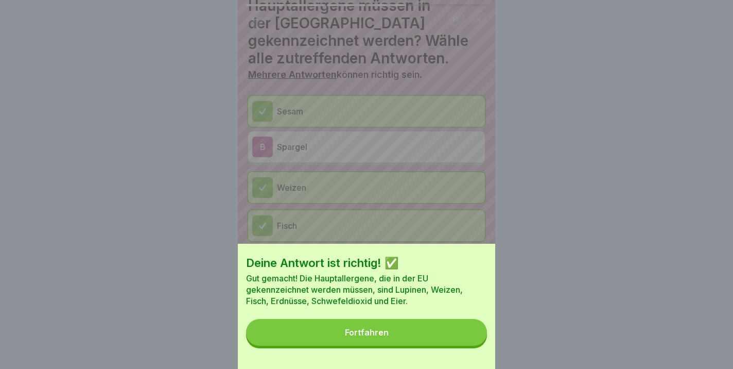
click at [361, 335] on div "Fortfahren" at bounding box center [367, 332] width 44 height 9
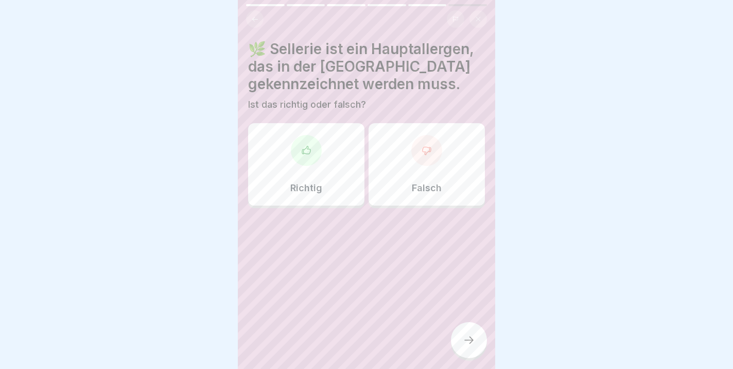
click at [301, 176] on div "Richtig" at bounding box center [306, 164] width 116 height 82
click at [466, 341] on icon at bounding box center [469, 340] width 12 height 12
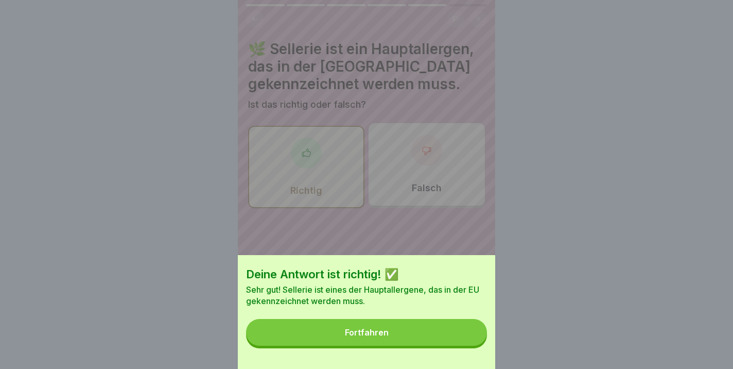
click at [394, 329] on button "Fortfahren" at bounding box center [366, 332] width 241 height 27
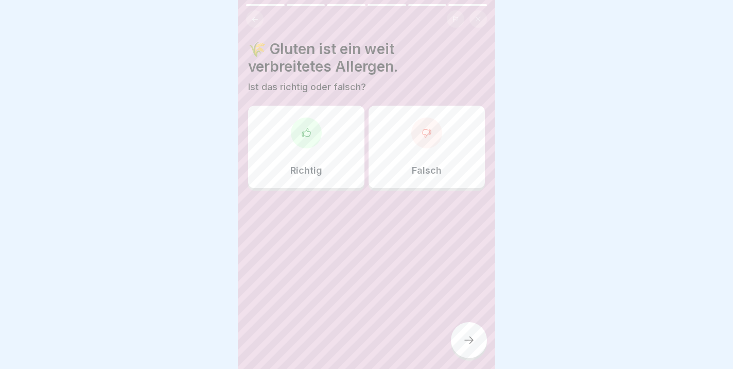
click at [318, 148] on div "Richtig" at bounding box center [306, 147] width 116 height 82
click at [398, 170] on div "Falsch" at bounding box center [427, 147] width 116 height 82
click at [471, 337] on icon at bounding box center [469, 340] width 12 height 12
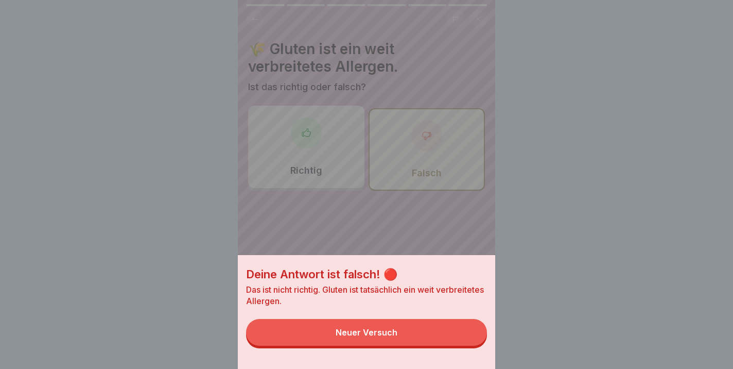
click at [320, 164] on div "Deine Antwort ist falsch! 🔴 Das ist nicht richtig. Gluten ist tatsächlich ein w…" at bounding box center [366, 184] width 257 height 369
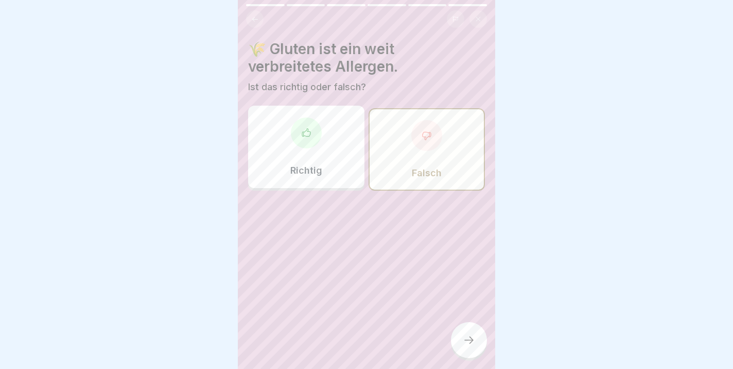
click at [469, 339] on icon at bounding box center [469, 340] width 12 height 12
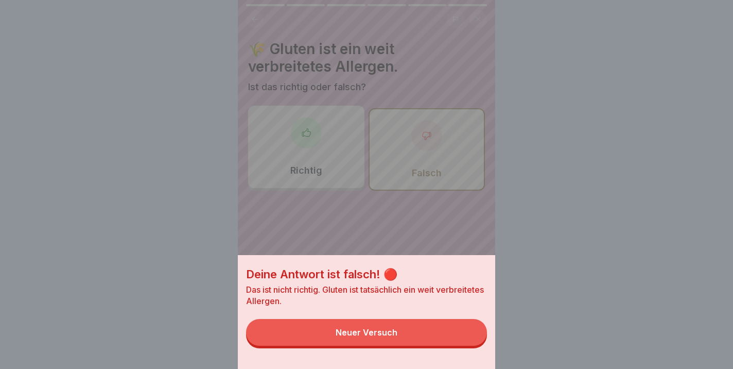
drag, startPoint x: 357, startPoint y: 332, endPoint x: 346, endPoint y: 305, distance: 29.6
click at [357, 332] on div "Neuer Versuch" at bounding box center [367, 332] width 62 height 9
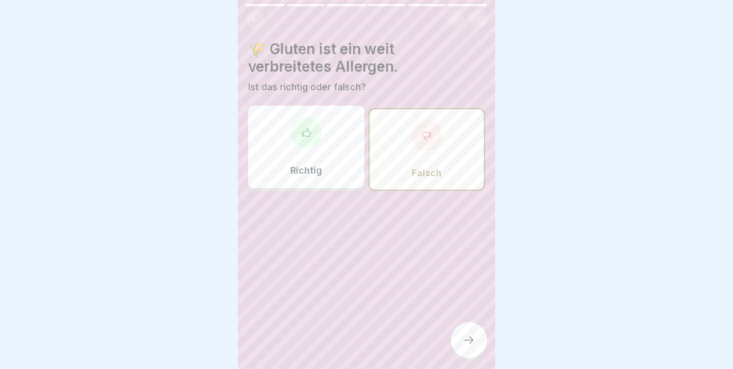
click at [311, 130] on icon at bounding box center [306, 133] width 10 height 10
click at [475, 343] on icon at bounding box center [469, 340] width 12 height 12
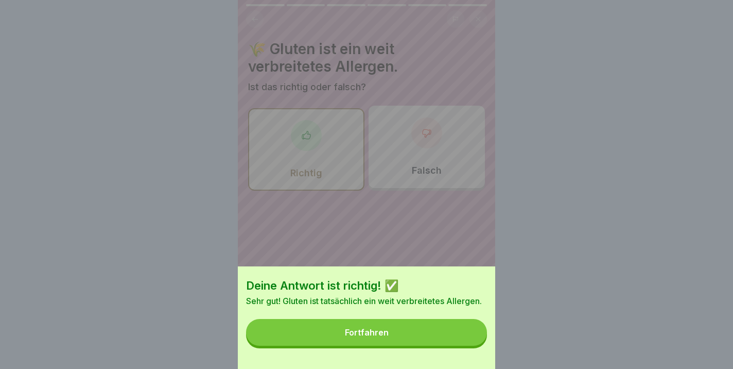
click at [372, 335] on div "Fortfahren" at bounding box center [367, 332] width 44 height 9
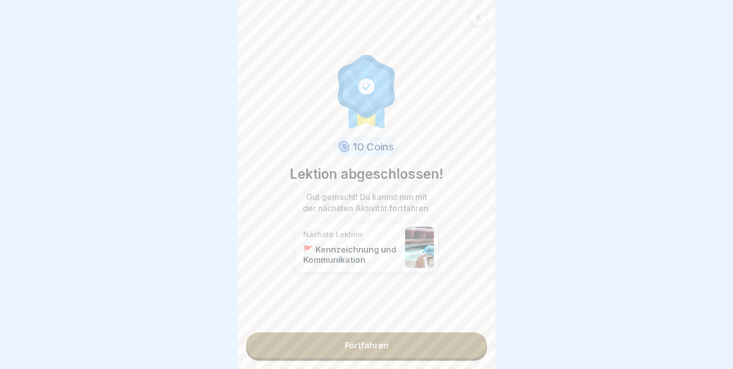
click at [389, 342] on link "Fortfahren" at bounding box center [366, 345] width 241 height 26
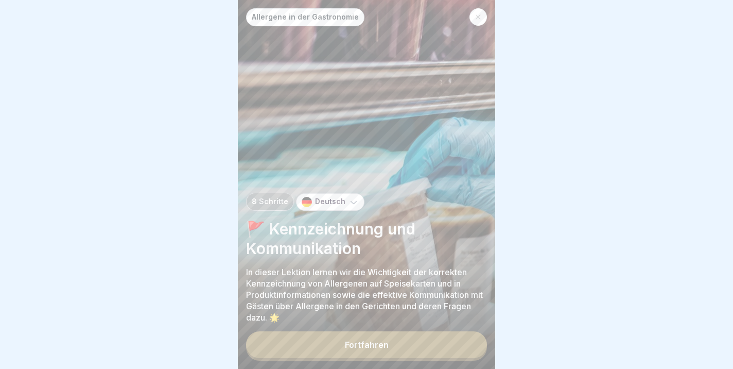
click at [350, 347] on div "Fortfahren" at bounding box center [367, 344] width 44 height 9
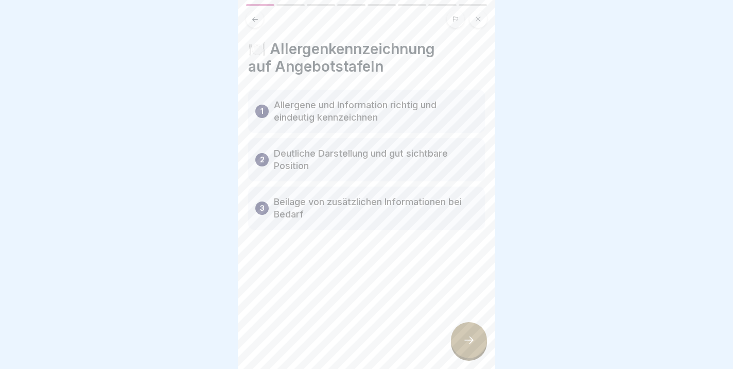
click at [475, 337] on icon at bounding box center [469, 340] width 12 height 12
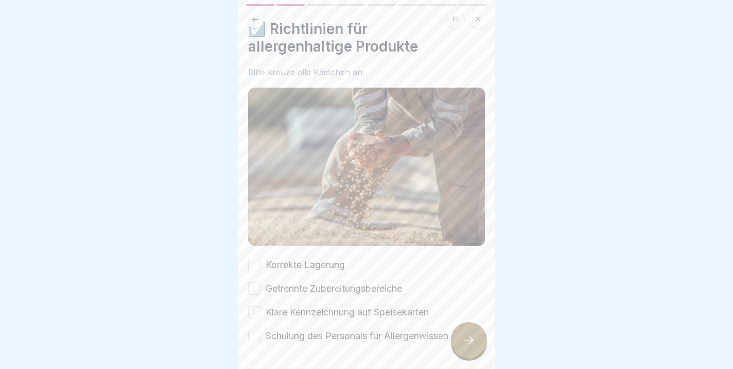
scroll to position [25, 0]
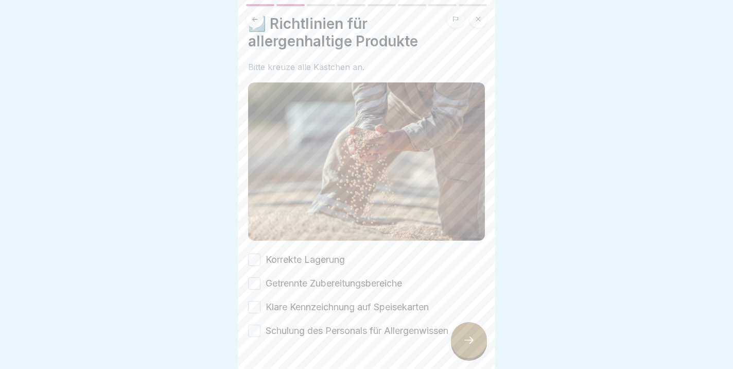
click at [254, 259] on button "Korrekte Lagerung" at bounding box center [254, 259] width 12 height 12
click at [258, 284] on button "Getrennte Zubereitungsbereiche" at bounding box center [254, 283] width 12 height 12
click at [255, 312] on button "Klare Kennzeichnung auf Speisekarten" at bounding box center [254, 307] width 12 height 12
click at [253, 331] on button "Schulung des Personals für Allergenwissen" at bounding box center [254, 330] width 12 height 12
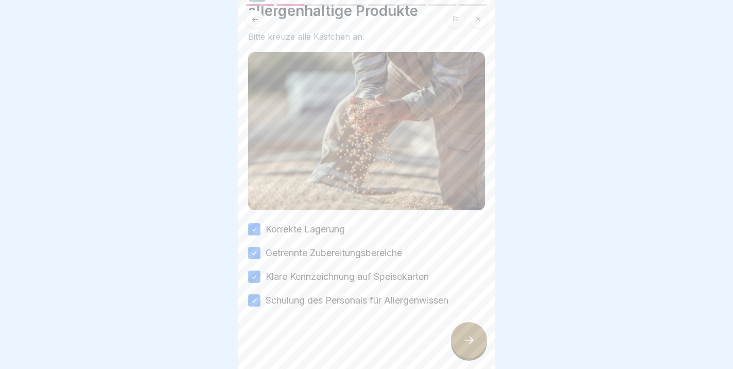
scroll to position [55, 0]
click at [463, 345] on icon at bounding box center [469, 340] width 12 height 12
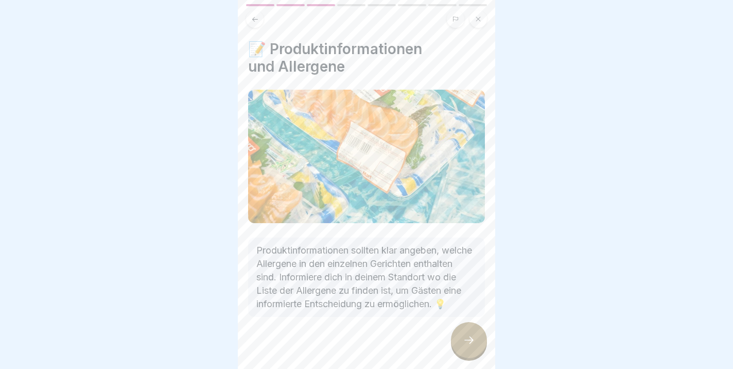
click at [464, 343] on icon at bounding box center [469, 340] width 12 height 12
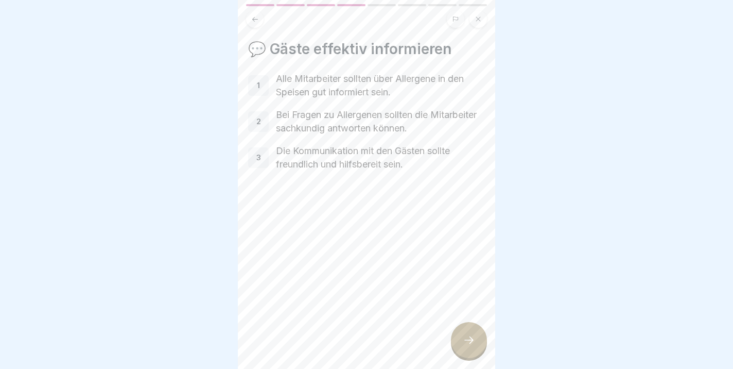
click at [471, 342] on icon at bounding box center [469, 340] width 12 height 12
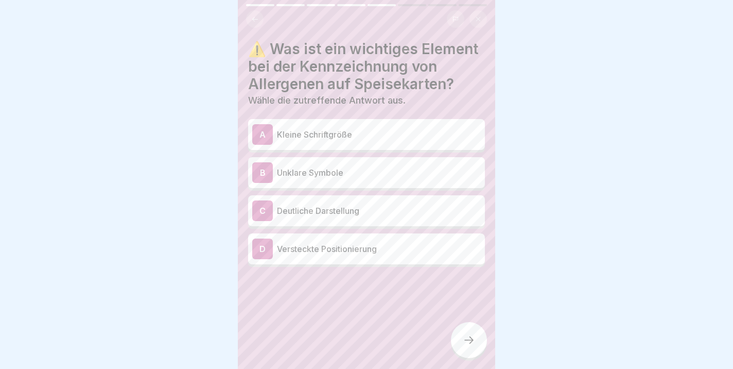
click at [299, 215] on p "Deutliche Darstellung" at bounding box center [379, 210] width 204 height 12
click at [475, 336] on icon at bounding box center [469, 340] width 12 height 12
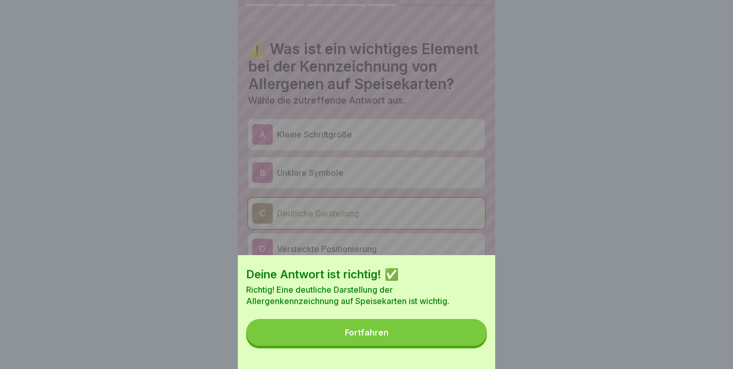
click at [368, 329] on div "Fortfahren" at bounding box center [367, 332] width 44 height 9
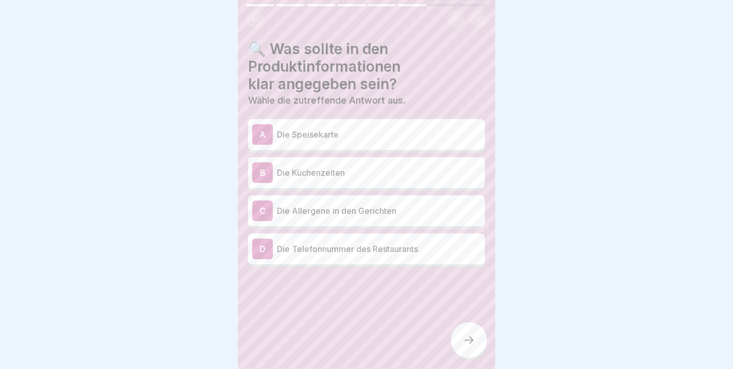
click at [329, 213] on p "Die Allergene in den Gerichten" at bounding box center [379, 210] width 204 height 12
click at [467, 340] on icon at bounding box center [469, 340] width 12 height 12
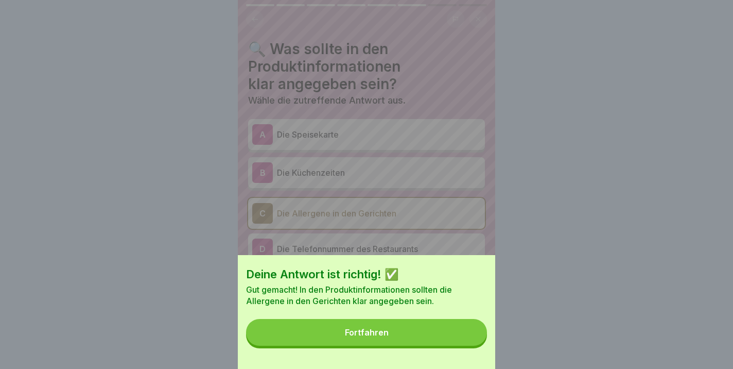
click at [372, 331] on div "Fortfahren" at bounding box center [367, 332] width 44 height 9
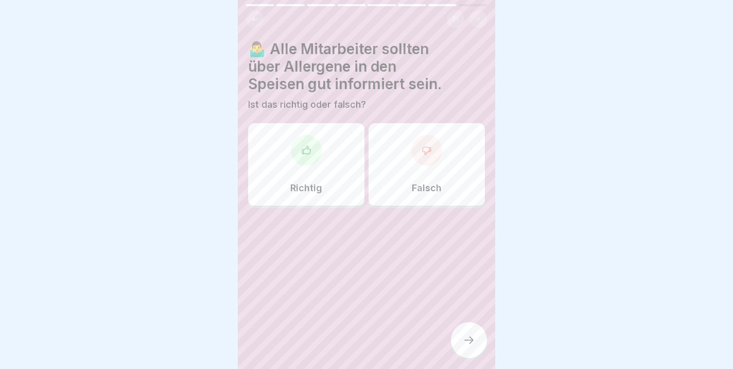
click at [301, 169] on div "Richtig" at bounding box center [306, 164] width 116 height 82
click at [471, 338] on icon at bounding box center [469, 340] width 12 height 12
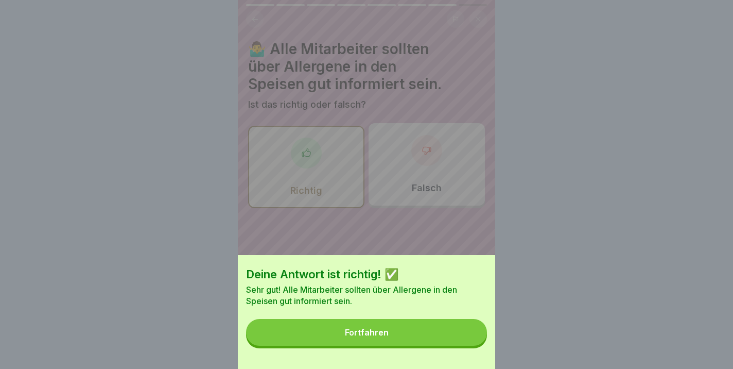
click at [383, 329] on div "Fortfahren" at bounding box center [367, 332] width 44 height 9
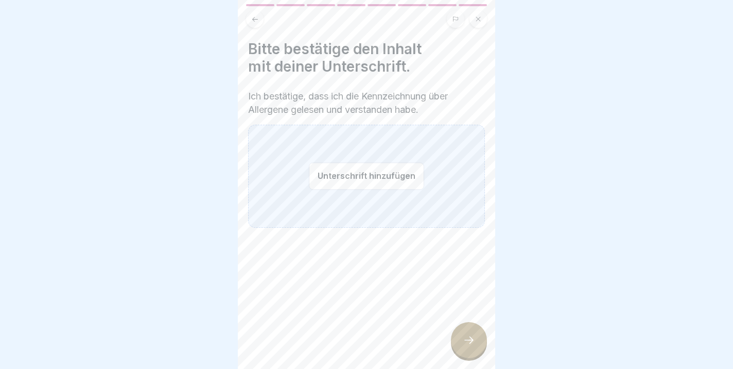
click at [346, 175] on button "Unterschrift hinzufügen" at bounding box center [366, 175] width 115 height 27
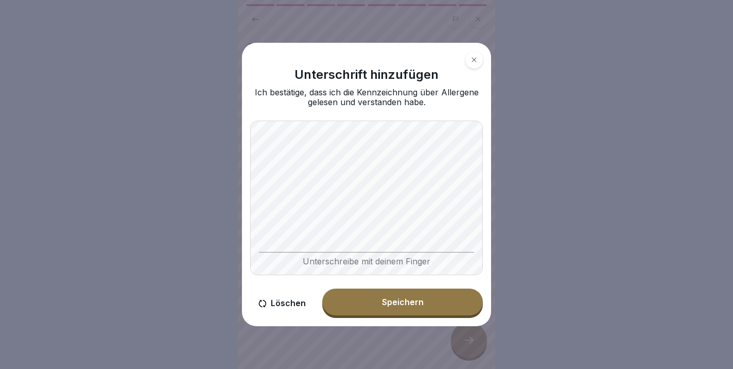
click at [384, 304] on div "Speichern" at bounding box center [403, 301] width 42 height 9
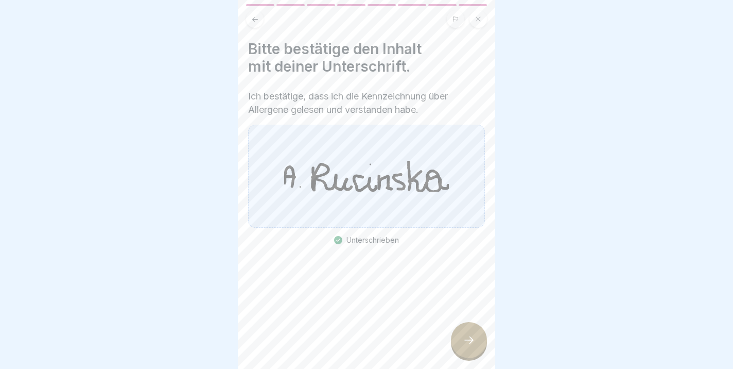
click at [472, 338] on icon at bounding box center [469, 340] width 12 height 12
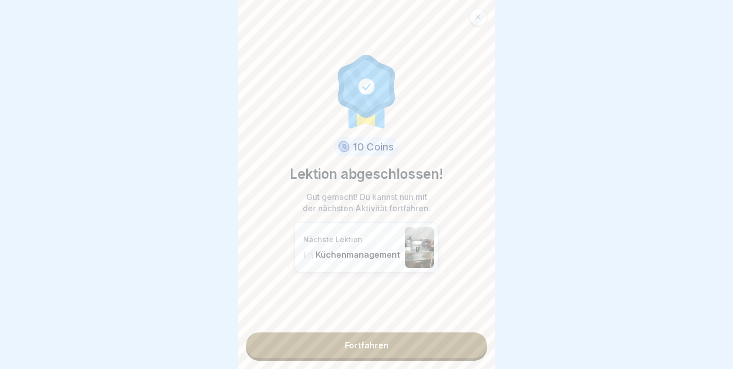
click at [366, 347] on link "Fortfahren" at bounding box center [366, 345] width 241 height 26
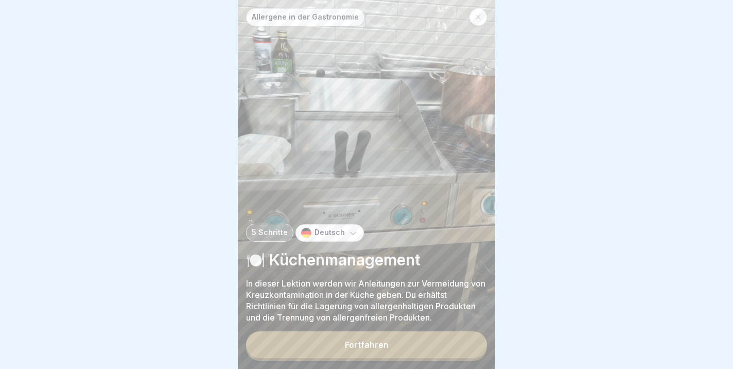
click at [327, 342] on button "Fortfahren" at bounding box center [366, 344] width 241 height 27
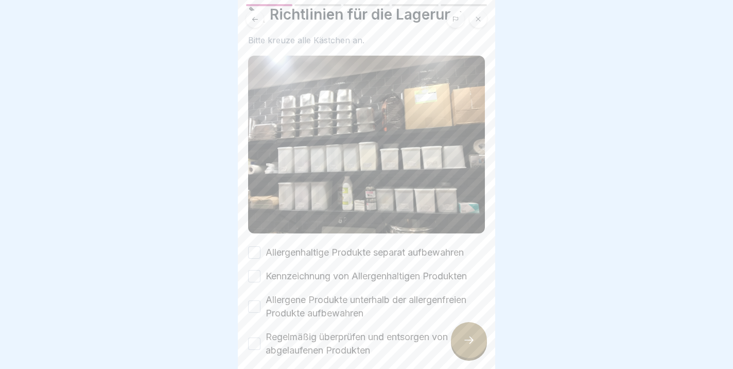
scroll to position [37, 0]
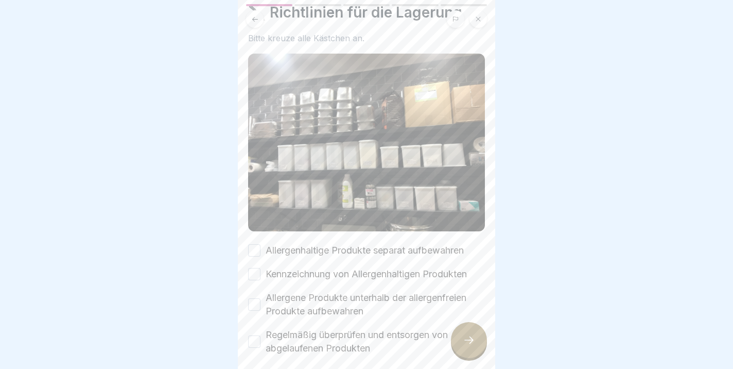
click at [252, 248] on button "Allergenhaltige Produkte separat aufbewahren" at bounding box center [254, 250] width 12 height 12
click at [253, 276] on button "Kennzeichnung von Allergenhaltigen Produkten" at bounding box center [254, 274] width 12 height 12
click at [255, 303] on button "Allergene Produkte unterhalb der allergenfreien Produkte aufbewahren" at bounding box center [254, 304] width 12 height 12
click at [254, 339] on button "Regelmäßig überprüfen und entsorgen von abgelaufenen Produkten" at bounding box center [254, 341] width 12 height 12
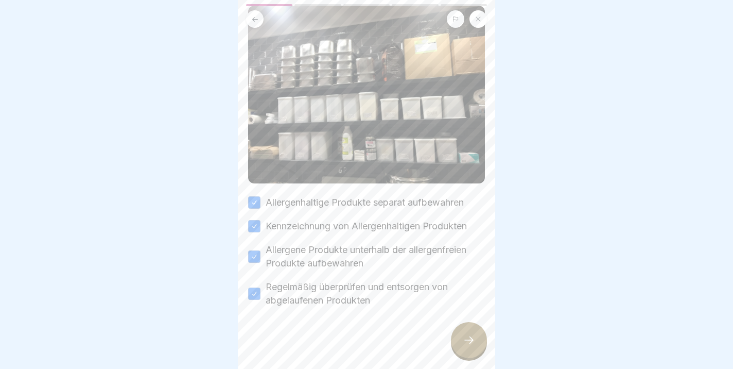
scroll to position [84, 0]
click at [462, 340] on div at bounding box center [469, 340] width 36 height 36
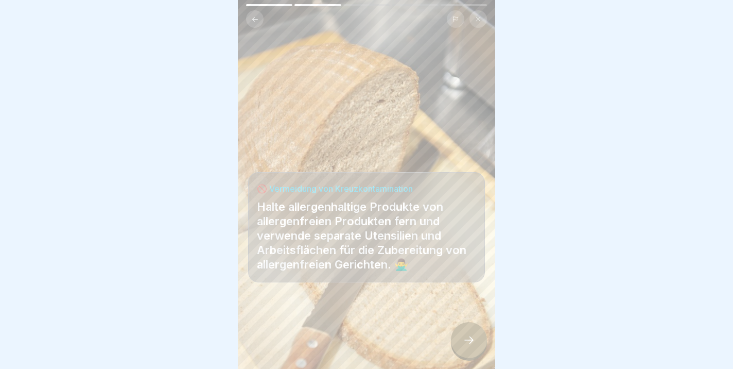
click at [473, 344] on icon at bounding box center [469, 340] width 12 height 12
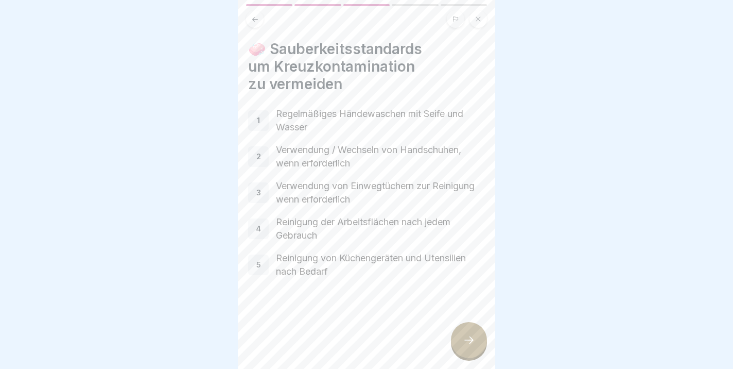
click at [470, 337] on icon at bounding box center [469, 340] width 12 height 12
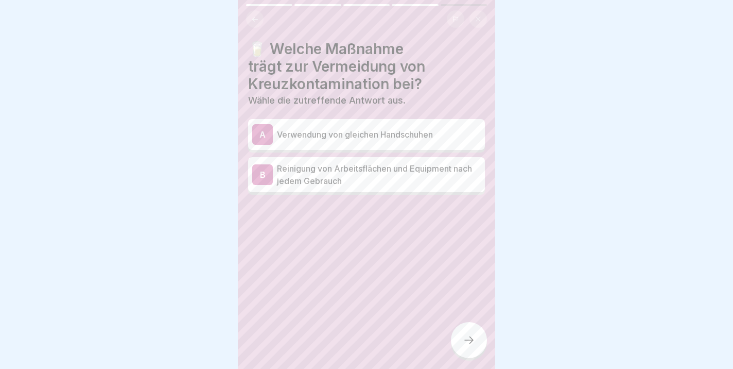
click at [417, 169] on p "Reinigung von Arbeitsflächen und Equipment nach jedem Gebrauch" at bounding box center [379, 174] width 204 height 25
click at [466, 346] on icon at bounding box center [469, 340] width 12 height 12
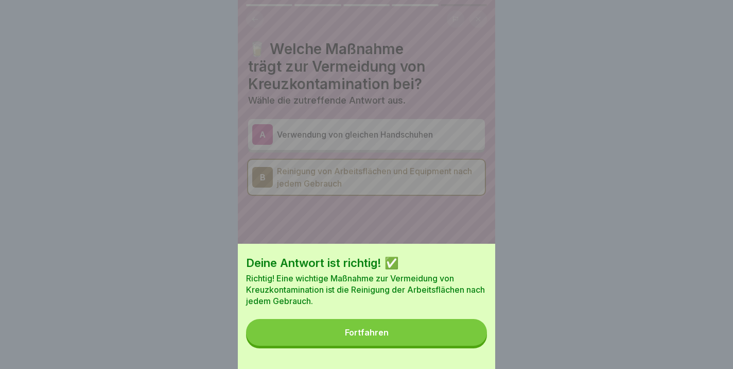
click at [346, 333] on div "Fortfahren" at bounding box center [367, 332] width 44 height 9
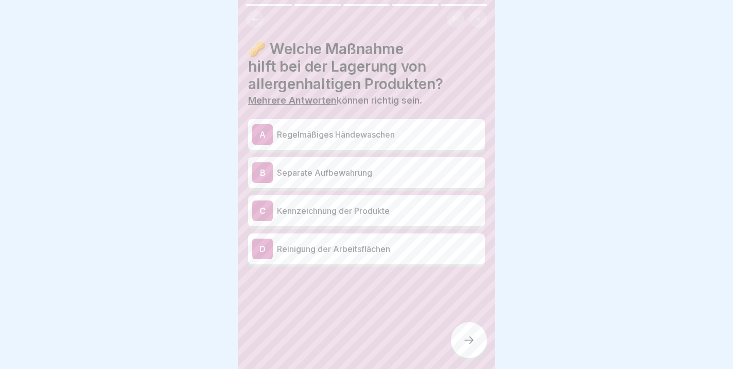
click at [316, 173] on p "Separate Aufbewahrung" at bounding box center [379, 172] width 204 height 12
click at [319, 215] on p "Kennzeichnung der Produkte" at bounding box center [379, 210] width 204 height 12
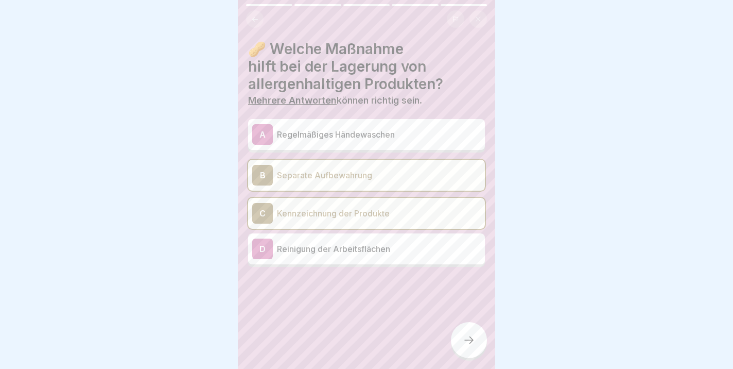
click at [325, 251] on p "Reinigung der Arbeitsflächen" at bounding box center [379, 249] width 204 height 12
click at [347, 252] on p "Reinigung der Arbeitsflächen" at bounding box center [379, 251] width 204 height 12
click at [463, 346] on icon at bounding box center [469, 340] width 12 height 12
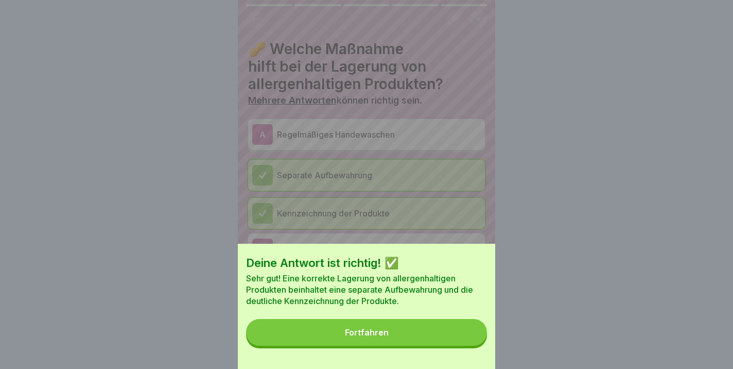
click at [381, 335] on div "Fortfahren" at bounding box center [367, 332] width 44 height 9
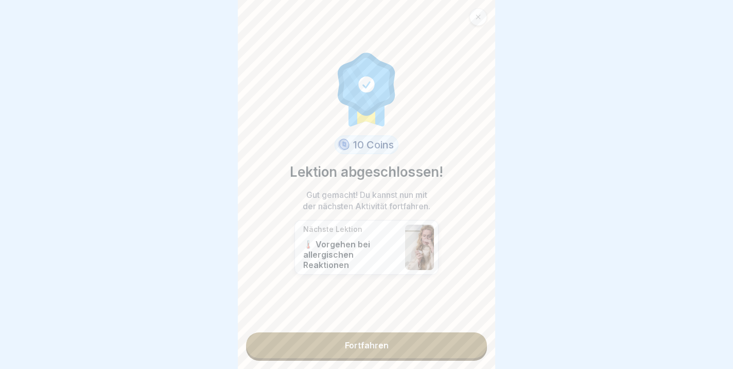
click at [358, 348] on link "Fortfahren" at bounding box center [366, 345] width 241 height 26
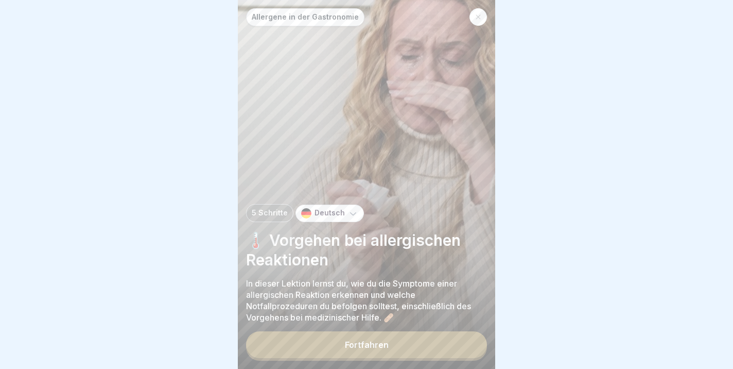
click at [378, 345] on div "Fortfahren" at bounding box center [367, 344] width 44 height 9
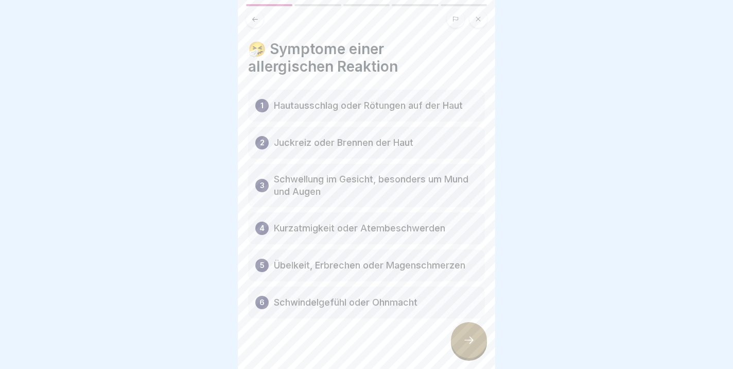
click at [472, 336] on icon at bounding box center [469, 340] width 12 height 12
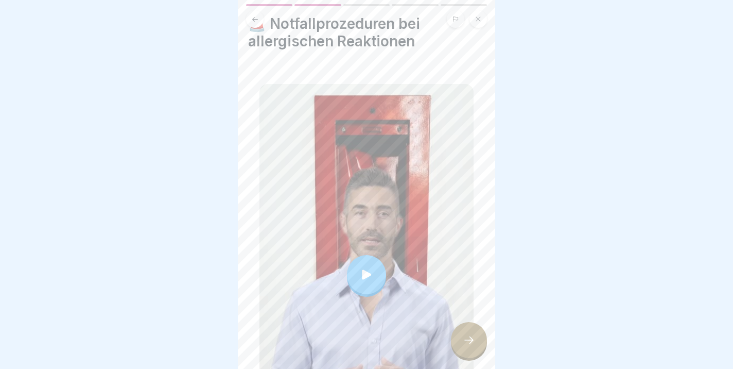
scroll to position [26, 0]
click at [367, 285] on div at bounding box center [366, 273] width 39 height 39
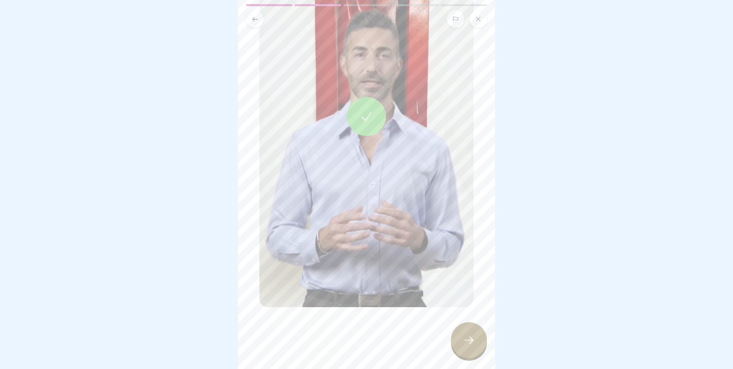
scroll to position [172, 0]
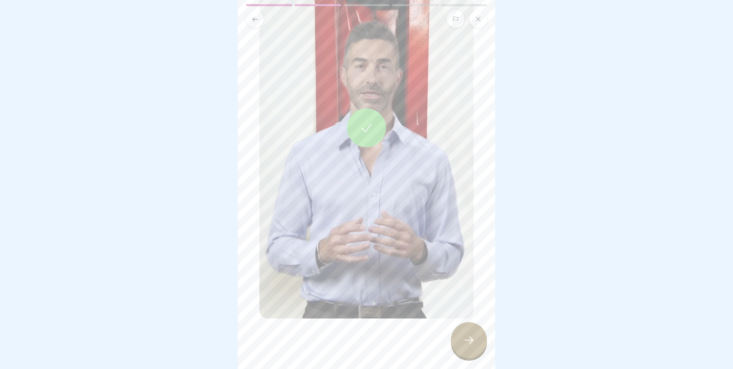
click at [350, 159] on div at bounding box center [367, 127] width 214 height 381
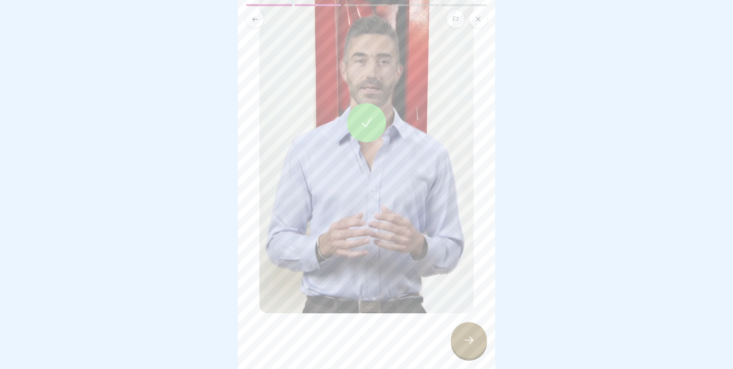
scroll to position [179, 0]
click at [366, 123] on icon at bounding box center [366, 121] width 14 height 14
click at [478, 342] on div at bounding box center [469, 340] width 36 height 36
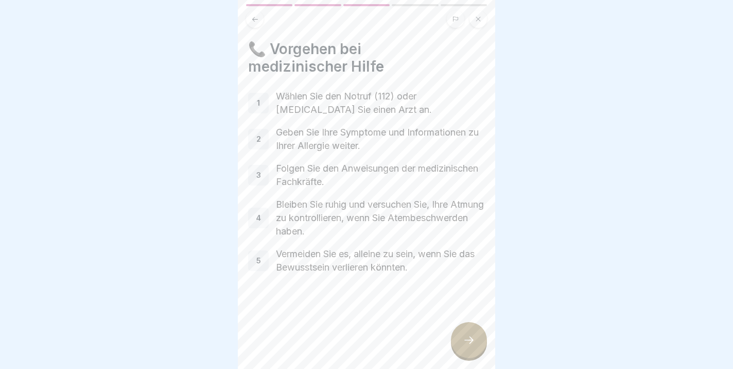
click at [469, 336] on icon at bounding box center [469, 340] width 12 height 12
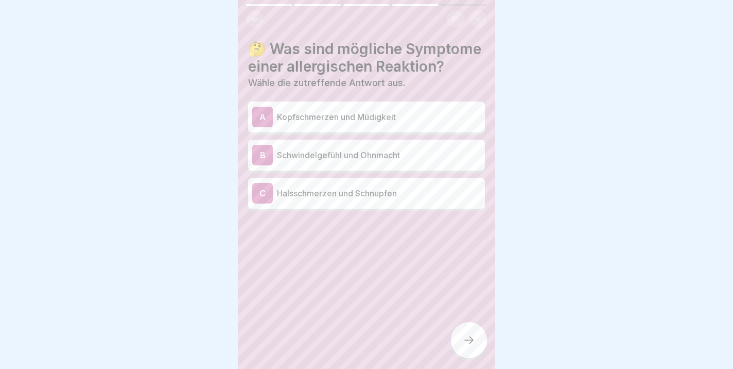
click at [354, 158] on p "Schwindelgefühl und Ohnmacht" at bounding box center [379, 155] width 204 height 12
click at [466, 342] on icon at bounding box center [469, 340] width 12 height 12
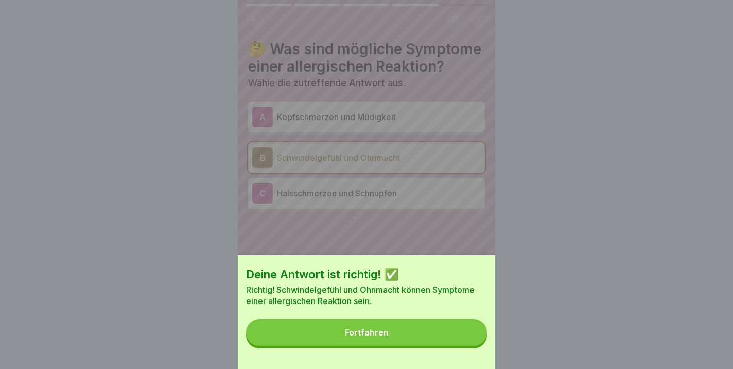
click at [364, 333] on div "Fortfahren" at bounding box center [367, 332] width 44 height 9
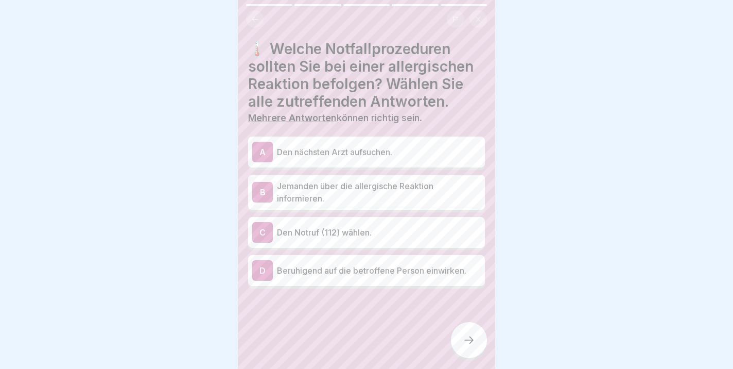
click at [340, 193] on p "Jemanden über die allergische Reaktion informieren." at bounding box center [379, 192] width 204 height 25
click at [302, 235] on p "Den Notruf (112) wählen." at bounding box center [379, 232] width 204 height 12
click at [356, 271] on p "Beruhigend auf die betroffene Person einwirken." at bounding box center [379, 270] width 204 height 12
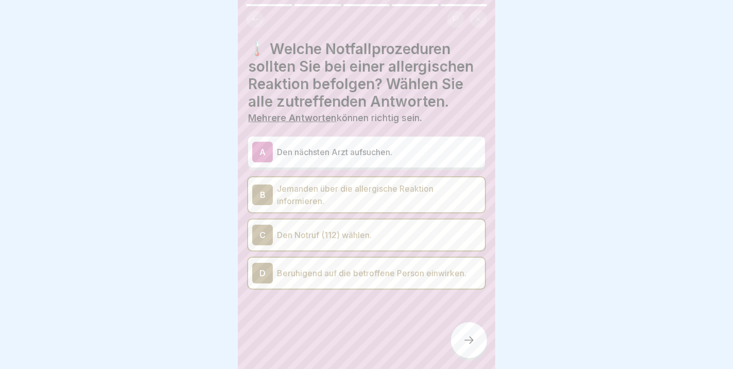
click at [318, 153] on p "Den nächsten Arzt aufsuchen." at bounding box center [379, 152] width 204 height 12
click at [343, 160] on p "Den nächsten Arzt aufsuchen." at bounding box center [379, 154] width 204 height 12
click at [477, 340] on div at bounding box center [469, 340] width 36 height 36
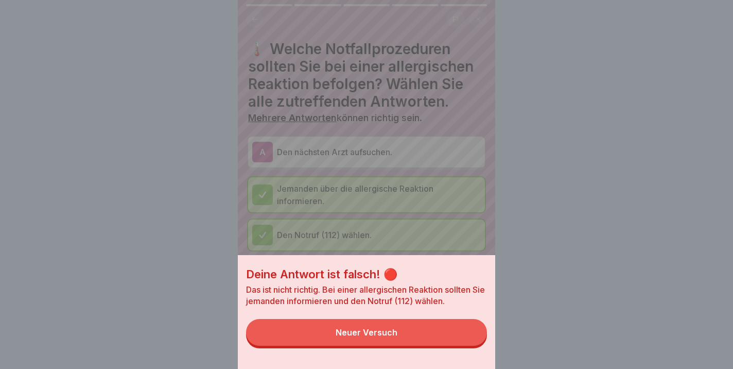
click at [332, 332] on button "Neuer Versuch" at bounding box center [366, 332] width 241 height 27
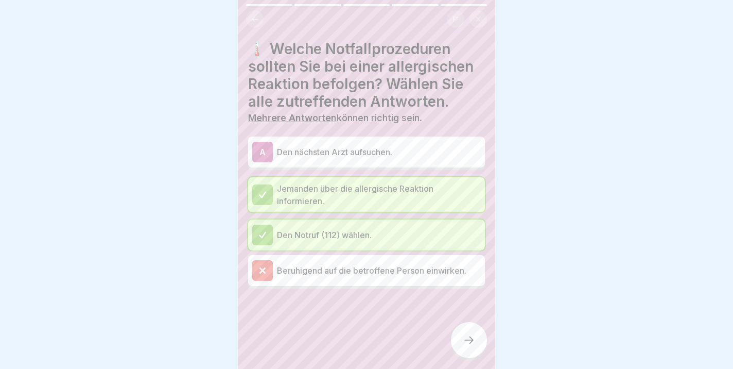
click at [458, 336] on div at bounding box center [469, 340] width 36 height 36
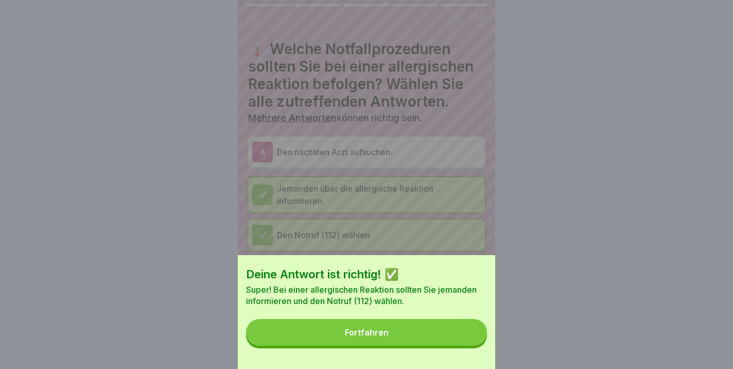
click at [374, 331] on div "Fortfahren" at bounding box center [367, 332] width 44 height 9
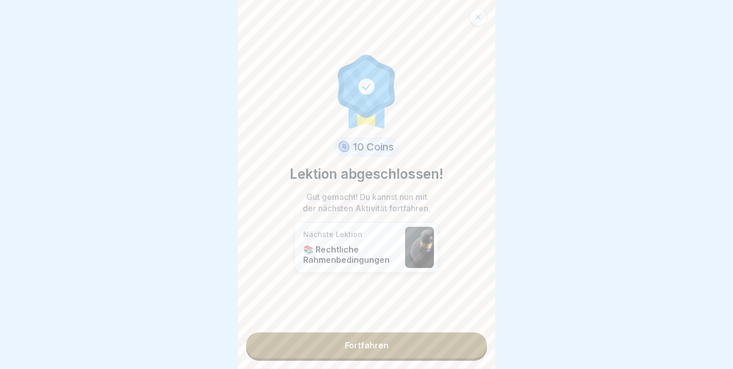
click at [357, 343] on link "Fortfahren" at bounding box center [366, 345] width 241 height 26
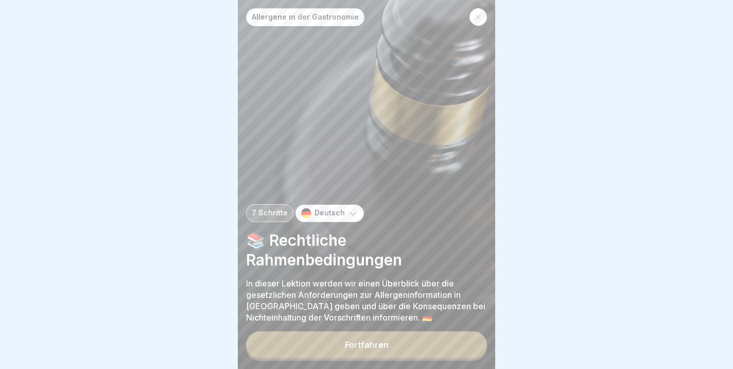
click at [353, 347] on div "Fortfahren" at bounding box center [367, 344] width 44 height 9
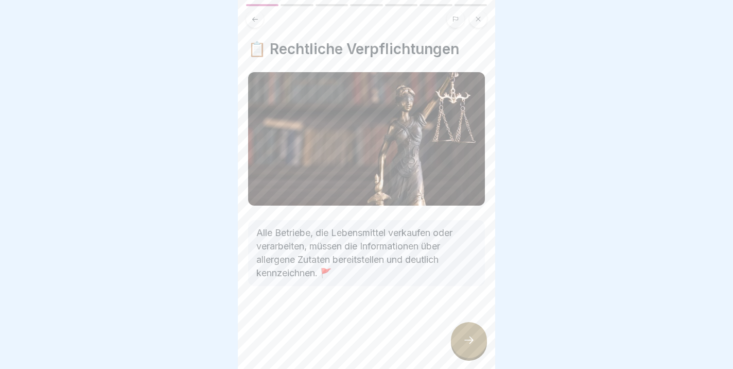
click at [463, 339] on icon at bounding box center [469, 340] width 12 height 12
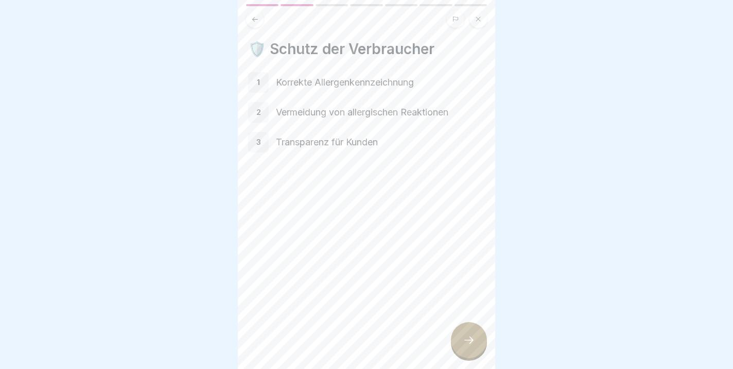
click at [464, 338] on icon at bounding box center [469, 340] width 12 height 12
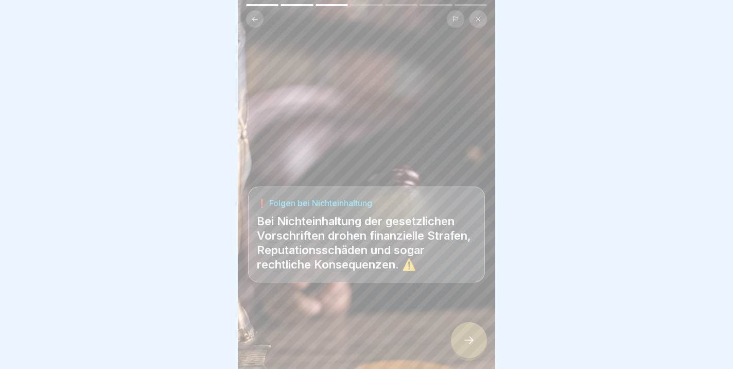
click at [469, 346] on icon at bounding box center [469, 340] width 12 height 12
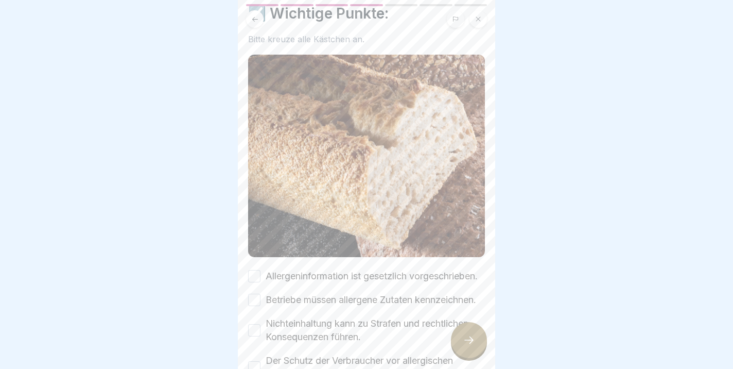
scroll to position [37, 0]
click at [257, 281] on button "Allergeninformation ist gesetzlich vorgeschrieben." at bounding box center [254, 275] width 12 height 12
click at [257, 305] on button "Betriebe müssen allergene Zutaten kennzeichnen." at bounding box center [254, 298] width 12 height 12
click at [257, 335] on button "Nichteinhaltung kann zu Strafen und rechtlichen Konsequenzen führen." at bounding box center [254, 329] width 12 height 12
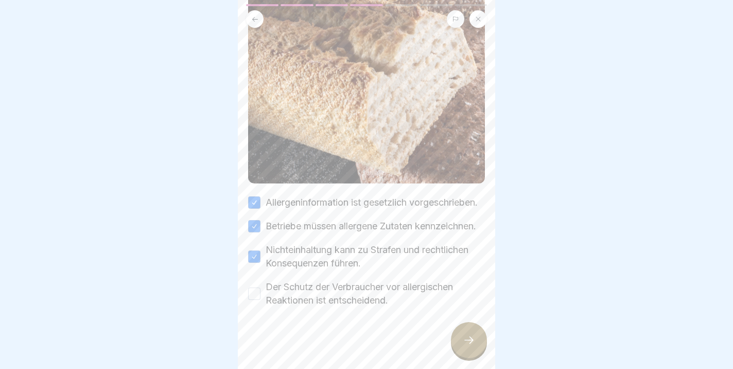
scroll to position [123, 0]
click at [255, 292] on button "Der Schutz der Verbraucher vor allergischen Reaktionen ist entscheidend." at bounding box center [254, 293] width 12 height 12
click at [470, 342] on icon at bounding box center [469, 340] width 12 height 12
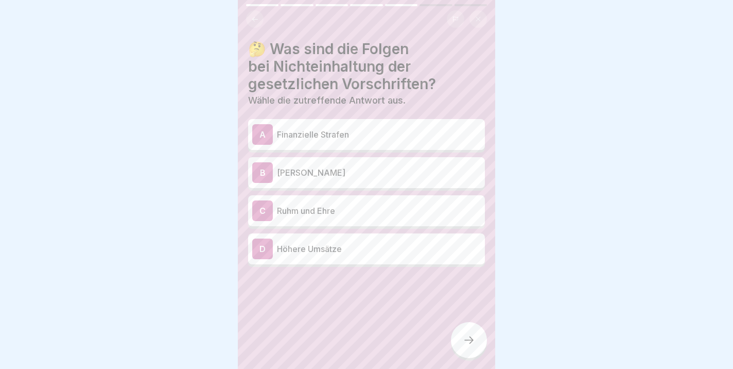
click at [299, 135] on p "Finanzielle Strafen" at bounding box center [379, 134] width 204 height 12
click at [470, 346] on icon at bounding box center [469, 340] width 12 height 12
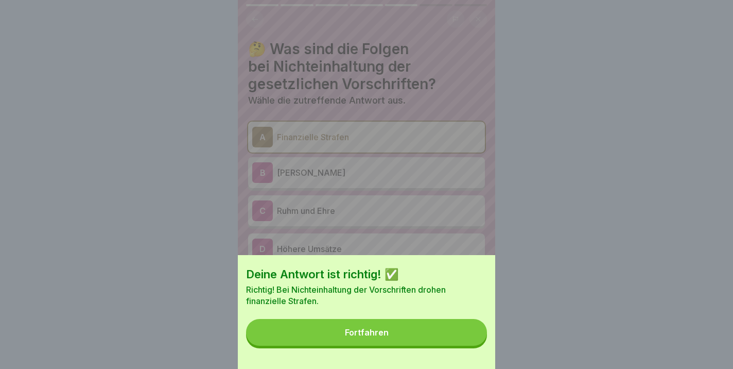
click at [342, 324] on button "Fortfahren" at bounding box center [366, 332] width 241 height 27
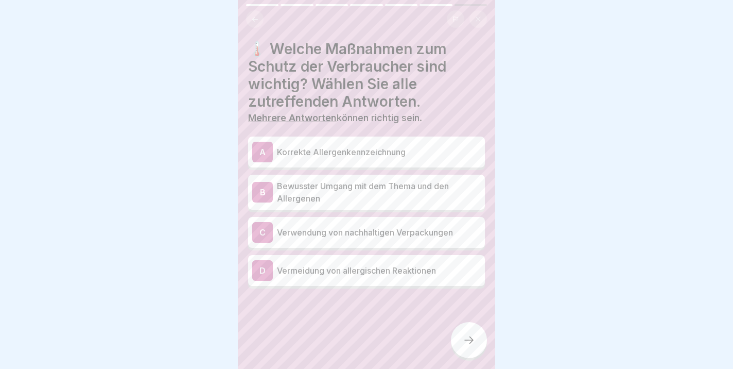
click at [345, 160] on div "A Korrekte Allergenkennzeichnung" at bounding box center [366, 152] width 229 height 21
click at [363, 273] on p "Vermeidung von allergischen Reaktionen" at bounding box center [379, 270] width 204 height 12
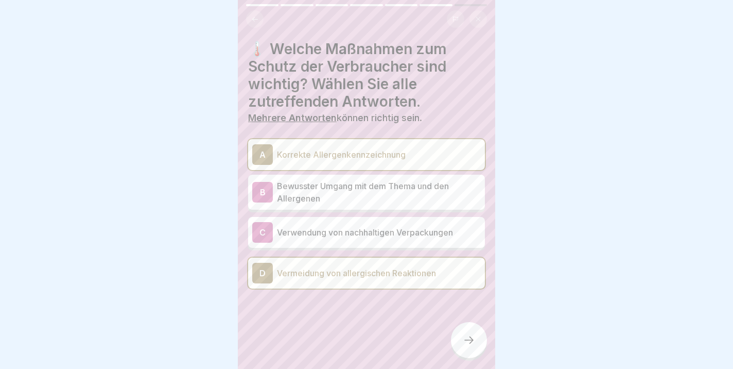
click at [470, 336] on icon at bounding box center [469, 340] width 12 height 12
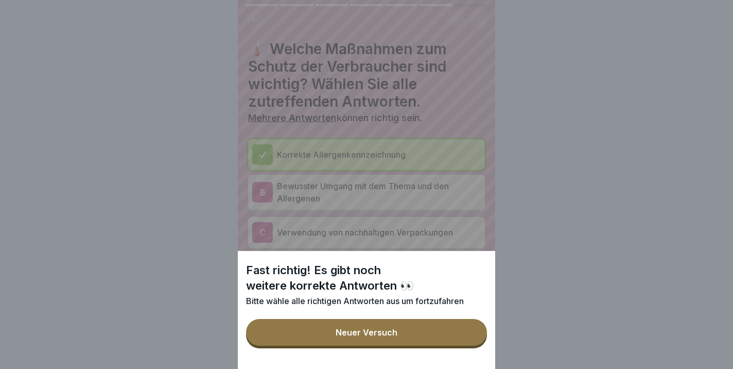
click at [301, 197] on div "Fast richtig! Es gibt noch weitere korrekte Antworten 👀 Bitte wähle alle richti…" at bounding box center [366, 184] width 257 height 369
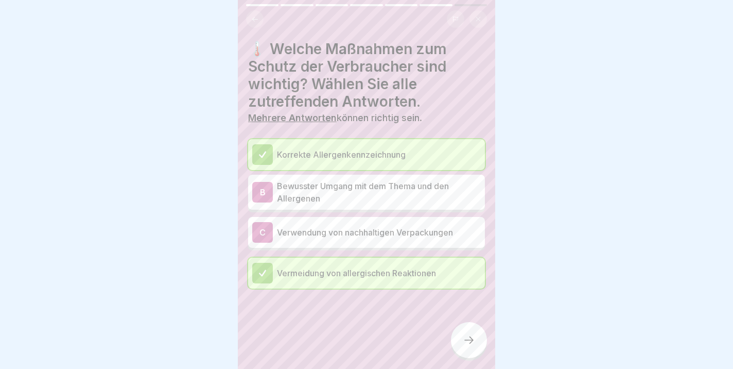
click at [301, 197] on p "Bewusster Umgang mit dem Thema und den Allergenen" at bounding box center [379, 192] width 204 height 25
click at [377, 202] on p "Bewusster Umgang mit dem Thema und den Allergenen" at bounding box center [379, 194] width 204 height 25
click at [316, 188] on p "Bewusster Umgang mit dem Thema und den Allergenen" at bounding box center [379, 192] width 204 height 25
click at [469, 335] on icon at bounding box center [469, 340] width 12 height 12
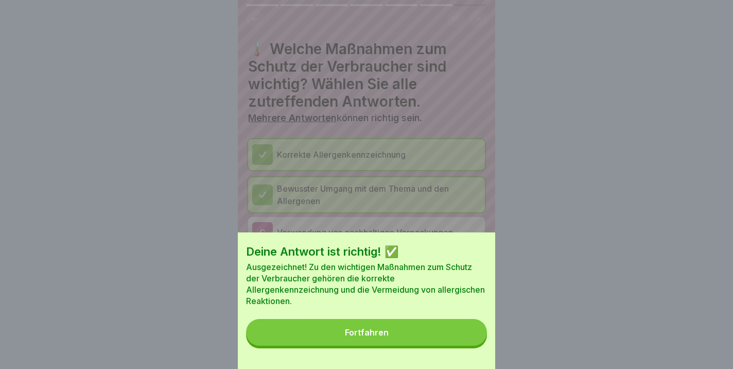
click at [353, 336] on div "Fortfahren" at bounding box center [367, 332] width 44 height 9
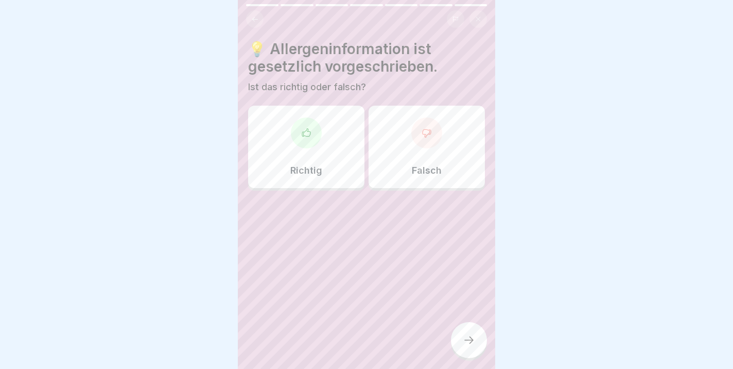
click at [300, 158] on div "Richtig" at bounding box center [306, 147] width 116 height 82
click at [285, 144] on div "Richtig" at bounding box center [306, 149] width 116 height 82
click at [472, 342] on icon at bounding box center [469, 340] width 12 height 12
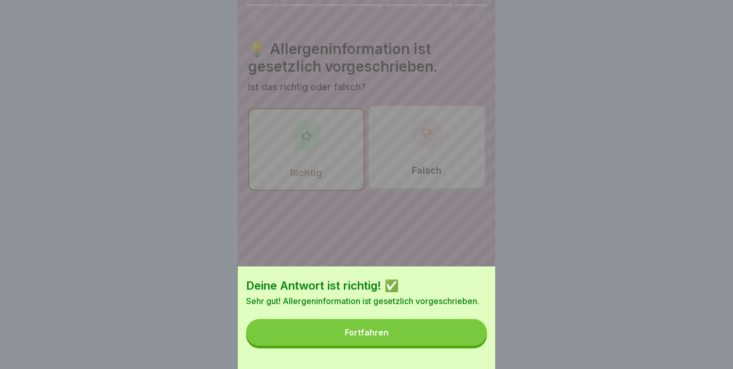
click at [377, 336] on div "Fortfahren" at bounding box center [367, 332] width 44 height 9
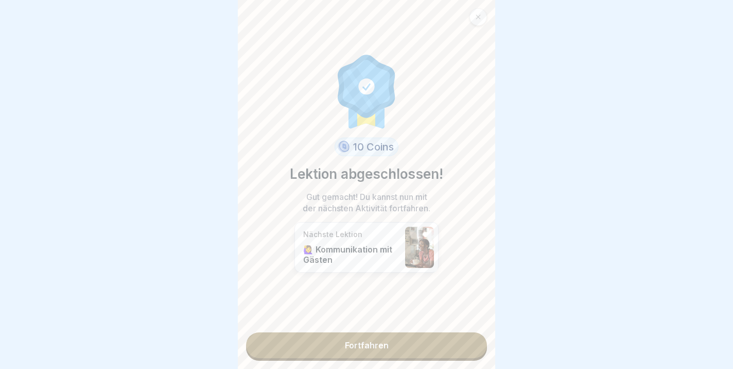
click at [325, 340] on link "Fortfahren" at bounding box center [366, 345] width 241 height 26
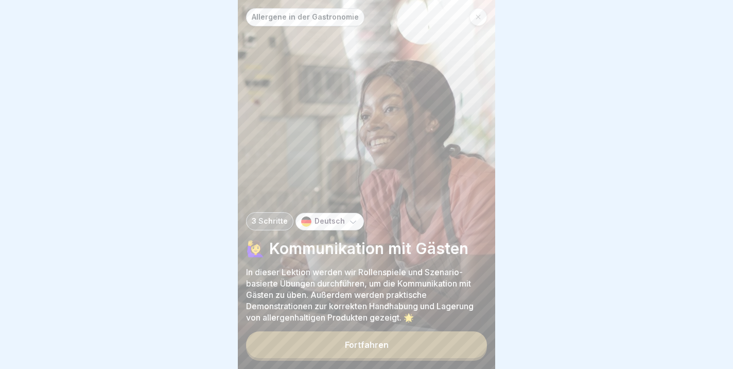
click at [359, 344] on div "Fortfahren" at bounding box center [367, 344] width 44 height 9
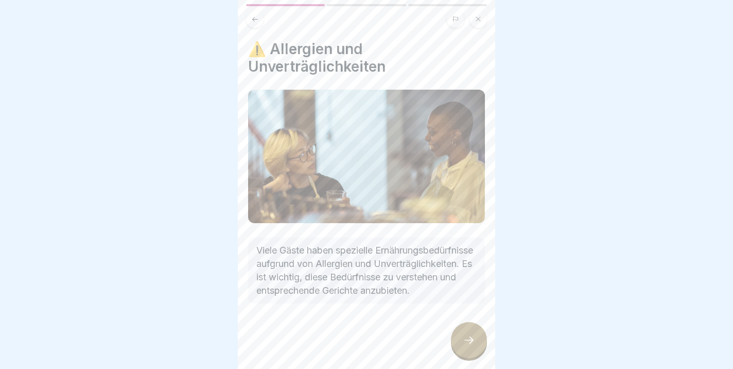
scroll to position [3, 0]
click at [478, 340] on div at bounding box center [469, 340] width 36 height 36
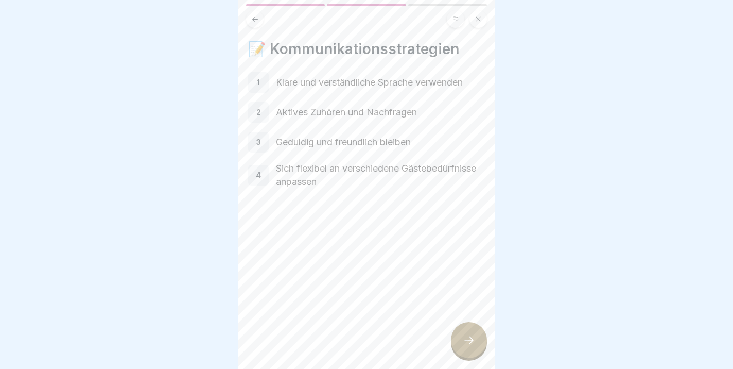
click at [473, 344] on icon at bounding box center [469, 340] width 12 height 12
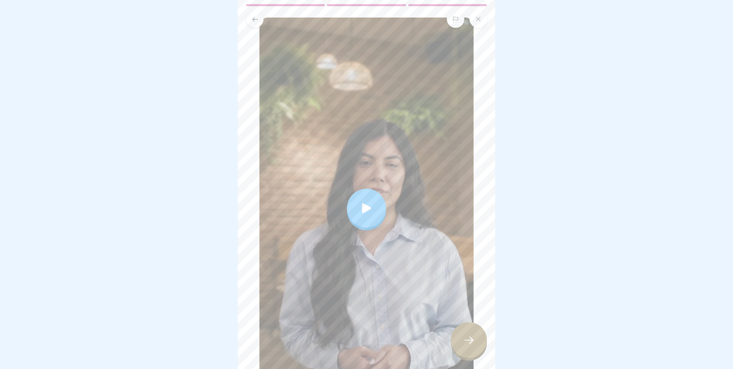
scroll to position [75, 0]
click at [368, 206] on icon at bounding box center [366, 207] width 9 height 10
click at [470, 335] on div at bounding box center [469, 340] width 36 height 36
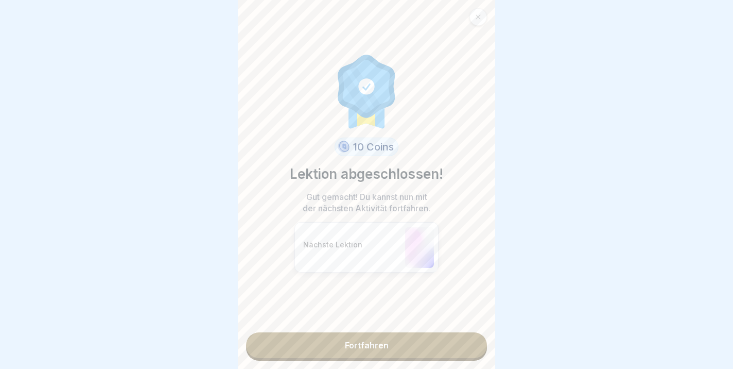
click at [352, 347] on link "Fortfahren" at bounding box center [366, 345] width 241 height 26
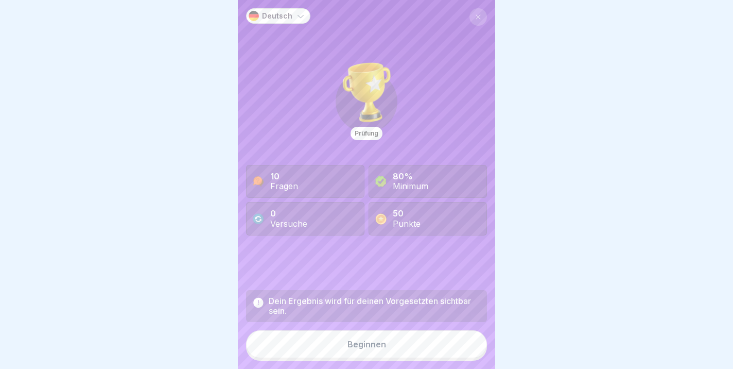
click at [368, 350] on button "Beginnen" at bounding box center [366, 344] width 241 height 28
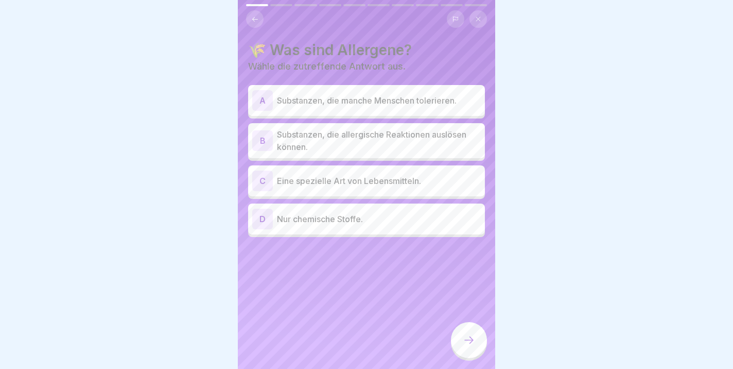
click at [377, 142] on p "Substanzen, die allergische Reaktionen auslösen können." at bounding box center [379, 140] width 204 height 25
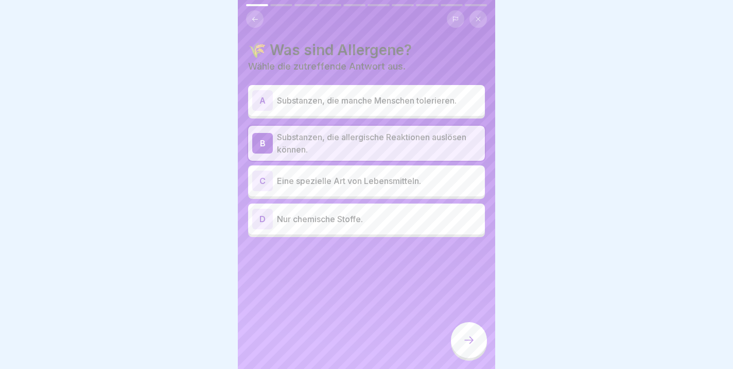
click at [464, 341] on icon at bounding box center [469, 340] width 12 height 12
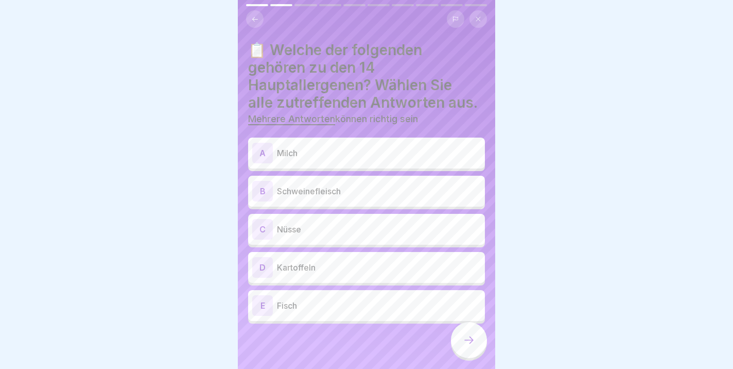
click at [301, 236] on div "C Nüsse" at bounding box center [366, 229] width 229 height 21
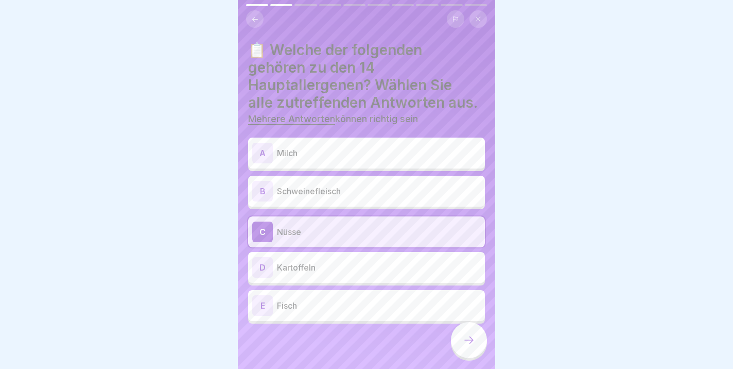
click at [292, 312] on div "E Fisch" at bounding box center [366, 305] width 229 height 21
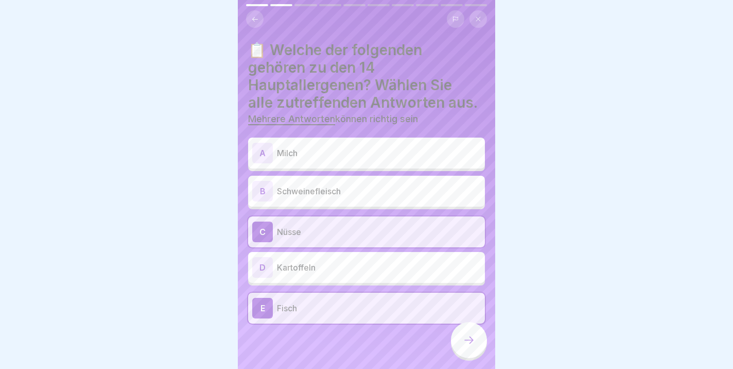
click at [313, 157] on p "Milch" at bounding box center [379, 153] width 204 height 12
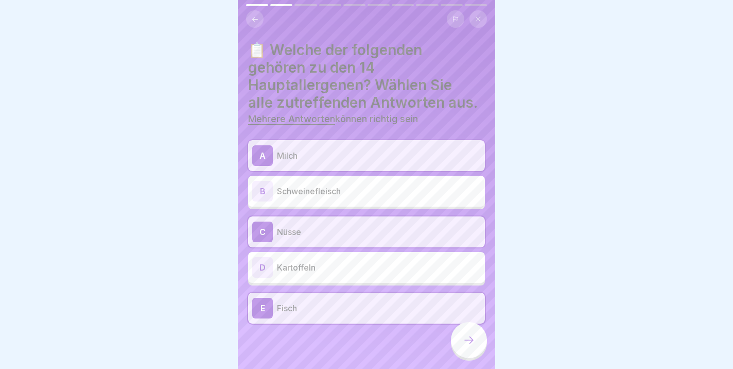
click at [467, 342] on icon at bounding box center [469, 340] width 12 height 12
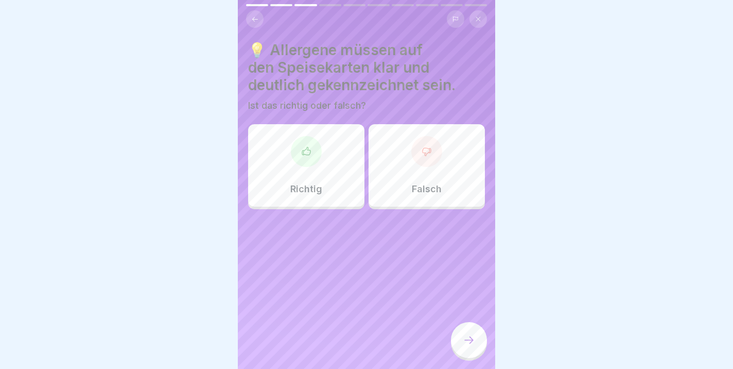
click at [289, 173] on div "Richtig" at bounding box center [306, 165] width 116 height 82
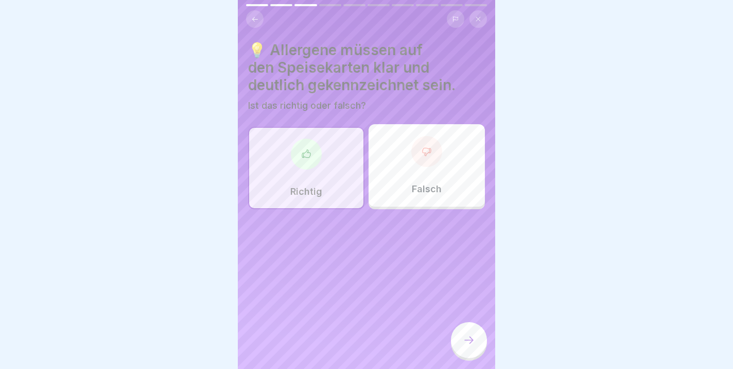
click at [466, 336] on icon at bounding box center [469, 340] width 12 height 12
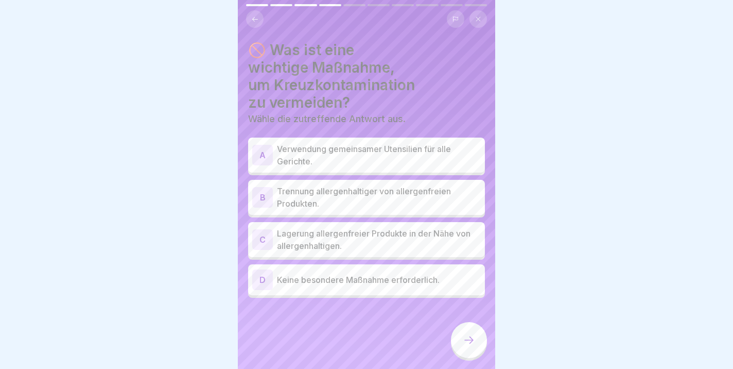
click at [315, 201] on p "Trennung allergenhaltiger von allergenfreien Produkten." at bounding box center [379, 197] width 204 height 25
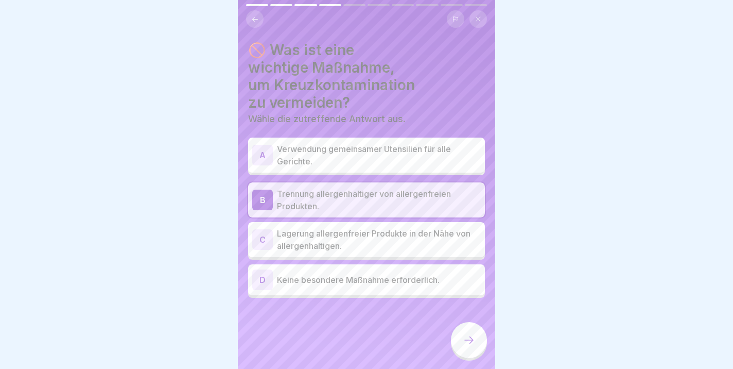
click at [476, 338] on div at bounding box center [469, 340] width 36 height 36
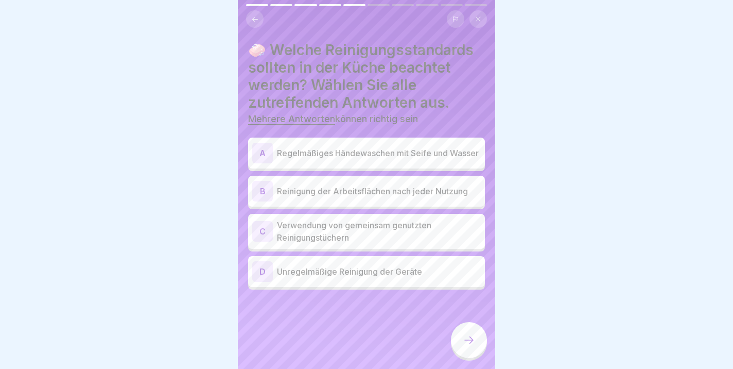
click at [396, 197] on p "Reinigung der Arbeitsflächen nach jeder Nutzung" at bounding box center [379, 191] width 204 height 12
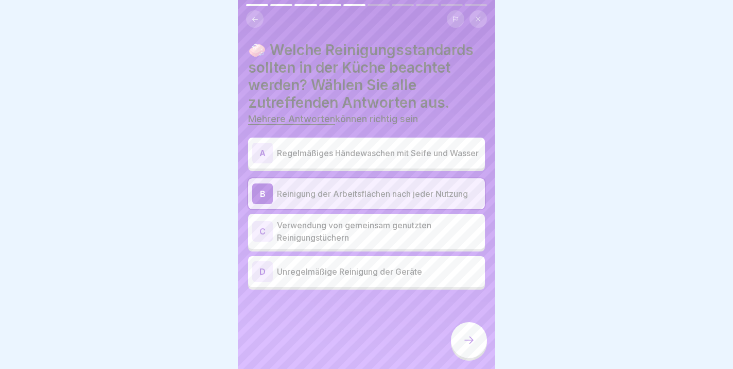
click at [372, 154] on p "Regelmäßiges Händewaschen mit Seife und Wasser" at bounding box center [379, 153] width 204 height 12
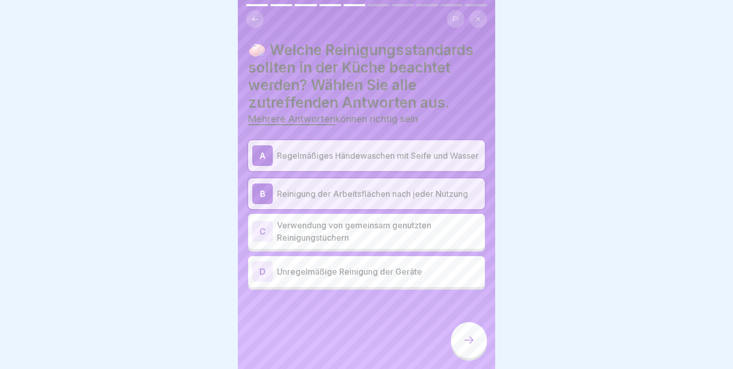
click at [477, 347] on div at bounding box center [469, 340] width 36 height 36
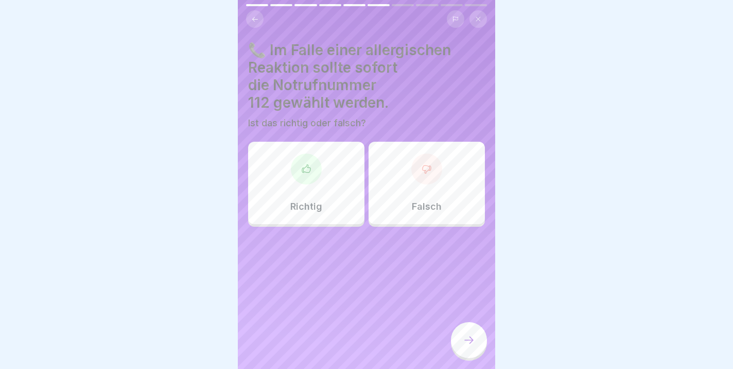
click at [299, 178] on div at bounding box center [306, 168] width 31 height 31
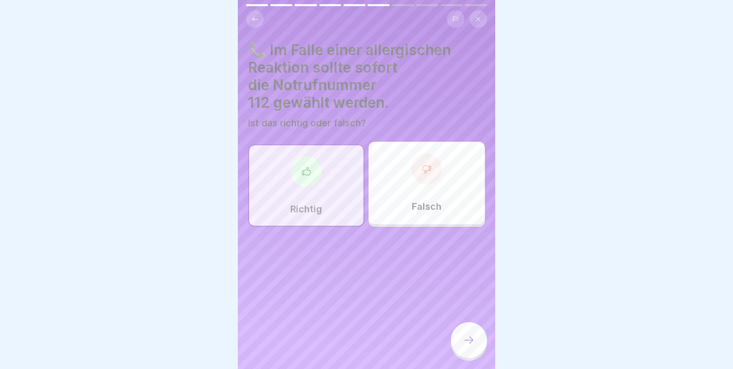
click at [468, 336] on icon at bounding box center [469, 340] width 12 height 12
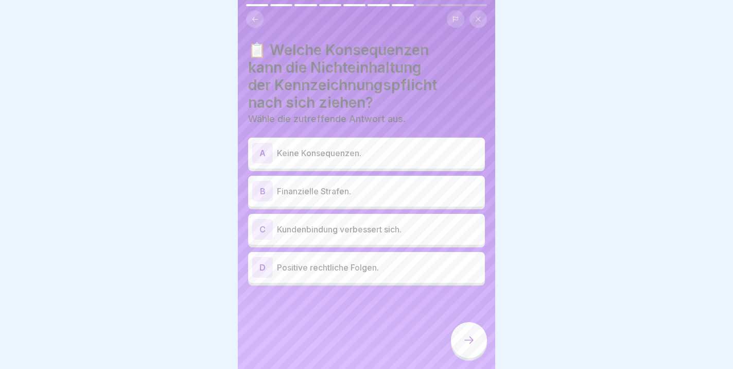
click at [285, 195] on p "Finanzielle Strafen." at bounding box center [379, 191] width 204 height 12
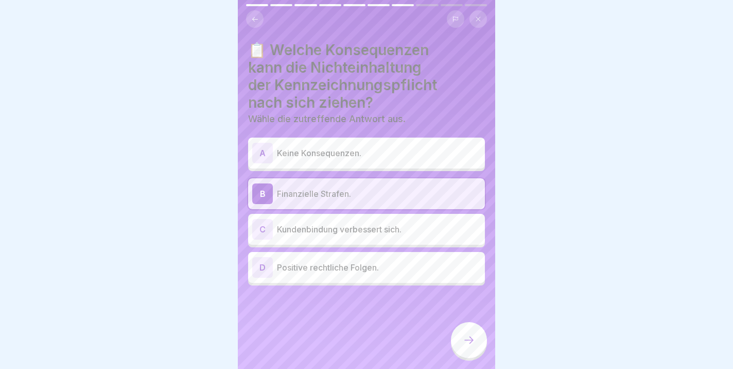
click at [475, 343] on icon at bounding box center [469, 340] width 12 height 12
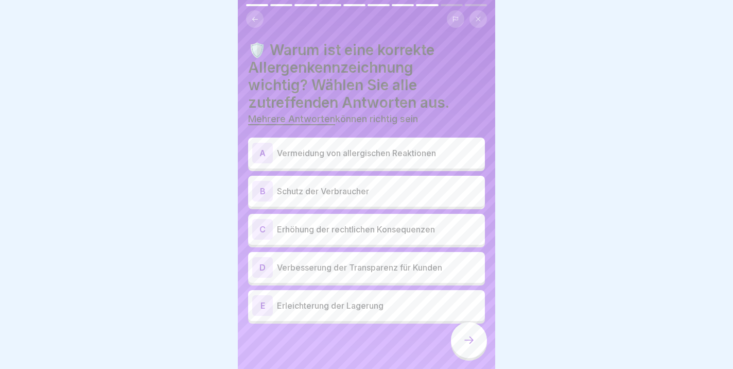
click at [357, 156] on p "Vermeidung von allergischen Reaktionen" at bounding box center [379, 153] width 204 height 12
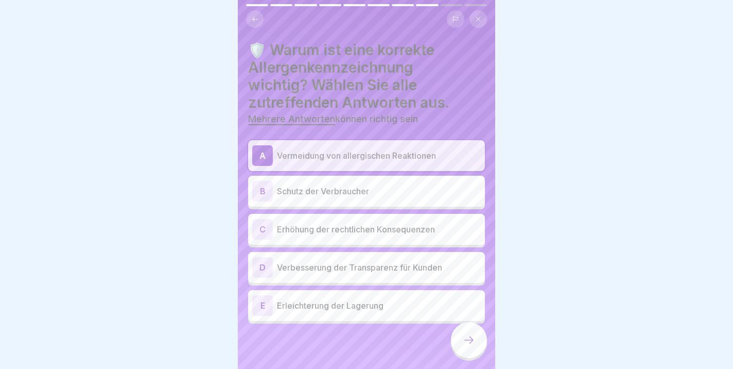
click at [370, 197] on div "B Schutz der Verbraucher" at bounding box center [366, 191] width 229 height 21
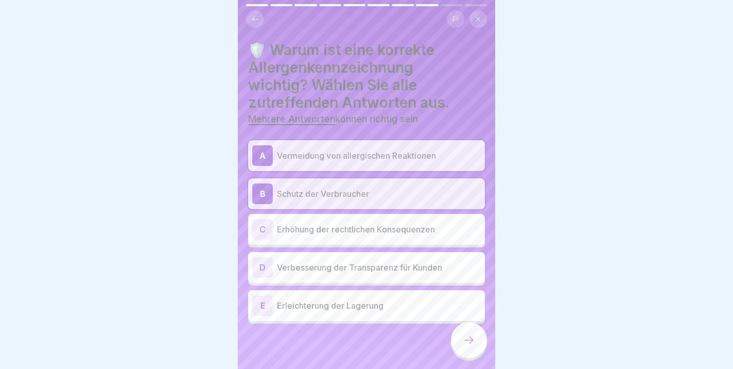
click at [324, 275] on div "D Verbesserung der Transparenz für Kunden" at bounding box center [366, 267] width 229 height 21
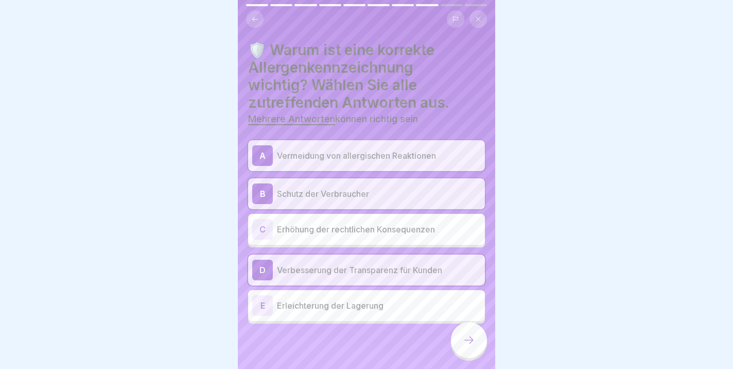
click at [470, 338] on icon at bounding box center [469, 340] width 12 height 12
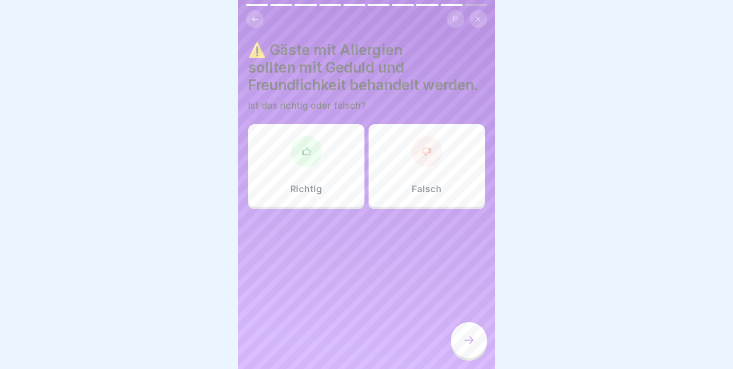
click at [304, 166] on div at bounding box center [306, 151] width 31 height 31
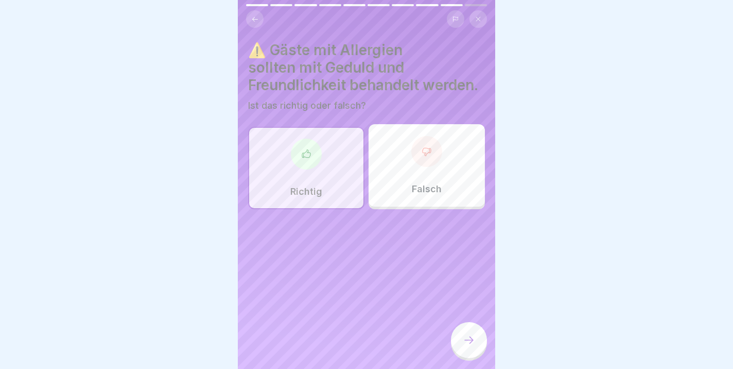
click at [464, 344] on icon at bounding box center [469, 340] width 12 height 12
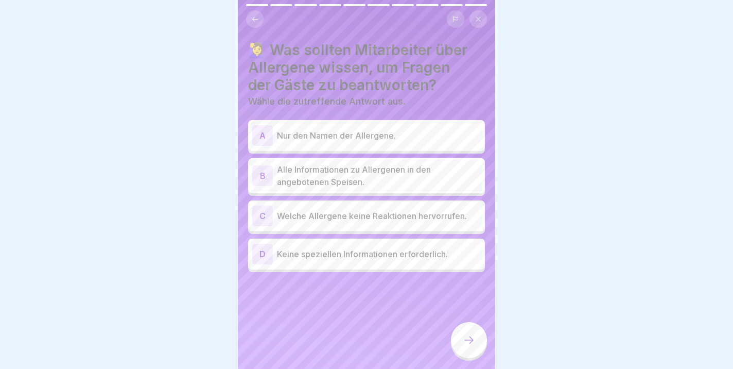
click at [314, 179] on p "Alle Informationen zu Allergenen in den angebotenen Speisen." at bounding box center [379, 175] width 204 height 25
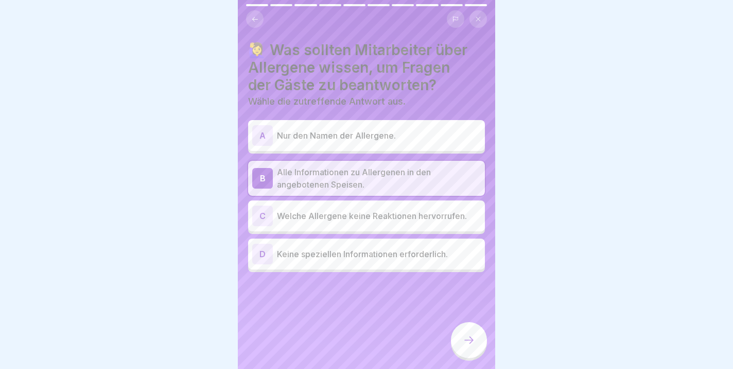
click at [468, 342] on icon at bounding box center [469, 340] width 12 height 12
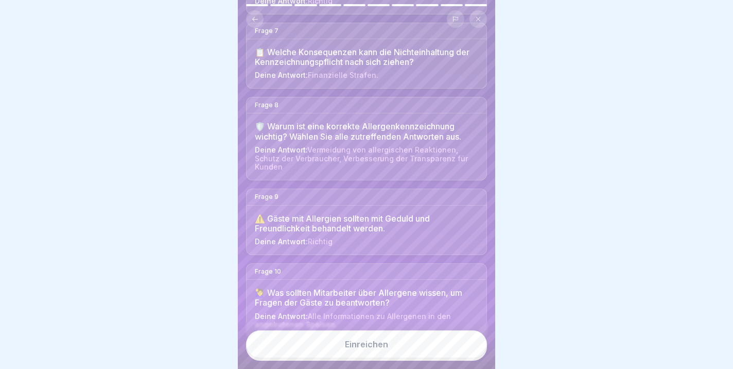
scroll to position [570, 0]
click at [339, 347] on button "Einreichen" at bounding box center [366, 344] width 241 height 28
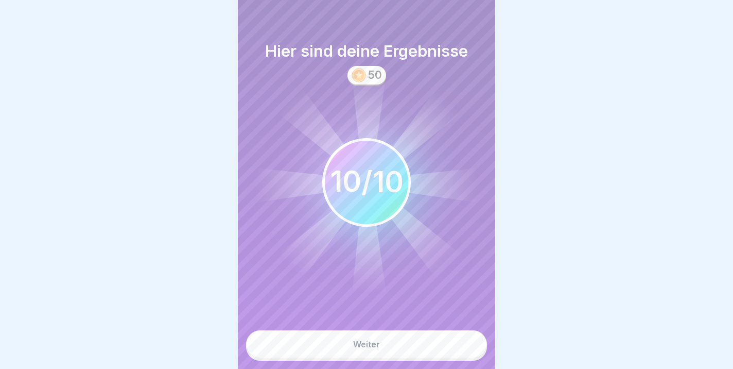
click at [363, 342] on div "Weiter" at bounding box center [366, 343] width 27 height 9
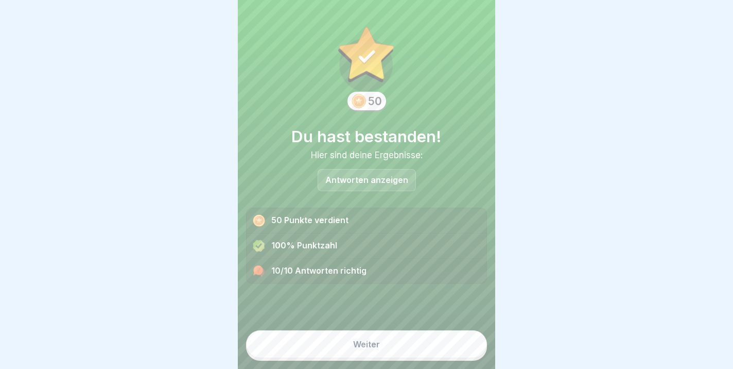
click at [368, 182] on p "Antworten anzeigen" at bounding box center [366, 180] width 83 height 9
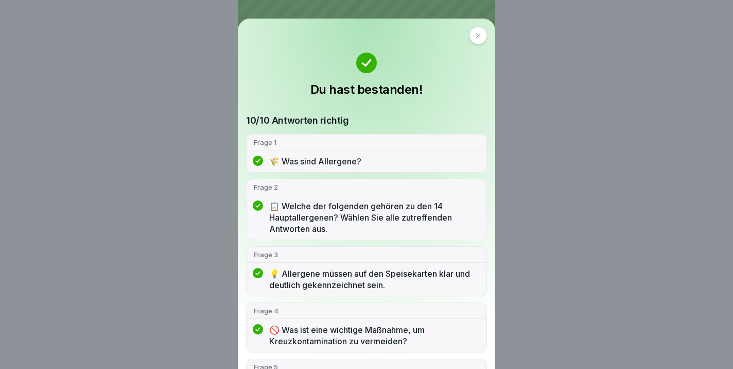
scroll to position [0, 0]
click at [475, 34] on icon at bounding box center [478, 35] width 6 height 6
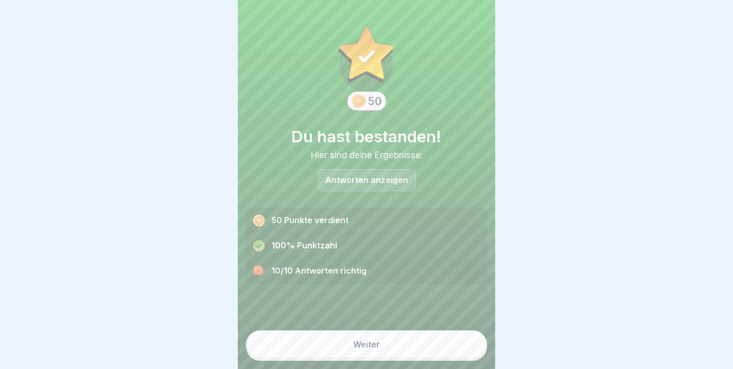
click at [392, 342] on button "Weiter" at bounding box center [366, 344] width 241 height 28
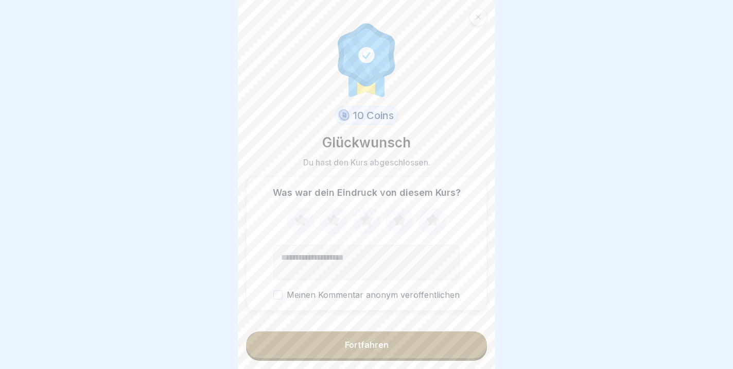
click at [436, 219] on icon at bounding box center [432, 219] width 13 height 13
click at [288, 255] on textarea "Kommentar (optional)" at bounding box center [366, 262] width 186 height 35
type textarea "**********"
click at [377, 348] on div "Fortfahren" at bounding box center [367, 344] width 44 height 9
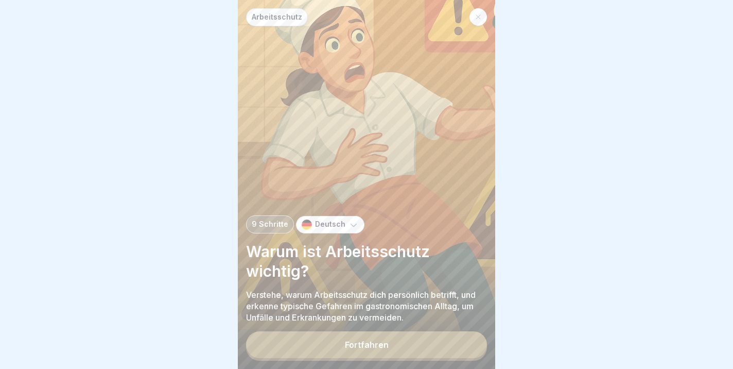
click at [345, 342] on button "Fortfahren" at bounding box center [366, 344] width 241 height 27
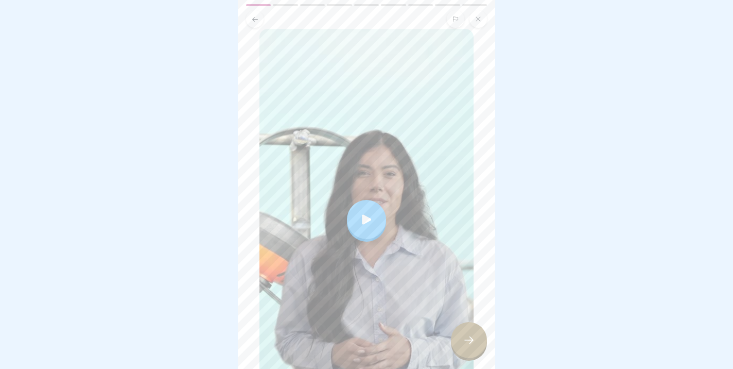
scroll to position [79, 0]
click at [363, 201] on div at bounding box center [366, 220] width 39 height 39
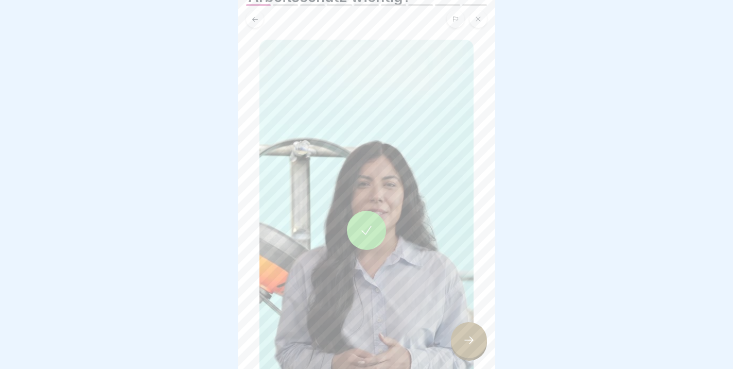
scroll to position [69, 0]
click at [371, 223] on icon at bounding box center [366, 230] width 14 height 14
click at [362, 211] on div at bounding box center [366, 230] width 39 height 39
click at [467, 336] on icon at bounding box center [469, 340] width 12 height 12
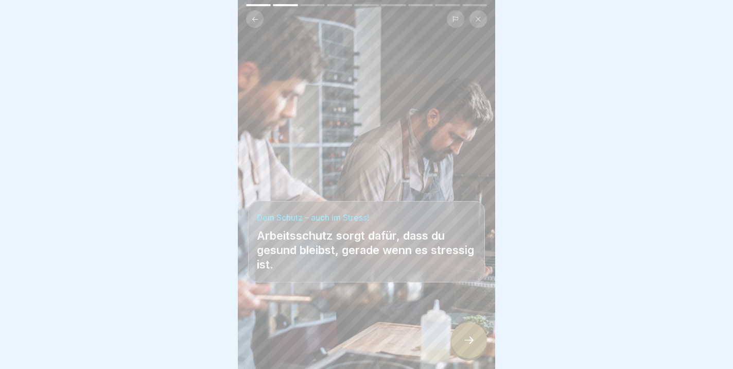
click at [475, 346] on div at bounding box center [469, 340] width 36 height 36
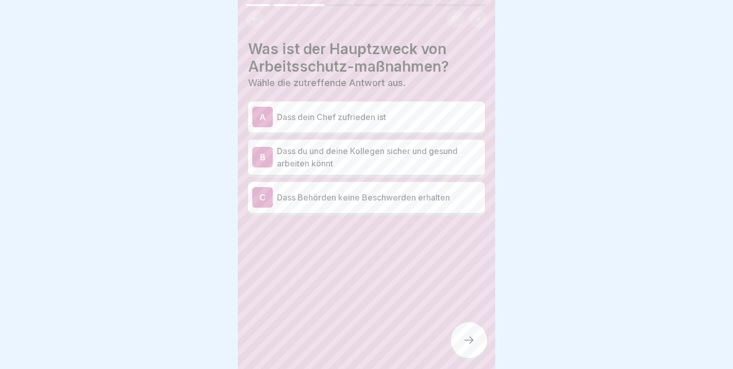
click at [383, 167] on p "Dass du und deine Kollegen sicher und gesund arbeiten könnt" at bounding box center [379, 157] width 204 height 25
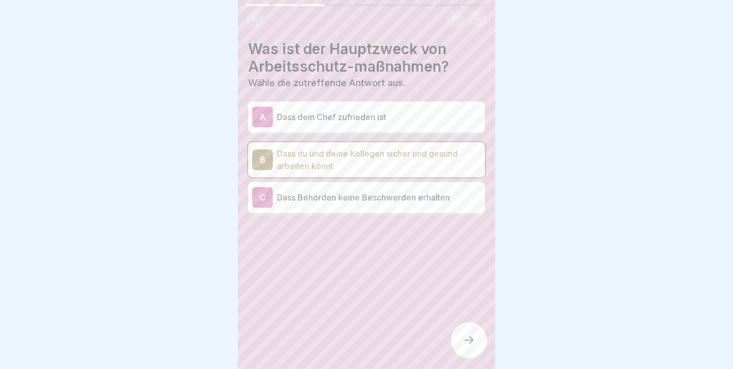
click at [469, 340] on icon at bounding box center [469, 340] width 12 height 12
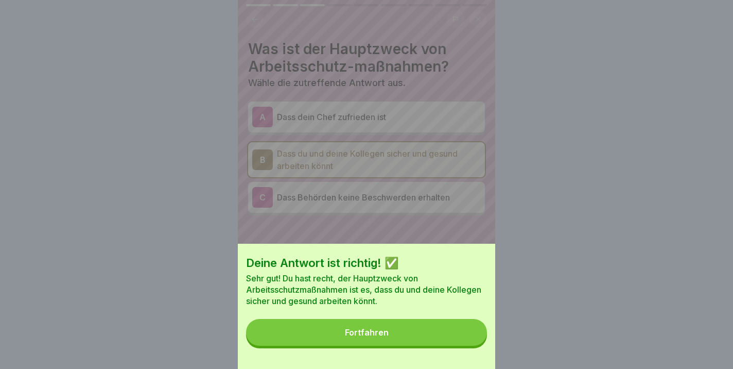
click at [388, 329] on button "Fortfahren" at bounding box center [366, 332] width 241 height 27
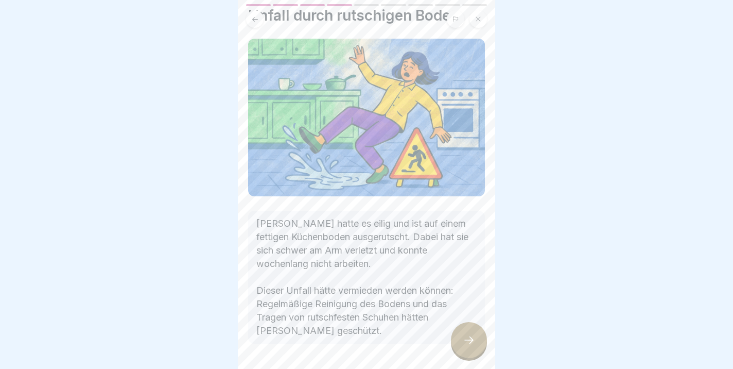
scroll to position [33, 0]
click at [471, 341] on icon at bounding box center [469, 340] width 12 height 12
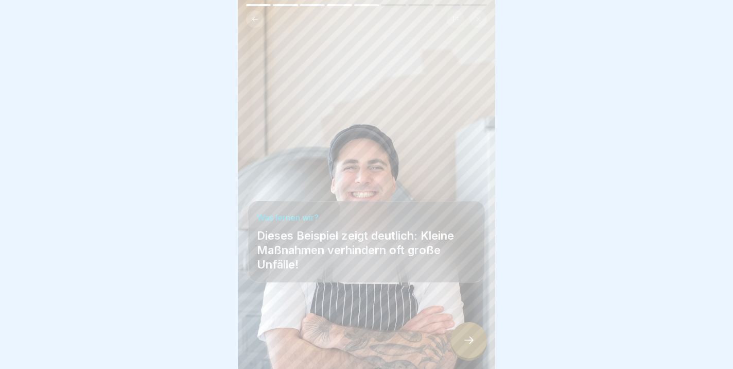
click at [468, 343] on icon at bounding box center [469, 340] width 12 height 12
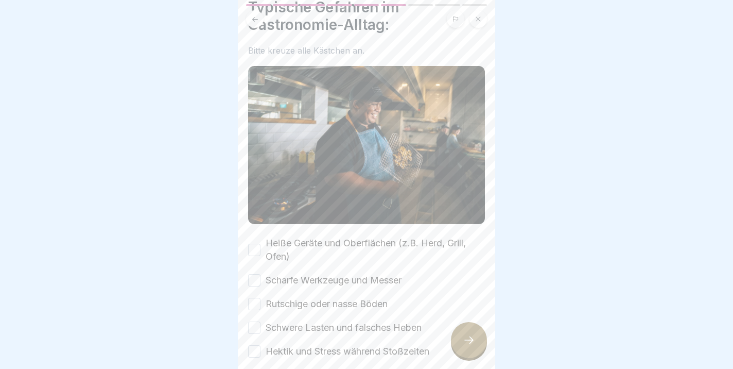
scroll to position [35, 0]
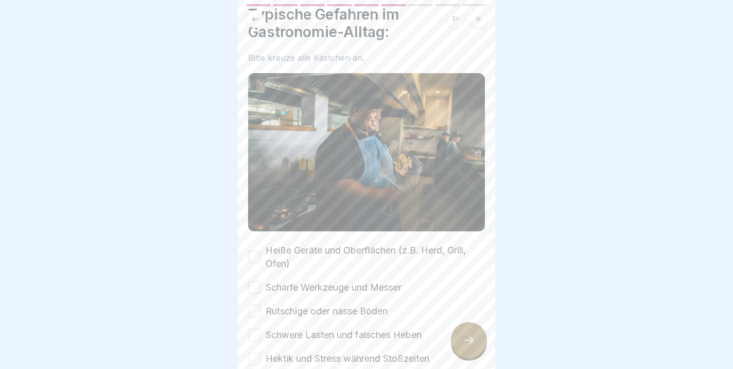
click at [256, 255] on button "Heiße Geräte und Oberflächen (z.B. Herd, Grill, Ofen)" at bounding box center [254, 257] width 12 height 12
click at [258, 289] on button "Scharfe Werkzeuge und Messer" at bounding box center [254, 287] width 12 height 12
click at [255, 315] on button "Rutschige oder nasse Böden" at bounding box center [254, 311] width 12 height 12
click at [255, 337] on button "Schwere Lasten und falsches Heben" at bounding box center [254, 335] width 12 height 12
click at [258, 358] on button "Hektik und Stress während Stoßzeiten" at bounding box center [254, 358] width 12 height 12
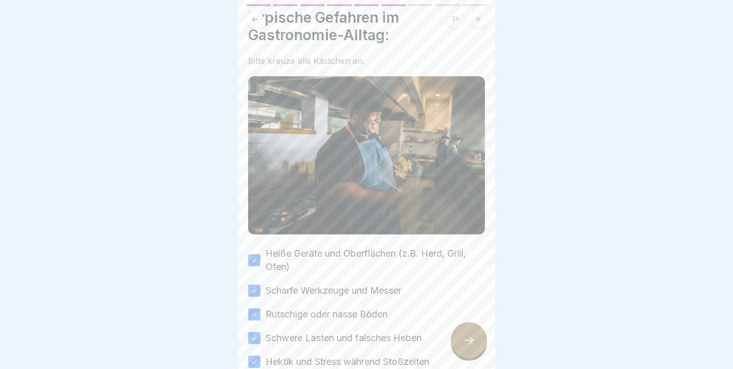
scroll to position [28, 0]
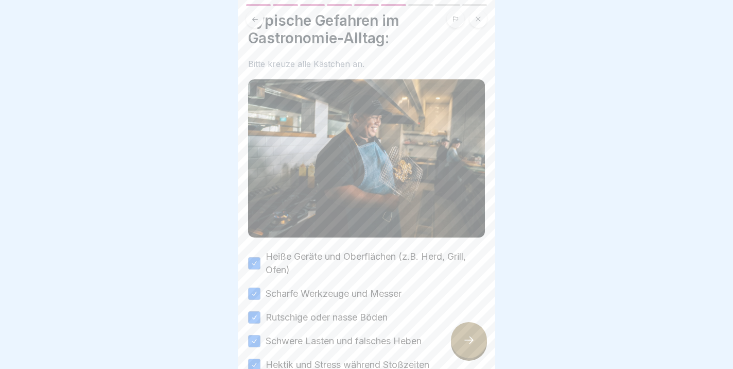
click at [464, 343] on icon at bounding box center [469, 340] width 12 height 12
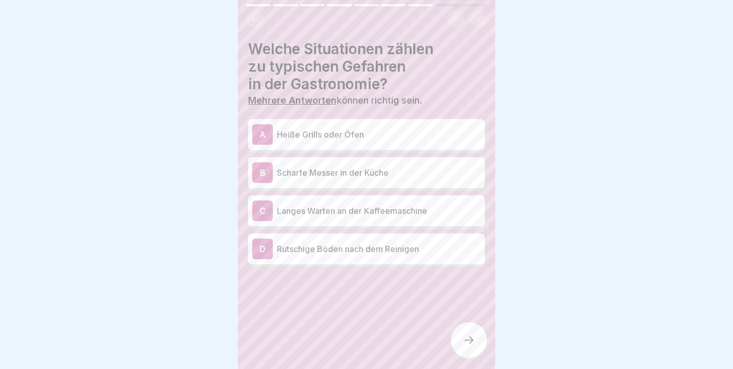
click at [344, 139] on p "Heiße Grills oder Öfen" at bounding box center [379, 134] width 204 height 12
click at [369, 181] on div "B Scharfe Messer in der Küche" at bounding box center [366, 172] width 229 height 21
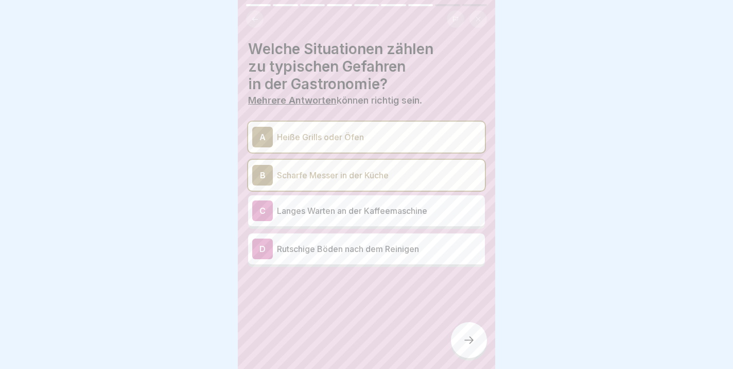
click at [349, 250] on p "Rutschige Böden nach dem Reinigen" at bounding box center [379, 249] width 204 height 12
click at [473, 341] on icon at bounding box center [469, 340] width 12 height 12
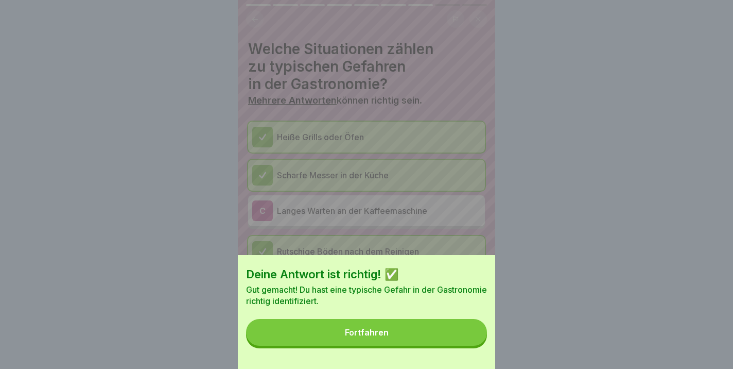
click at [385, 334] on div "Fortfahren" at bounding box center [367, 332] width 44 height 9
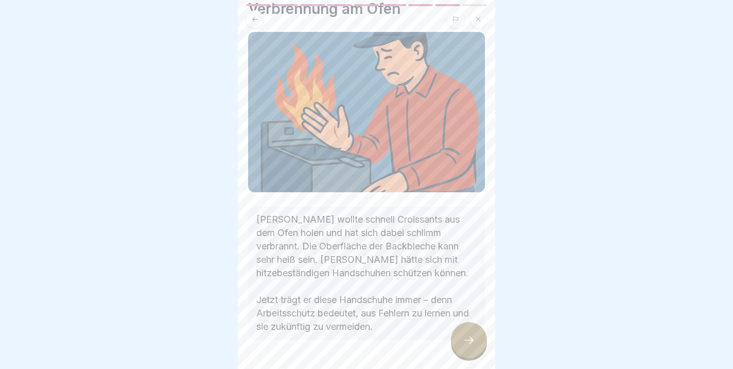
scroll to position [58, 0]
click at [459, 333] on div at bounding box center [469, 340] width 36 height 36
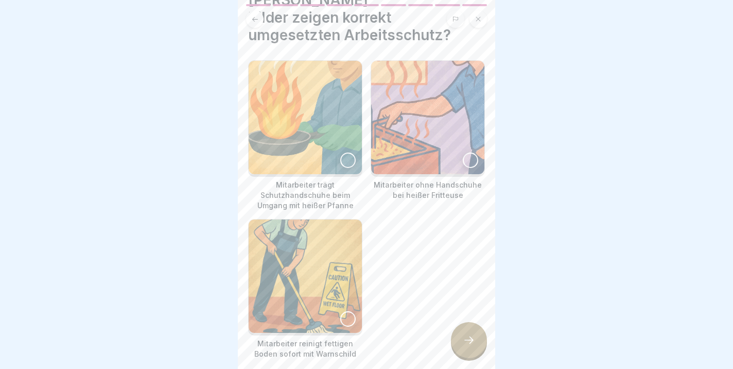
scroll to position [49, 0]
click at [347, 153] on div at bounding box center [347, 160] width 15 height 15
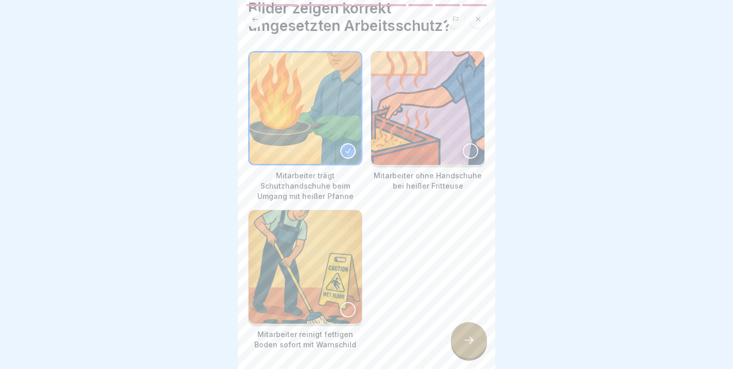
scroll to position [64, 0]
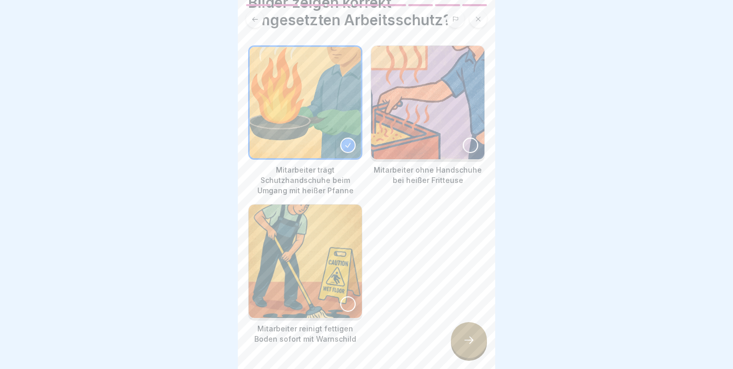
click at [350, 296] on div at bounding box center [347, 303] width 15 height 15
click at [487, 339] on div at bounding box center [469, 340] width 36 height 36
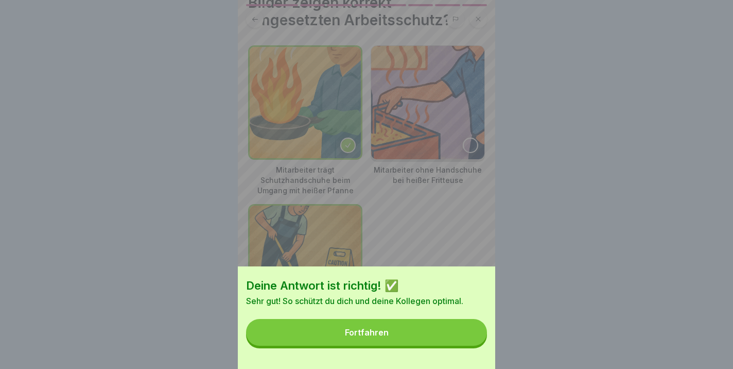
click at [418, 322] on button "Fortfahren" at bounding box center [366, 332] width 241 height 27
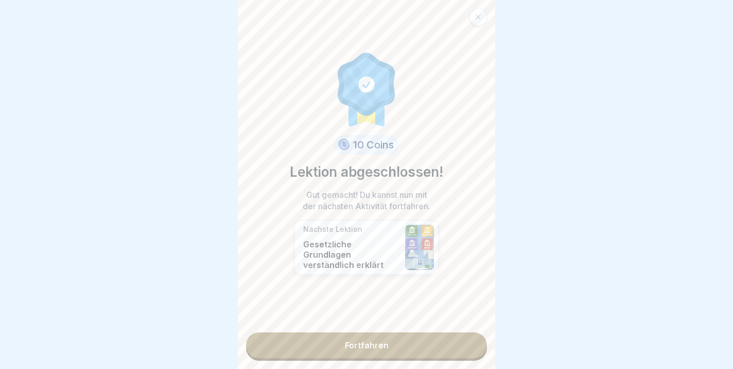
click at [412, 350] on link "Fortfahren" at bounding box center [366, 345] width 241 height 26
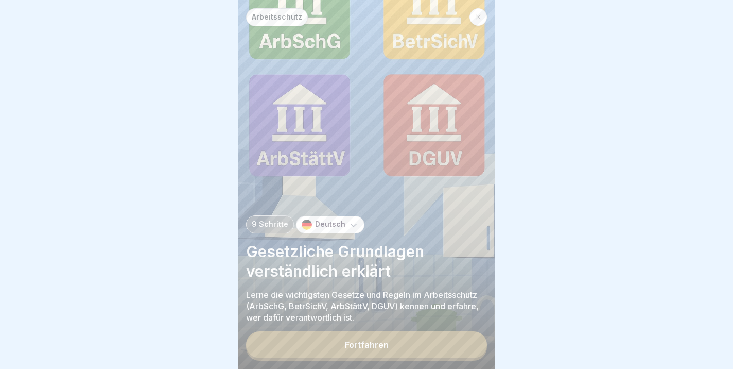
click at [356, 350] on button "Fortfahren" at bounding box center [366, 344] width 241 height 27
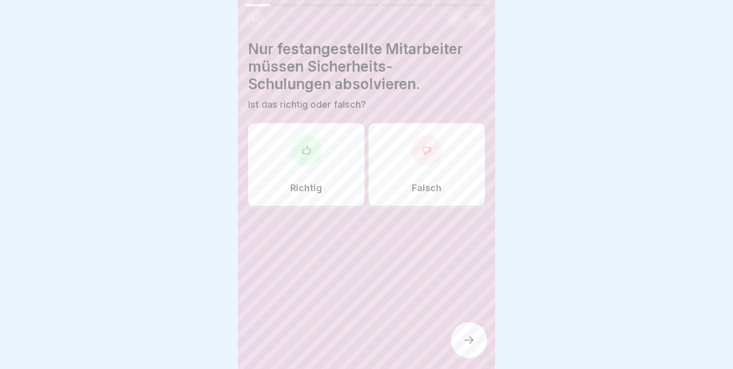
click at [416, 175] on div "Falsch" at bounding box center [427, 164] width 116 height 82
click at [462, 346] on div at bounding box center [469, 340] width 36 height 36
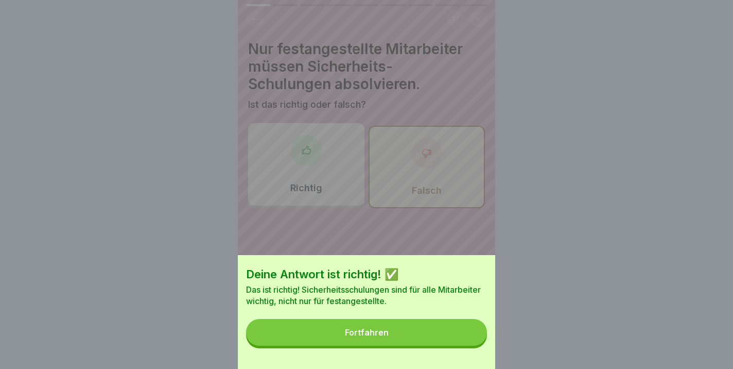
click at [379, 331] on div "Fortfahren" at bounding box center [367, 332] width 44 height 9
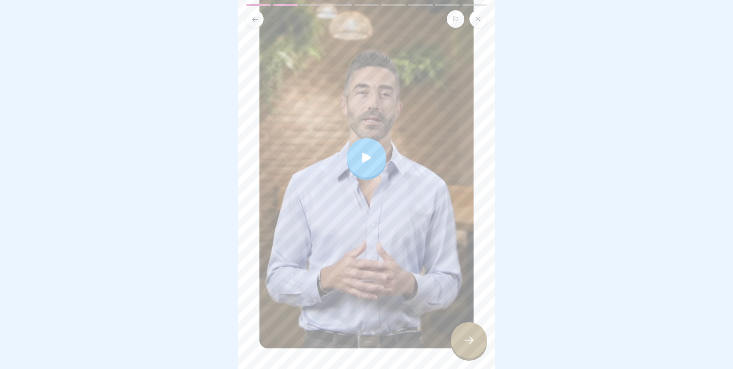
scroll to position [143, 0]
click at [375, 162] on div at bounding box center [366, 156] width 39 height 39
click at [367, 165] on div at bounding box center [366, 156] width 39 height 39
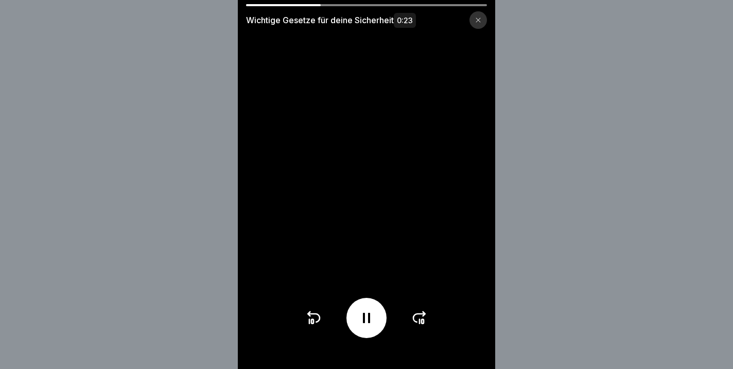
click at [373, 323] on icon at bounding box center [366, 317] width 16 height 16
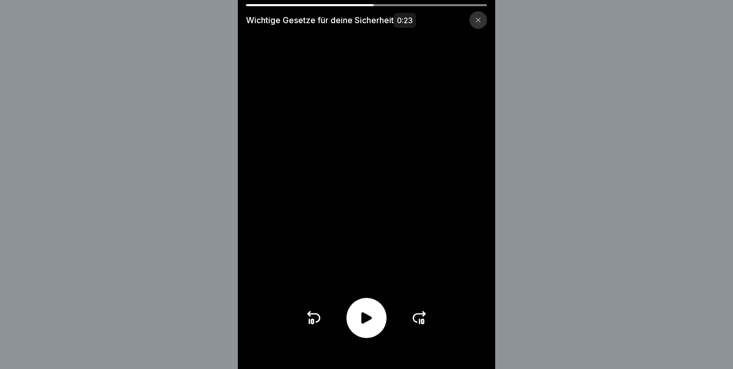
click at [373, 323] on icon at bounding box center [366, 317] width 16 height 16
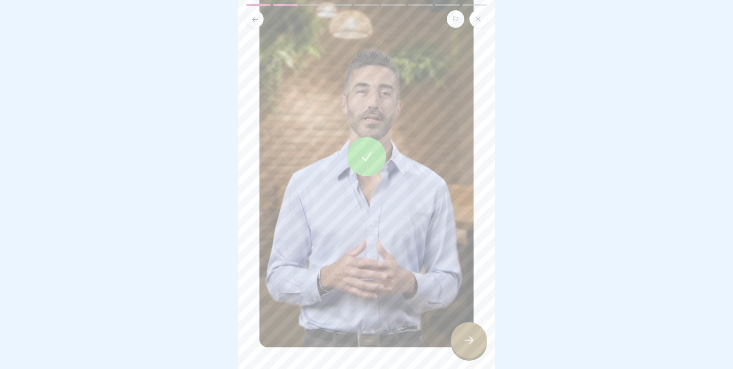
click at [366, 159] on icon at bounding box center [366, 156] width 10 height 9
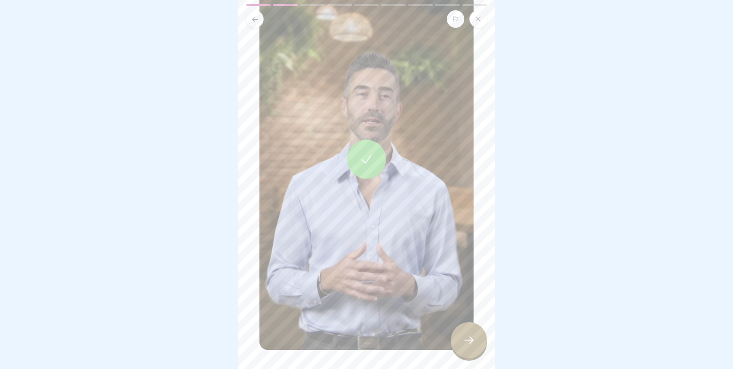
click at [472, 342] on icon at bounding box center [469, 340] width 12 height 12
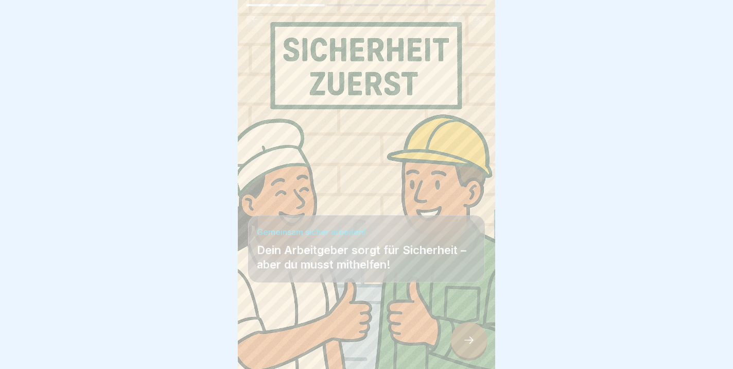
click at [474, 338] on icon at bounding box center [469, 340] width 12 height 12
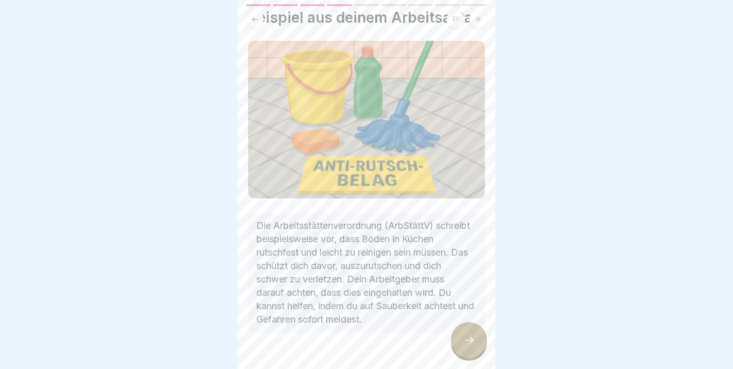
scroll to position [33, 0]
click at [473, 345] on icon at bounding box center [469, 340] width 12 height 12
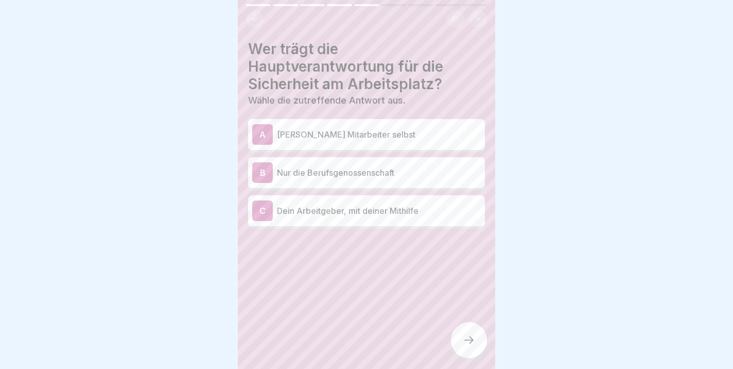
click at [386, 214] on p "Dein Arbeitgeber, mit deiner Mithilfe" at bounding box center [379, 210] width 204 height 12
click at [471, 337] on icon at bounding box center [469, 340] width 12 height 12
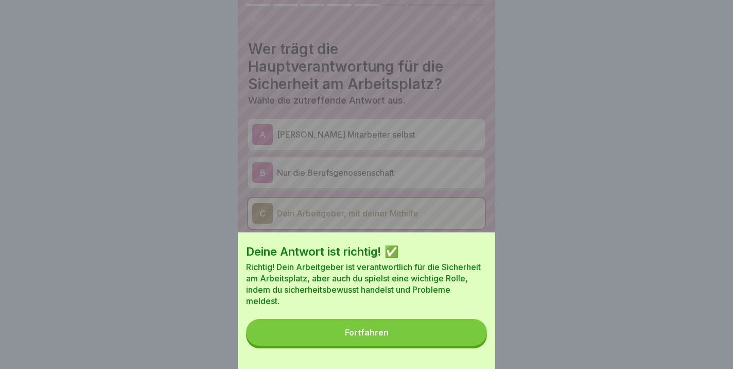
click at [358, 328] on button "Fortfahren" at bounding box center [366, 332] width 241 height 27
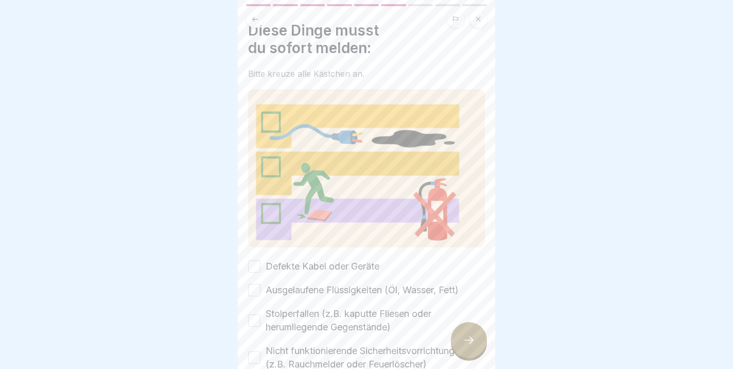
scroll to position [18, 0]
click at [254, 265] on button "Defekte Kabel oder Geräte" at bounding box center [254, 267] width 12 height 12
drag, startPoint x: 254, startPoint y: 288, endPoint x: 255, endPoint y: 306, distance: 17.5
click at [254, 290] on button "Ausgelaufene Flüssigkeiten (Öl, Wasser, Fett)" at bounding box center [254, 291] width 12 height 12
drag, startPoint x: 254, startPoint y: 322, endPoint x: 251, endPoint y: 335, distance: 13.9
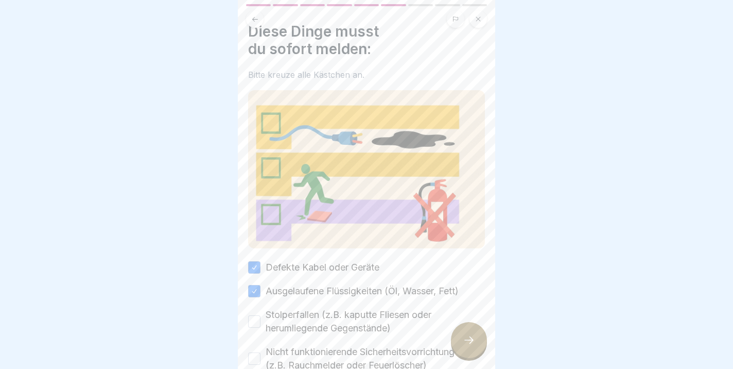
click at [254, 322] on button "Stolperfallen (z.B. kaputte Fliesen oder herumliegende Gegenstände)" at bounding box center [254, 321] width 12 height 12
click at [254, 358] on button "Nicht funktionierende Sicherheitsvorrichtungen (z.B. Rauchmelder oder Feuerlösc…" at bounding box center [254, 358] width 12 height 12
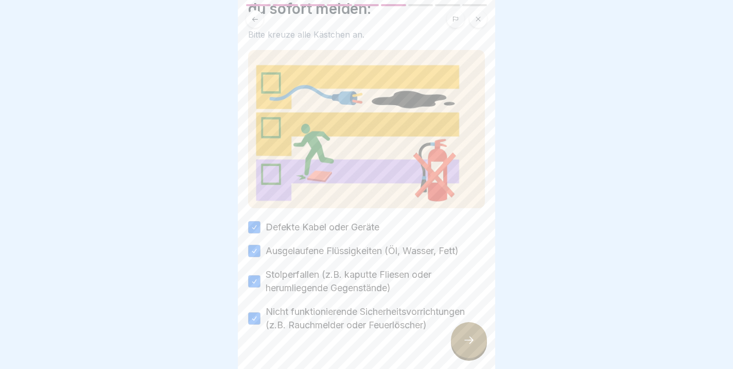
scroll to position [59, 0]
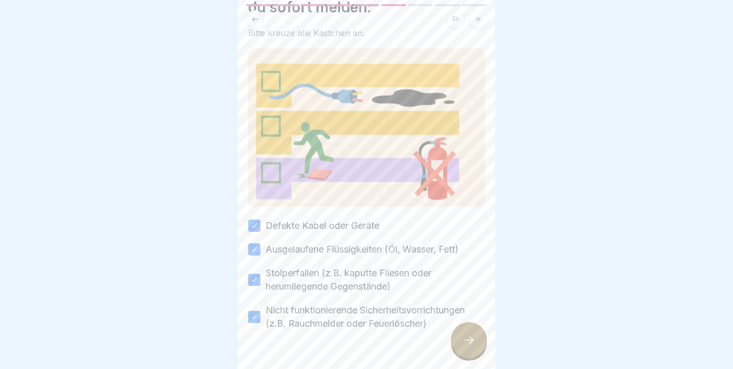
click at [475, 345] on icon at bounding box center [469, 340] width 12 height 12
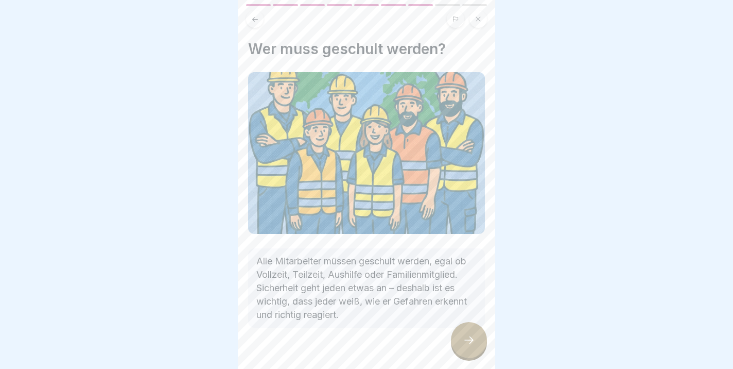
click at [471, 338] on icon at bounding box center [469, 340] width 12 height 12
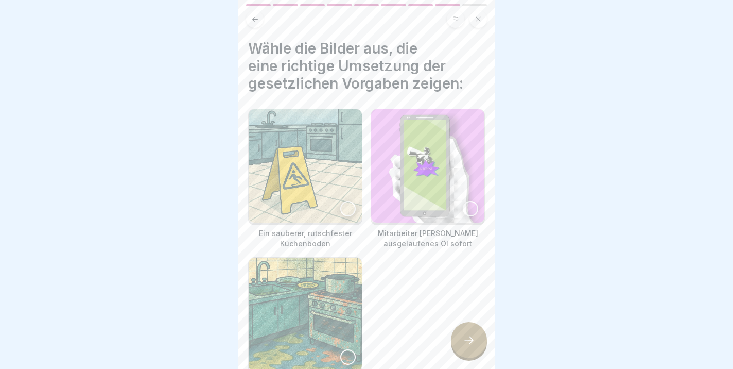
scroll to position [0, 0]
click at [346, 211] on div at bounding box center [347, 208] width 15 height 15
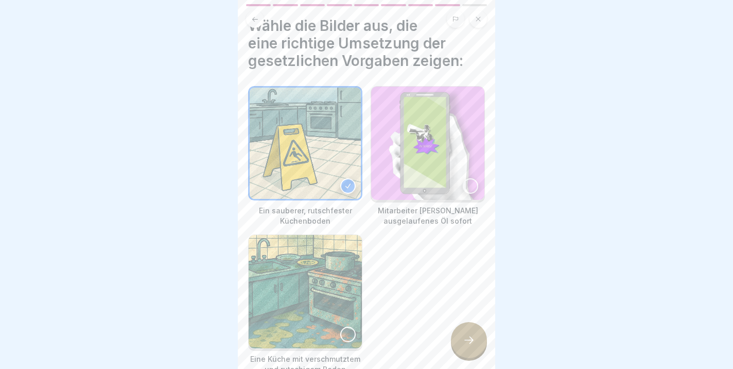
scroll to position [25, 0]
click at [469, 181] on div at bounding box center [470, 184] width 15 height 15
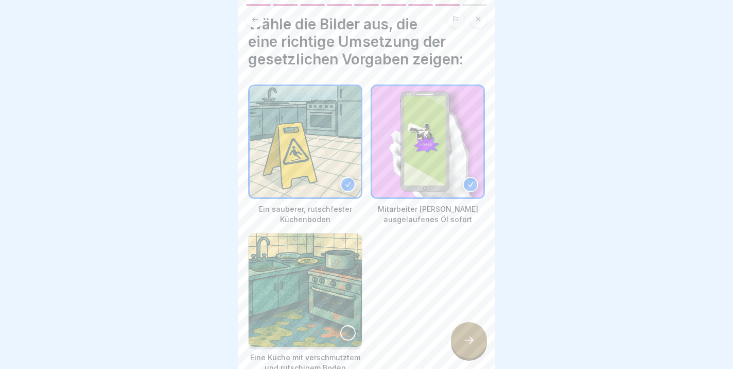
click at [472, 349] on div at bounding box center [469, 340] width 36 height 36
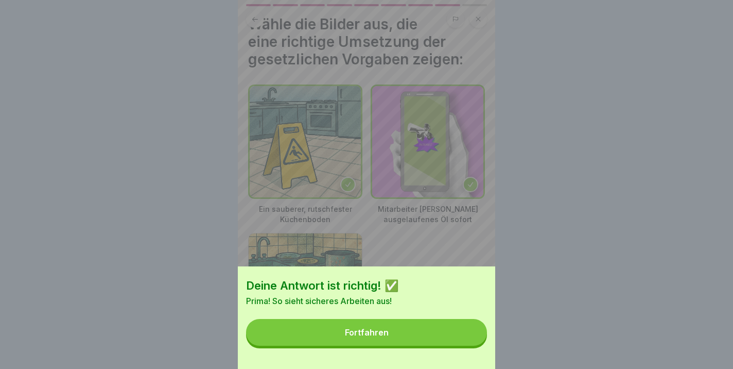
click at [374, 335] on div "Fortfahren" at bounding box center [367, 332] width 44 height 9
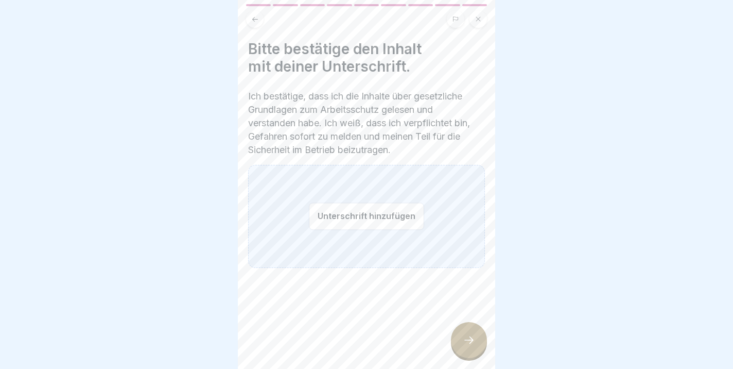
click at [323, 217] on button "Unterschrift hinzufügen" at bounding box center [366, 215] width 115 height 27
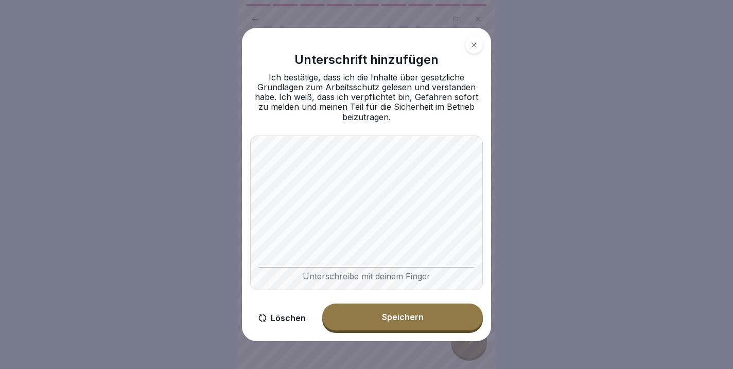
click at [390, 314] on div "Speichern" at bounding box center [403, 316] width 42 height 9
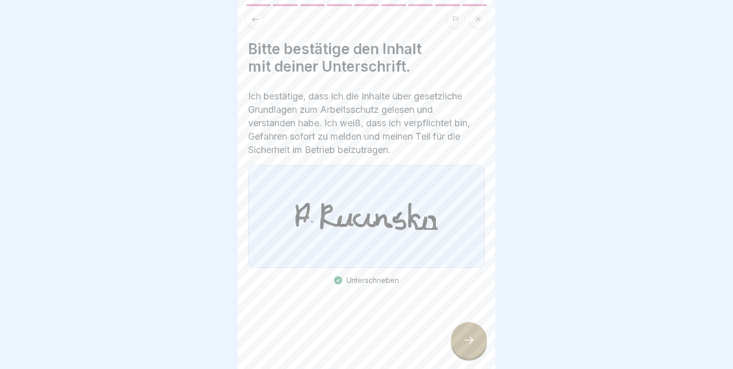
click at [474, 340] on icon at bounding box center [469, 340] width 12 height 12
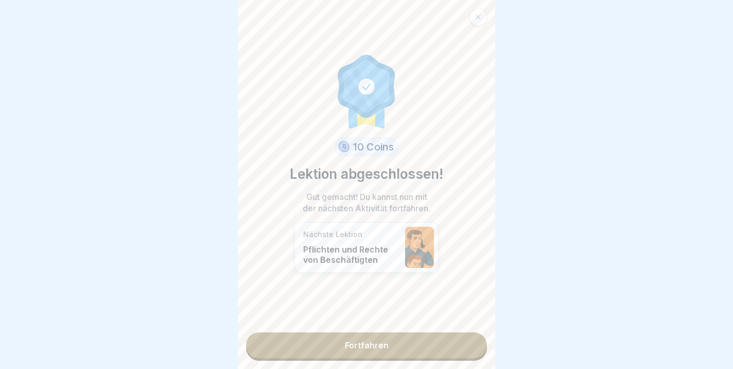
click at [382, 348] on link "Fortfahren" at bounding box center [366, 345] width 241 height 26
